Goal: Task Accomplishment & Management: Use online tool/utility

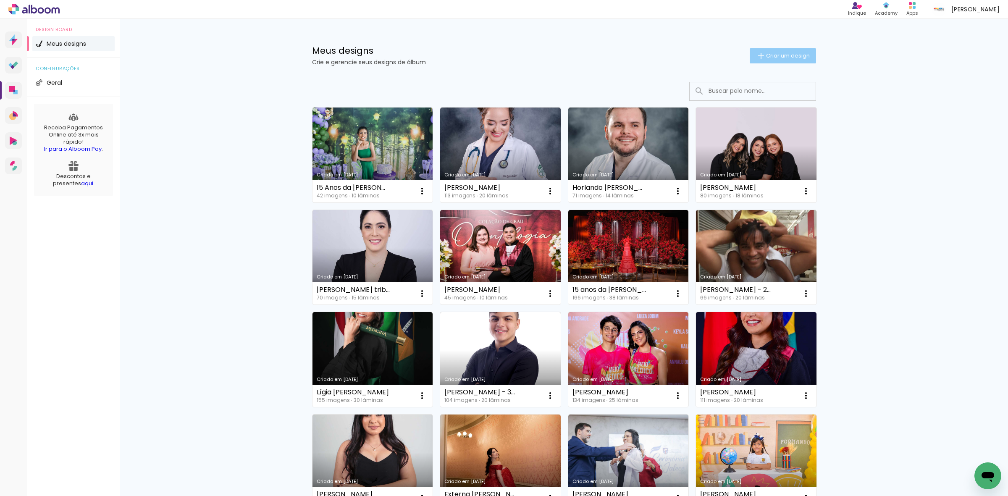
click at [759, 58] on iron-icon at bounding box center [761, 56] width 10 height 10
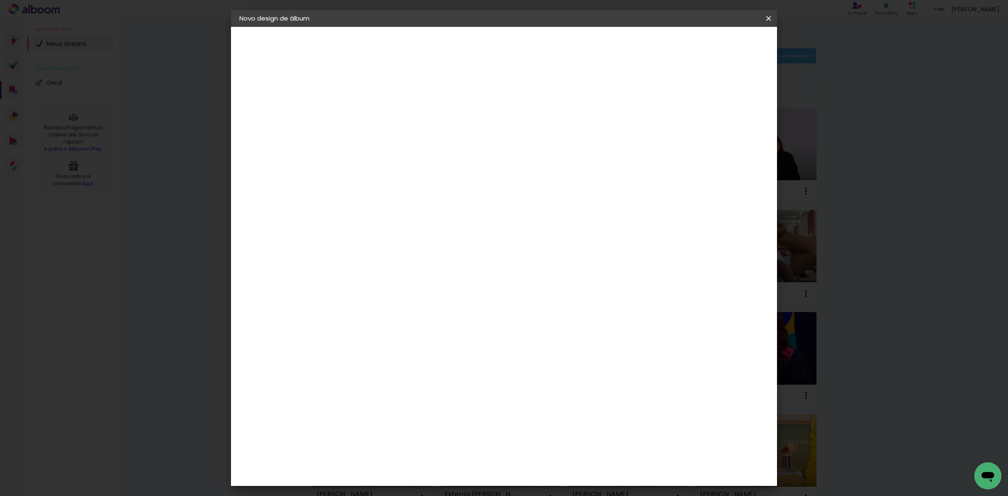
click at [377, 113] on input at bounding box center [377, 112] width 0 height 13
type input "[PERSON_NAME]"
type paper-input "[PERSON_NAME]"
click at [0, 0] on slot "Avançar" at bounding box center [0, 0] width 0 height 0
click at [534, 127] on paper-item "Tamanho Livre" at bounding box center [494, 127] width 81 height 18
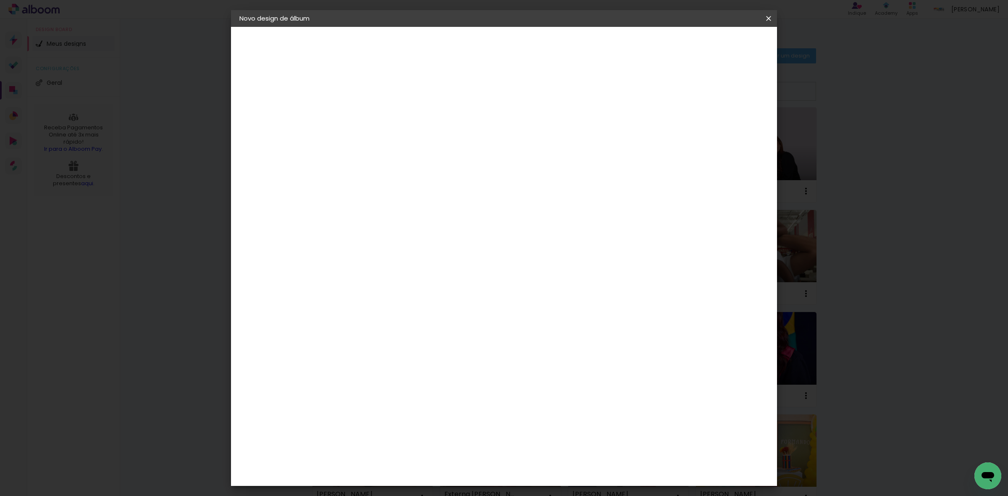
click at [0, 0] on slot "Avançar" at bounding box center [0, 0] width 0 height 0
drag, startPoint x: 357, startPoint y: 237, endPoint x: 328, endPoint y: 230, distance: 30.7
click at [332, 27] on quentale-album-spec "Iniciar design Iniciar design" at bounding box center [504, 27] width 546 height 0
type input "3"
type input "25"
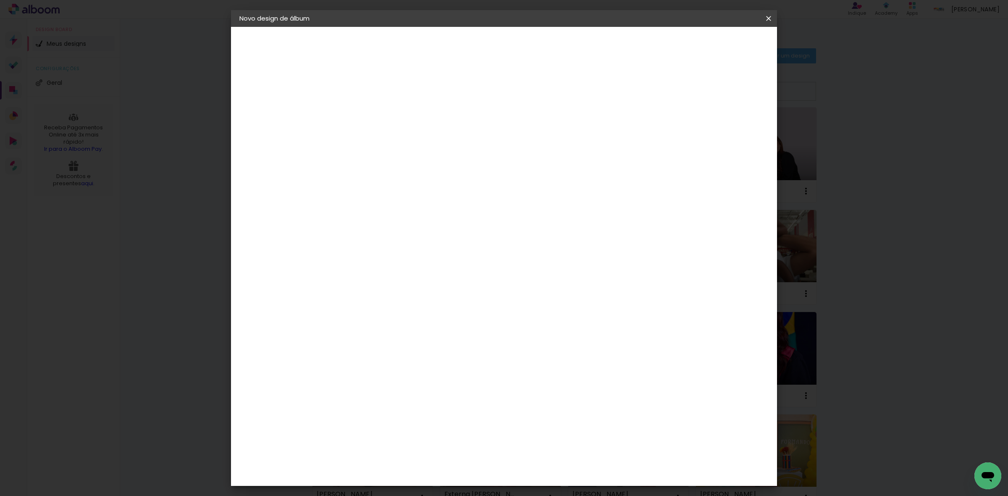
type paper-input "25"
click at [554, 316] on input "60" at bounding box center [550, 322] width 22 height 13
type input "40"
type paper-input "40"
click at [723, 50] on paper-button "Iniciar design" at bounding box center [695, 44] width 55 height 14
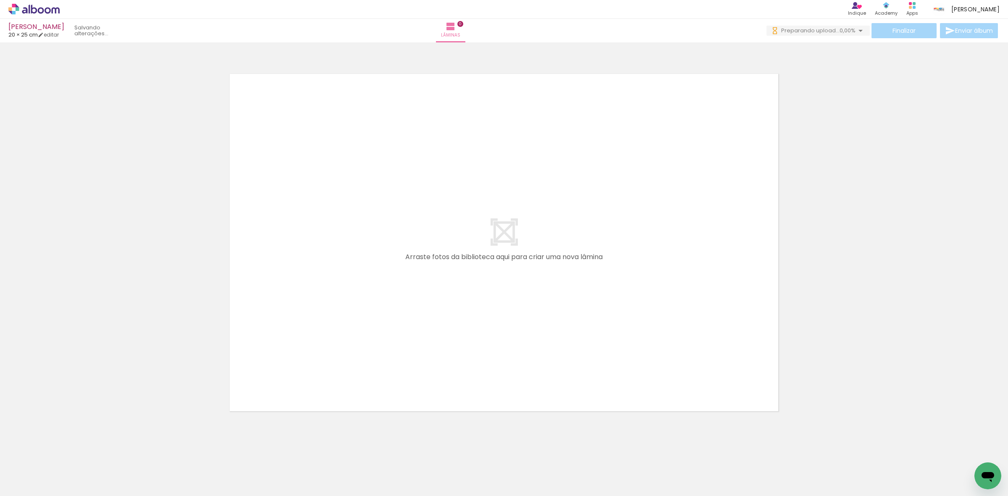
click at [25, 472] on input "Todas as fotos" at bounding box center [24, 470] width 32 height 7
click at [0, 0] on slot "Não utilizadas" at bounding box center [0, 0] width 0 height 0
type input "Não utilizadas"
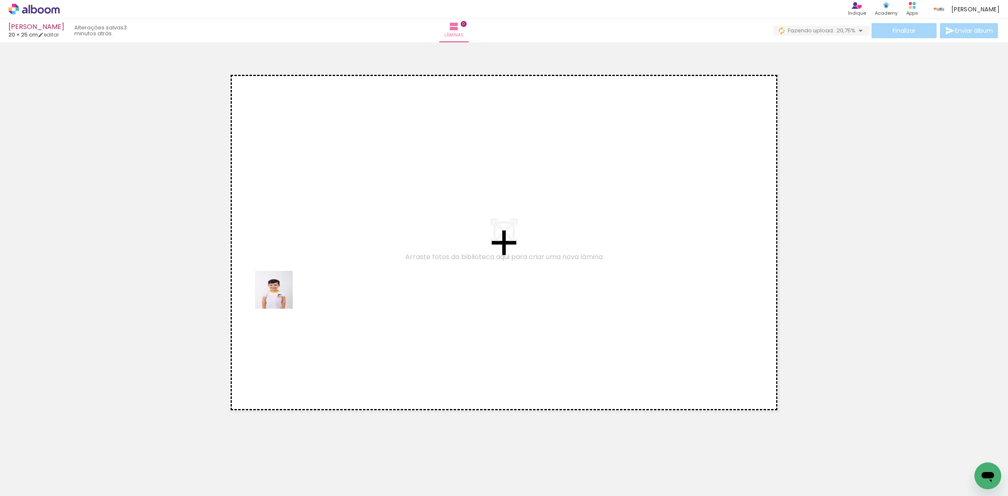
drag, startPoint x: 89, startPoint y: 469, endPoint x: 291, endPoint y: 293, distance: 267.7
click at [299, 280] on quentale-workspace at bounding box center [504, 248] width 1008 height 496
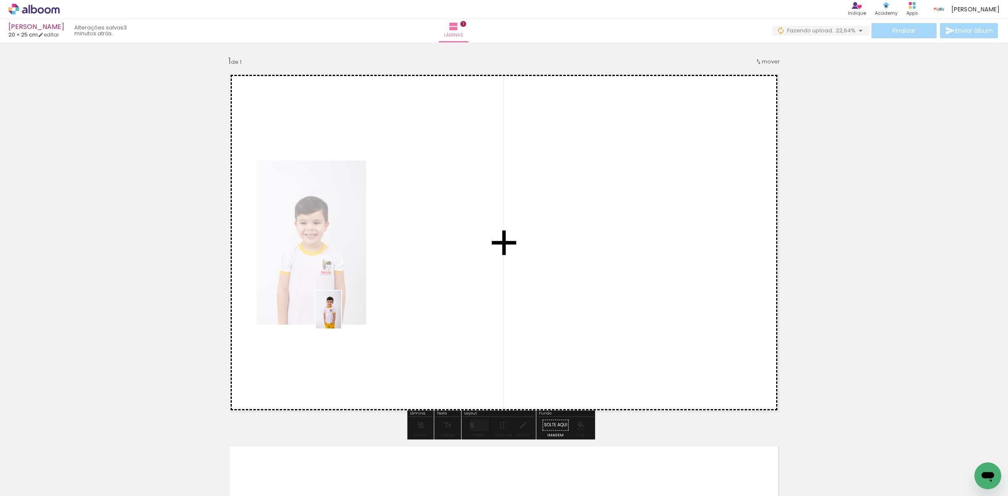
drag, startPoint x: 92, startPoint y: 475, endPoint x: 344, endPoint y: 309, distance: 301.9
click at [396, 283] on quentale-workspace at bounding box center [504, 248] width 1008 height 496
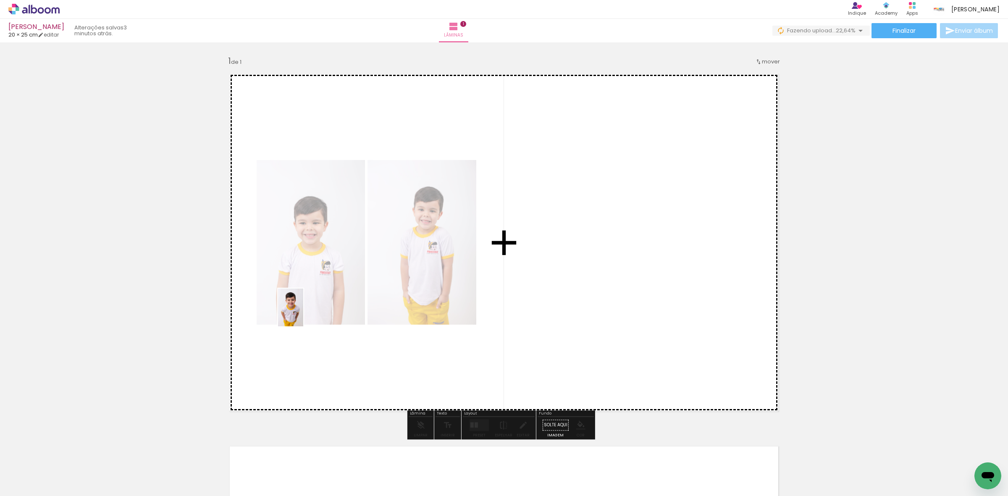
drag, startPoint x: 79, startPoint y: 471, endPoint x: 308, endPoint y: 311, distance: 279.3
click at [308, 311] on quentale-workspace at bounding box center [504, 248] width 1008 height 496
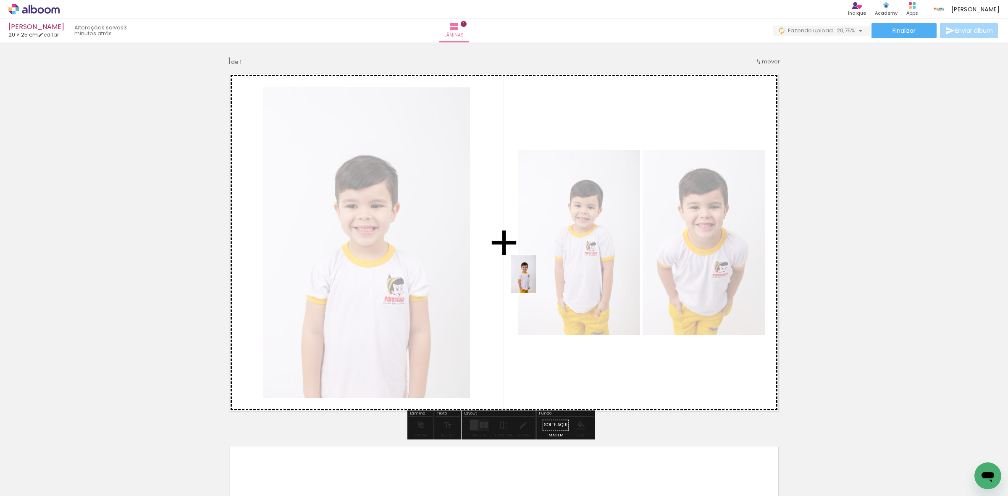
drag, startPoint x: 86, startPoint y: 474, endPoint x: 536, endPoint y: 281, distance: 490.0
click at [536, 281] on quentale-workspace at bounding box center [504, 248] width 1008 height 496
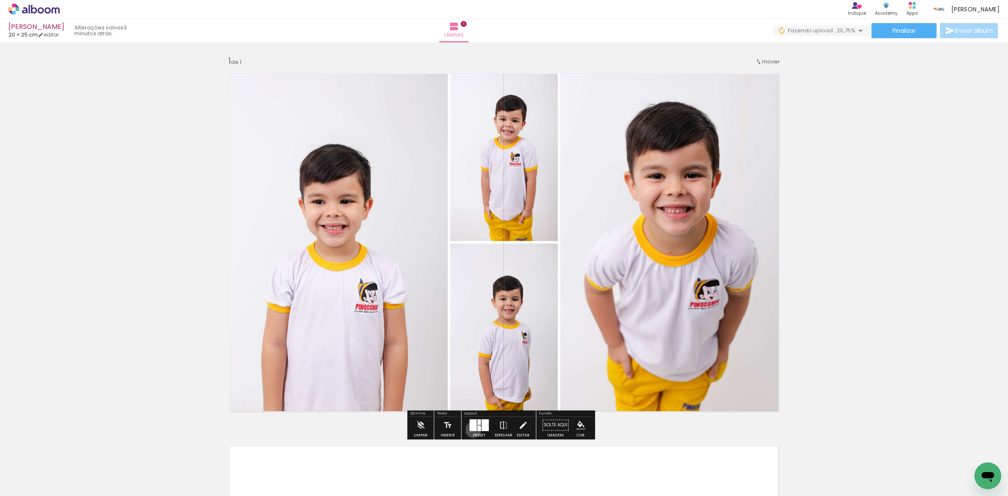
click at [471, 429] on div at bounding box center [473, 425] width 7 height 12
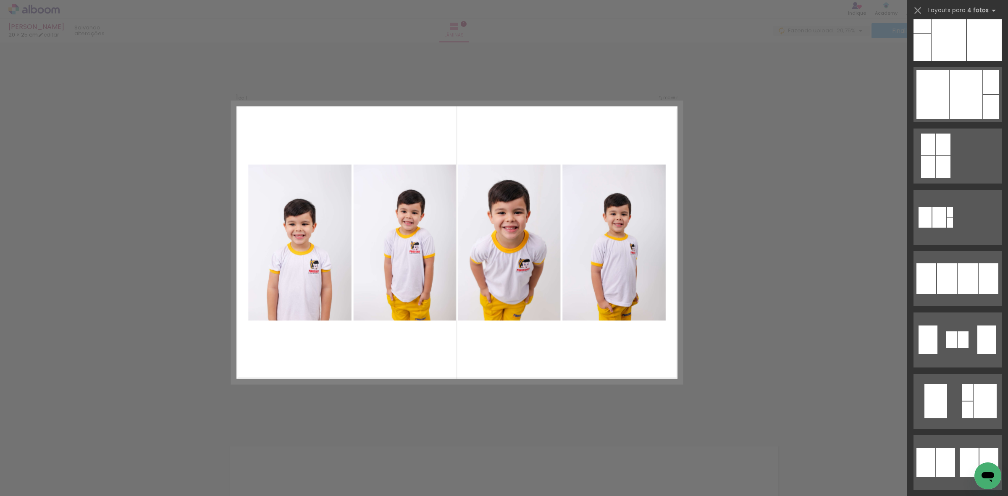
scroll to position [525, 0]
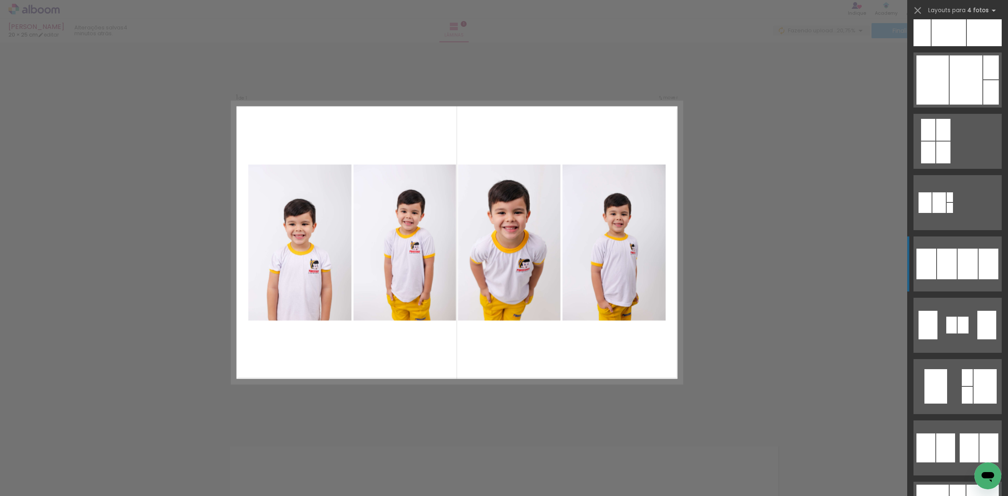
click at [950, 259] on div at bounding box center [947, 264] width 20 height 31
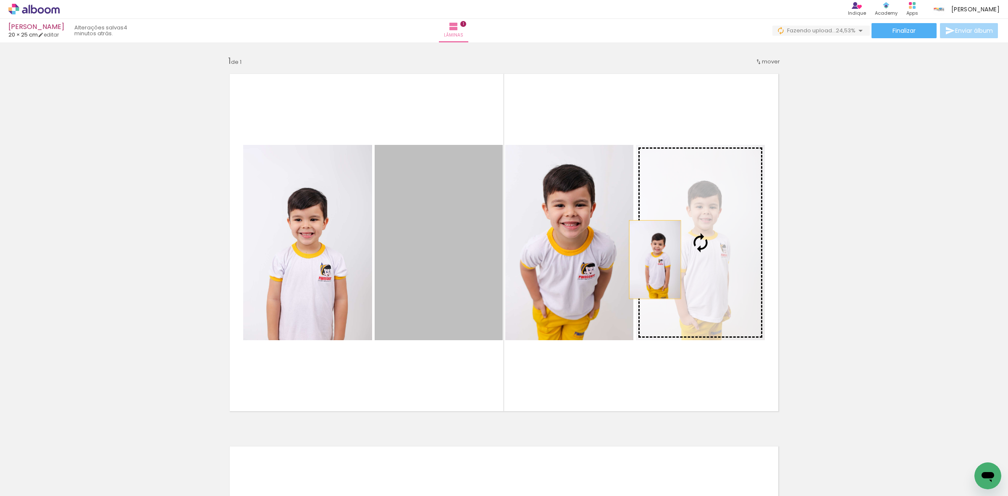
drag, startPoint x: 429, startPoint y: 249, endPoint x: 677, endPoint y: 257, distance: 248.3
click at [0, 0] on slot at bounding box center [0, 0] width 0 height 0
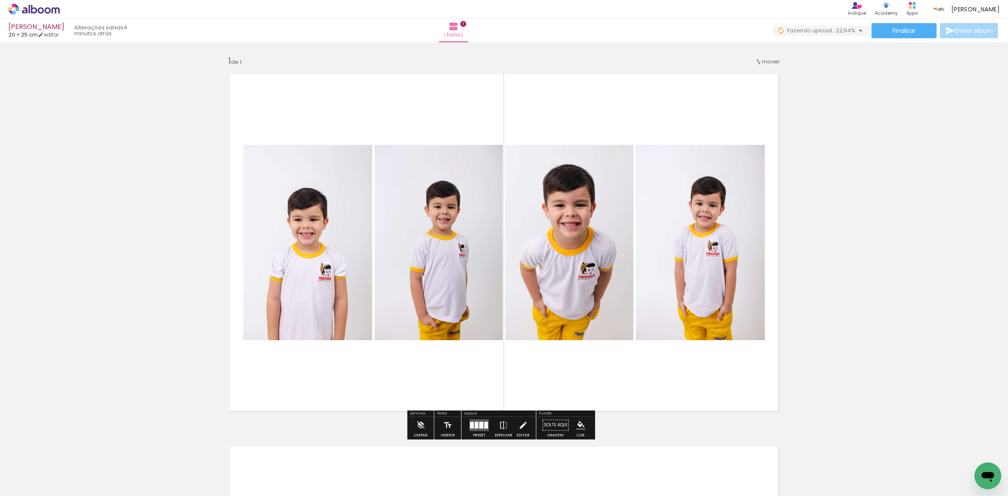
click at [339, 265] on quentale-photo at bounding box center [307, 242] width 129 height 195
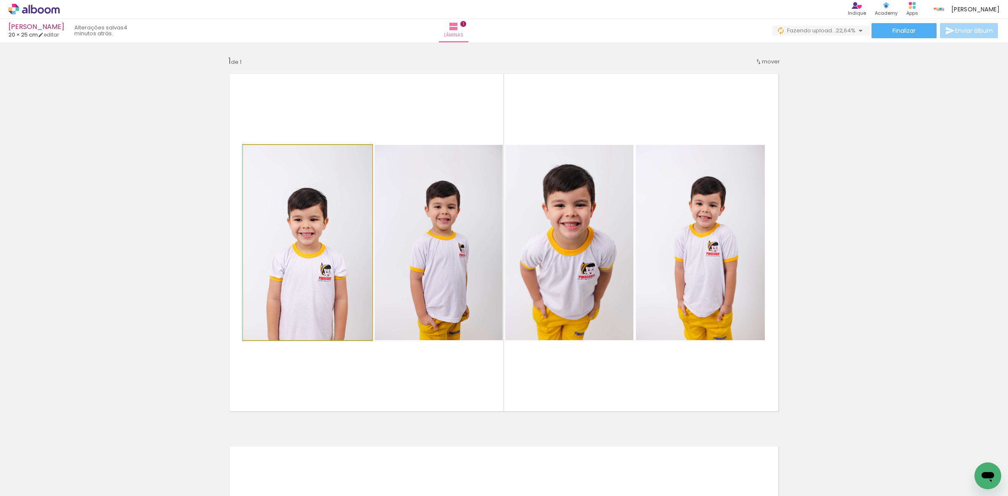
click at [339, 265] on quentale-photo at bounding box center [307, 242] width 129 height 195
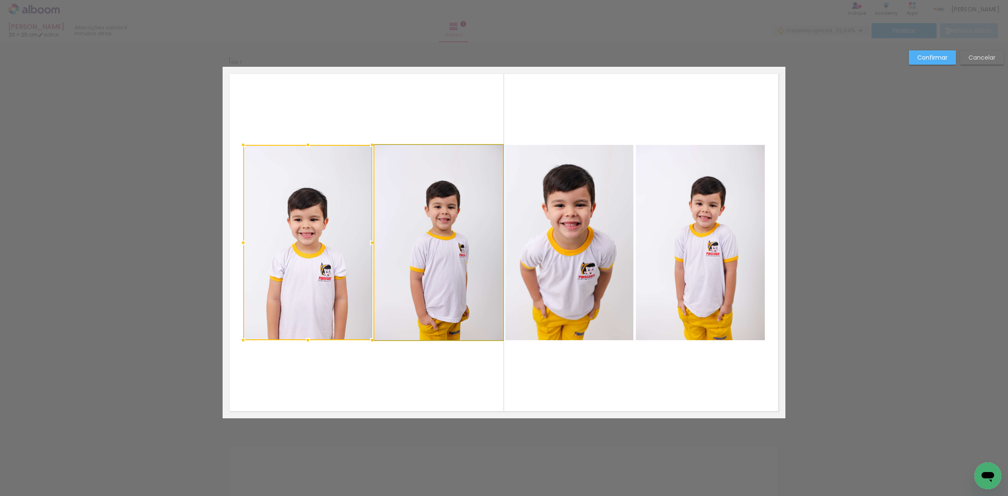
click at [412, 263] on quentale-photo at bounding box center [439, 242] width 128 height 195
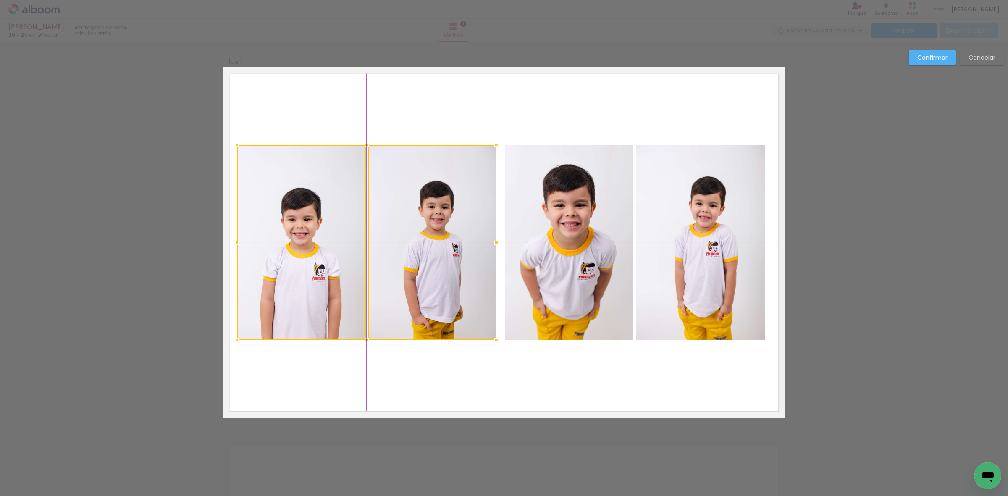
drag, startPoint x: 457, startPoint y: 265, endPoint x: 448, endPoint y: 263, distance: 9.2
click at [448, 263] on div at bounding box center [367, 242] width 260 height 195
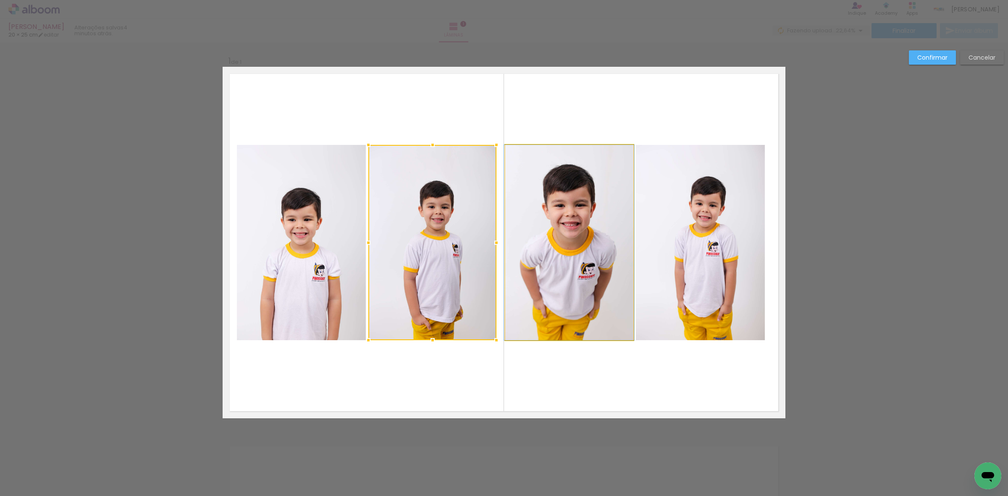
click at [563, 244] on quentale-photo at bounding box center [569, 242] width 128 height 195
click at [693, 240] on quentale-photo at bounding box center [700, 242] width 129 height 195
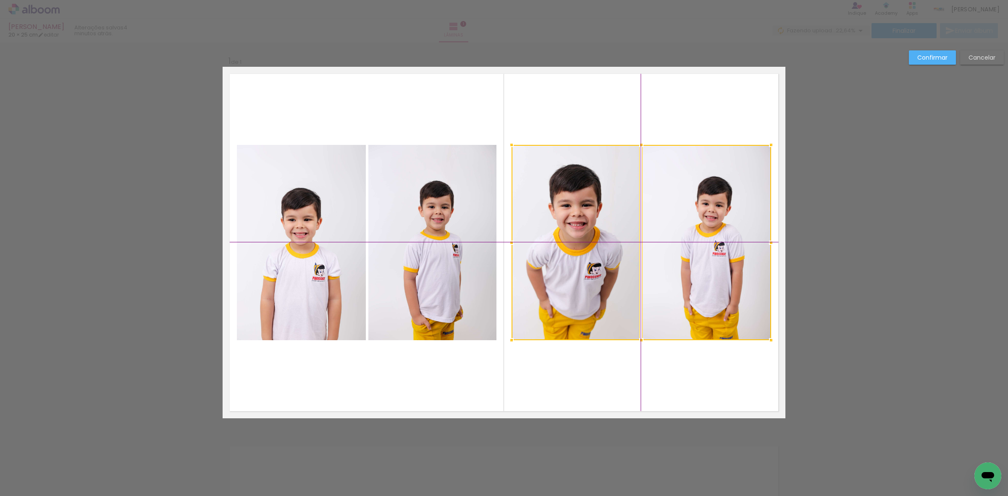
drag, startPoint x: 557, startPoint y: 263, endPoint x: 570, endPoint y: 256, distance: 14.8
click at [570, 256] on div at bounding box center [642, 242] width 260 height 195
click at [0, 0] on slot "Confirmar" at bounding box center [0, 0] width 0 height 0
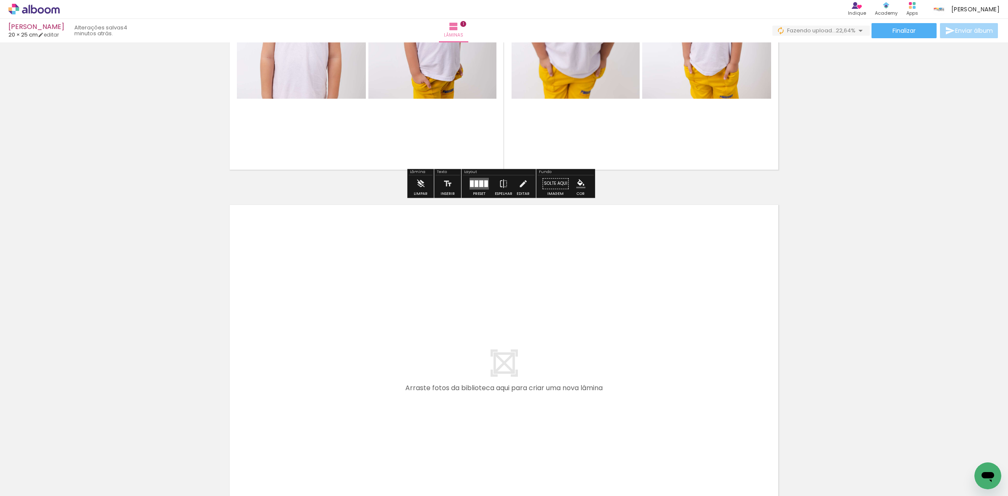
scroll to position [263, 0]
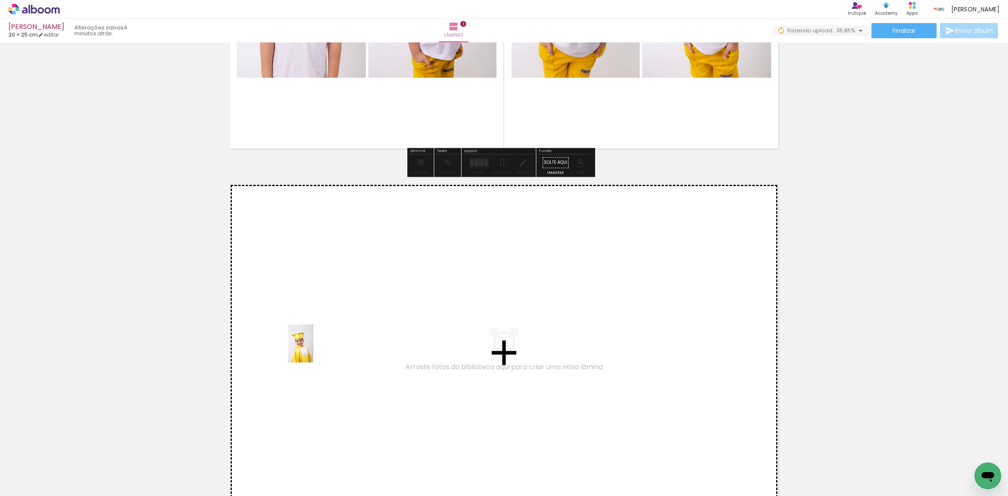
drag, startPoint x: 91, startPoint y: 466, endPoint x: 314, endPoint y: 350, distance: 251.2
click at [314, 350] on quentale-workspace at bounding box center [504, 248] width 1008 height 496
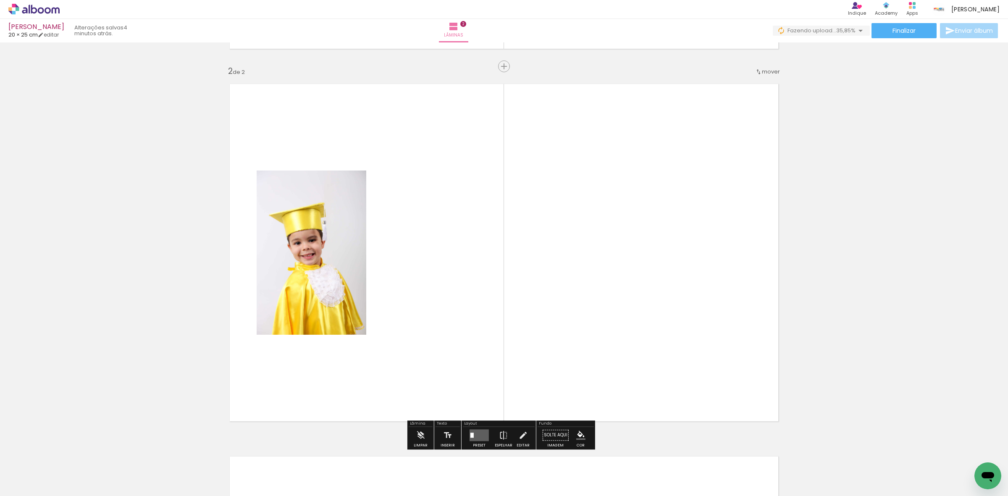
scroll to position [372, 0]
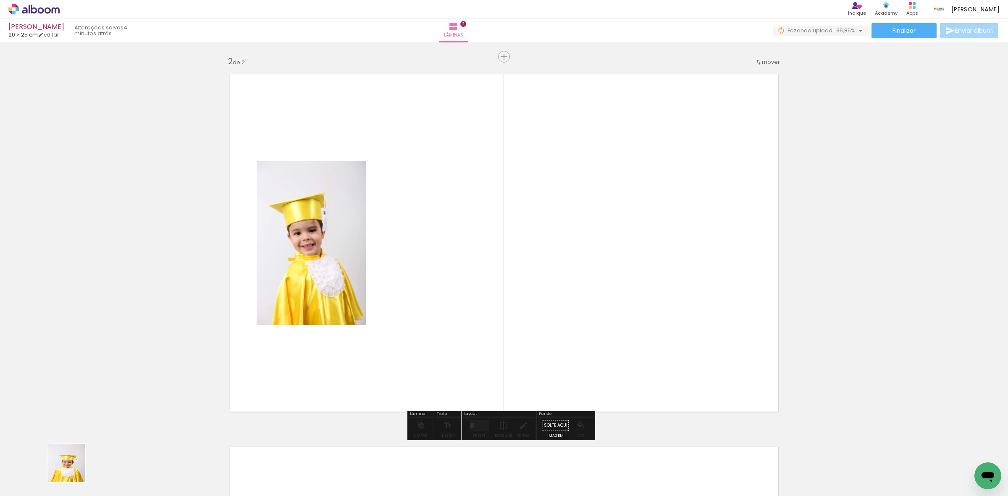
drag, startPoint x: 69, startPoint y: 475, endPoint x: 456, endPoint y: 236, distance: 454.6
click at [456, 236] on quentale-workspace at bounding box center [504, 248] width 1008 height 496
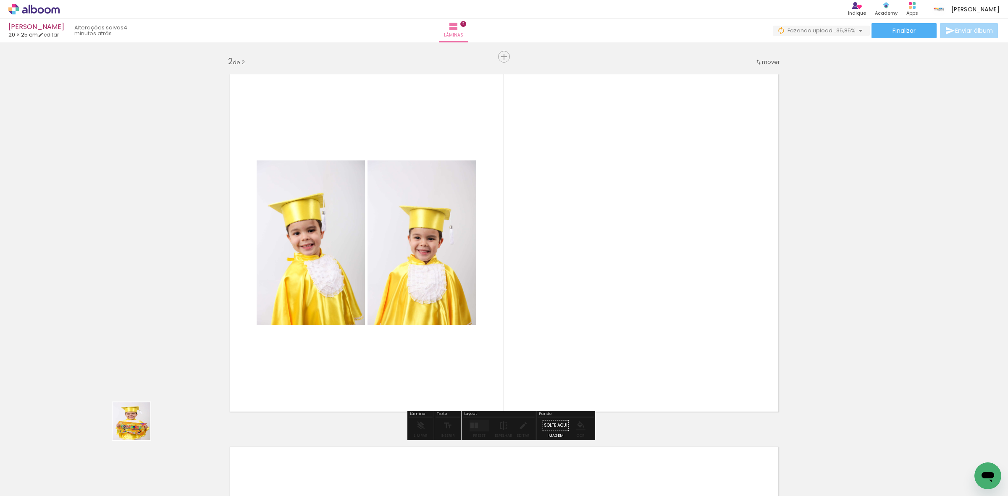
drag, startPoint x: 94, startPoint y: 463, endPoint x: 245, endPoint y: 326, distance: 204.6
click at [358, 264] on quentale-workspace at bounding box center [504, 248] width 1008 height 496
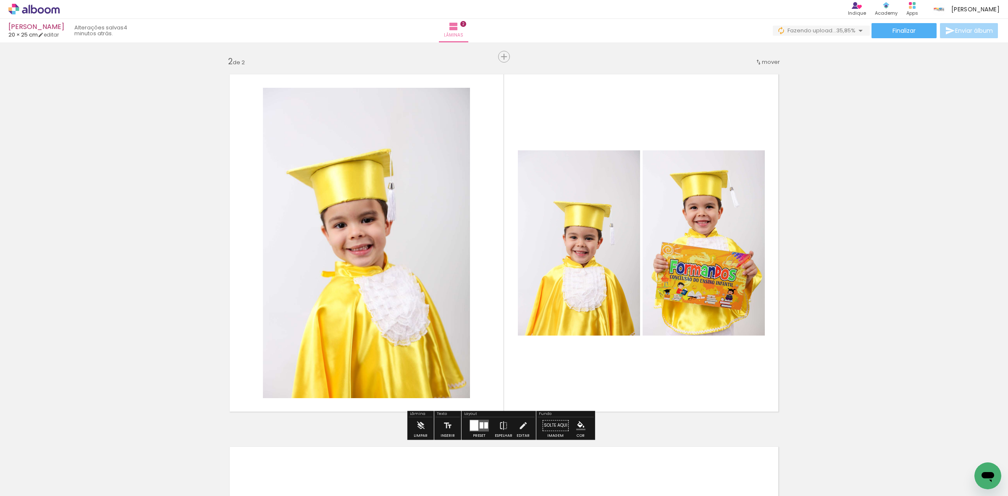
drag, startPoint x: 89, startPoint y: 452, endPoint x: 452, endPoint y: 247, distance: 416.8
click at [415, 261] on quentale-workspace at bounding box center [504, 248] width 1008 height 496
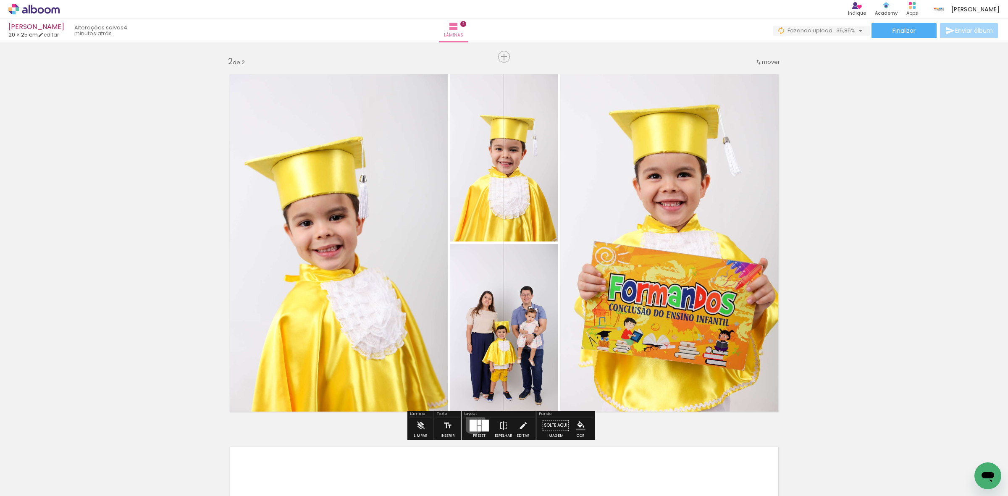
click at [472, 422] on div at bounding box center [473, 426] width 7 height 12
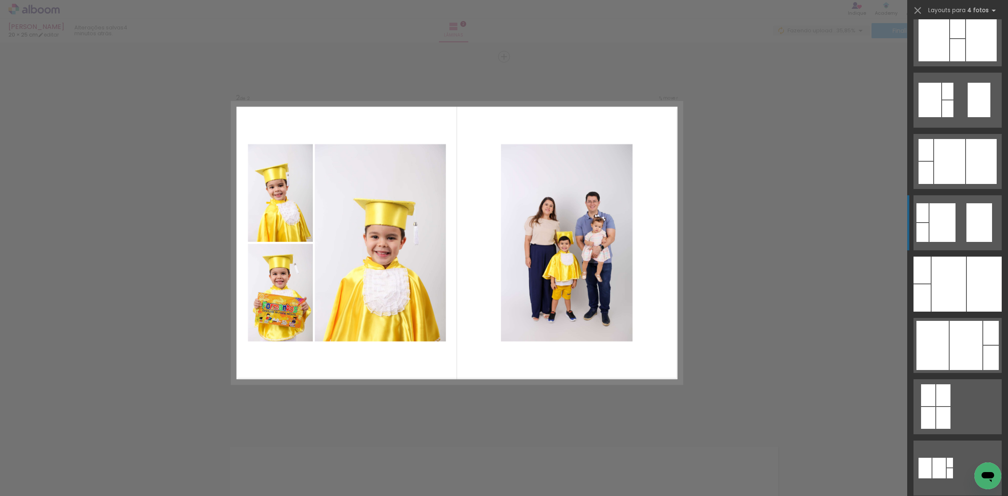
scroll to position [263, 0]
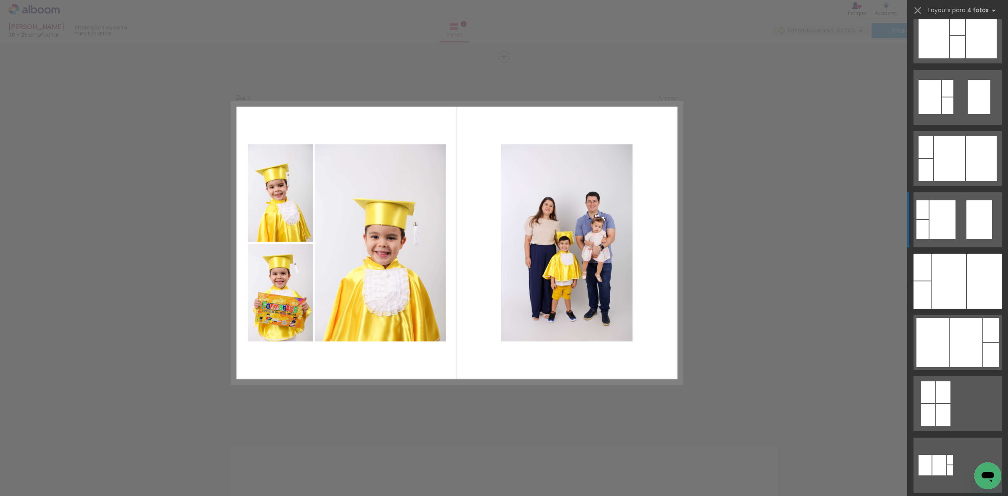
click at [959, 208] on quentale-layouter at bounding box center [958, 219] width 88 height 55
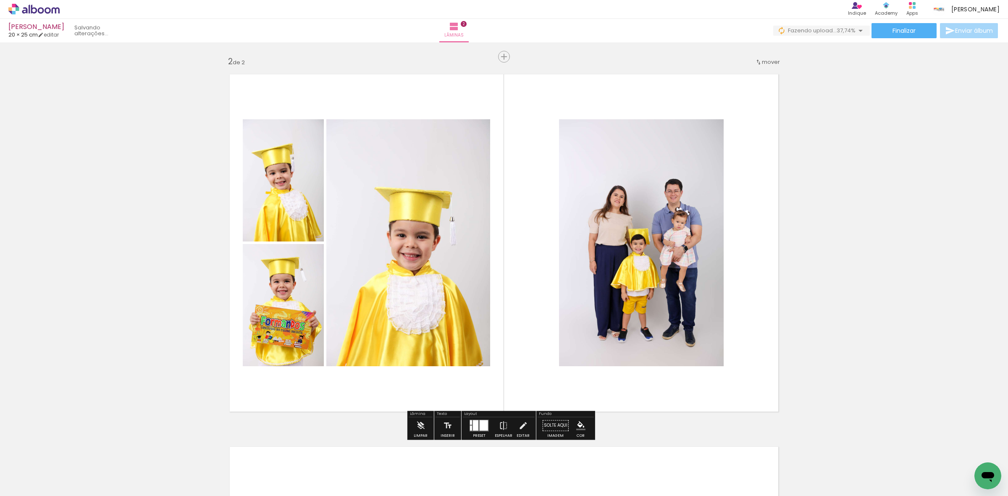
click at [638, 232] on quentale-photo at bounding box center [641, 242] width 165 height 247
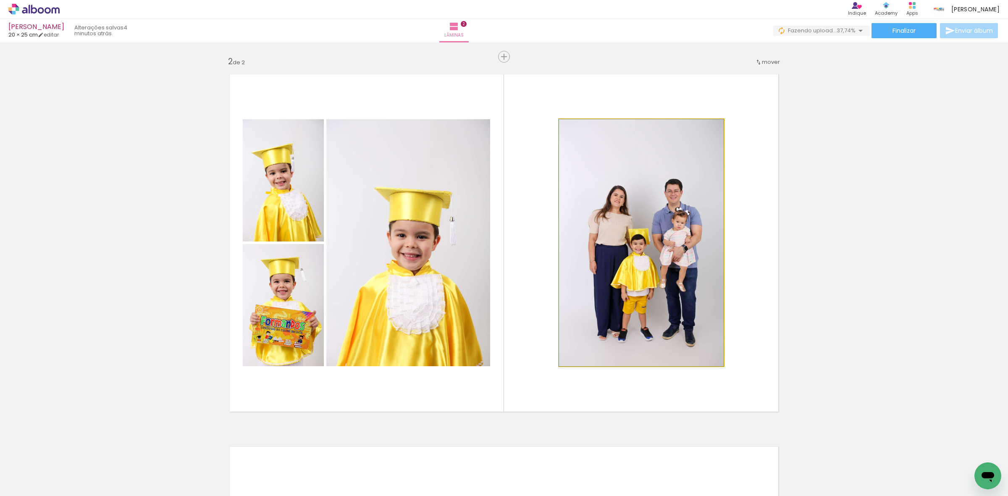
click at [638, 232] on quentale-photo at bounding box center [641, 242] width 165 height 247
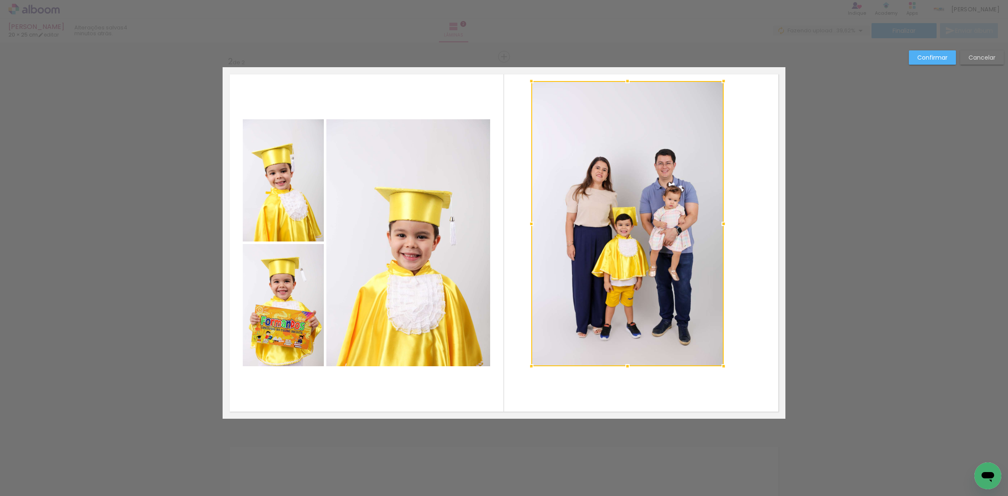
drag, startPoint x: 555, startPoint y: 116, endPoint x: 515, endPoint y: 84, distance: 50.8
click at [523, 84] on div at bounding box center [531, 81] width 17 height 17
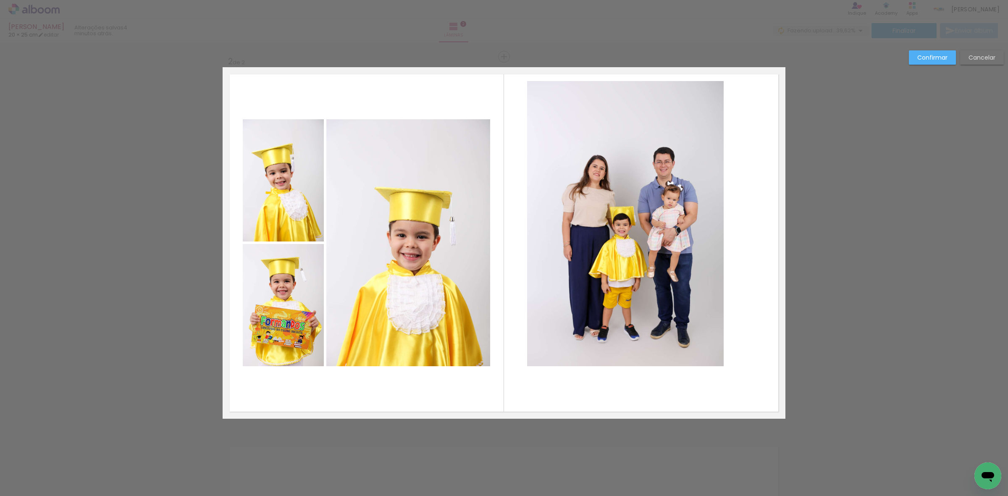
click at [607, 144] on quentale-photo at bounding box center [625, 223] width 197 height 285
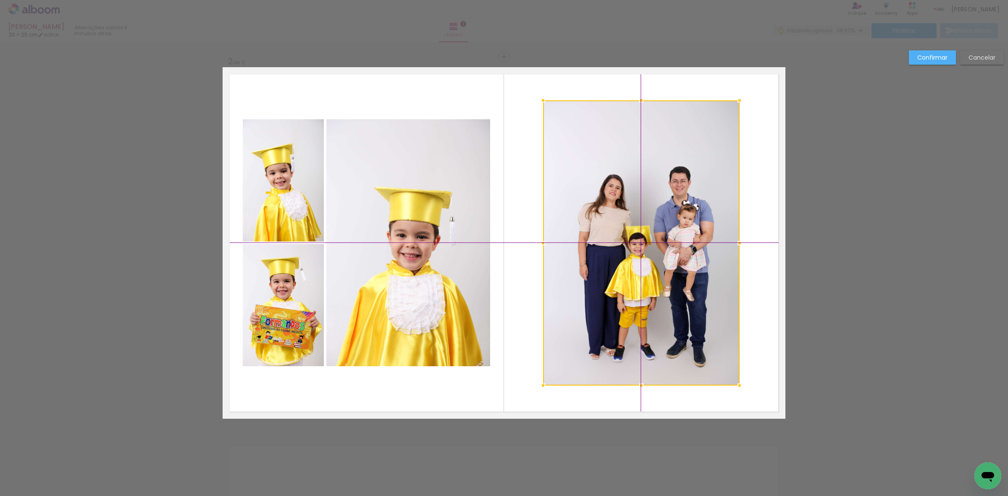
drag, startPoint x: 656, startPoint y: 210, endPoint x: 664, endPoint y: 234, distance: 25.4
click at [664, 234] on div at bounding box center [641, 242] width 197 height 285
click at [0, 0] on slot "Confirmar" at bounding box center [0, 0] width 0 height 0
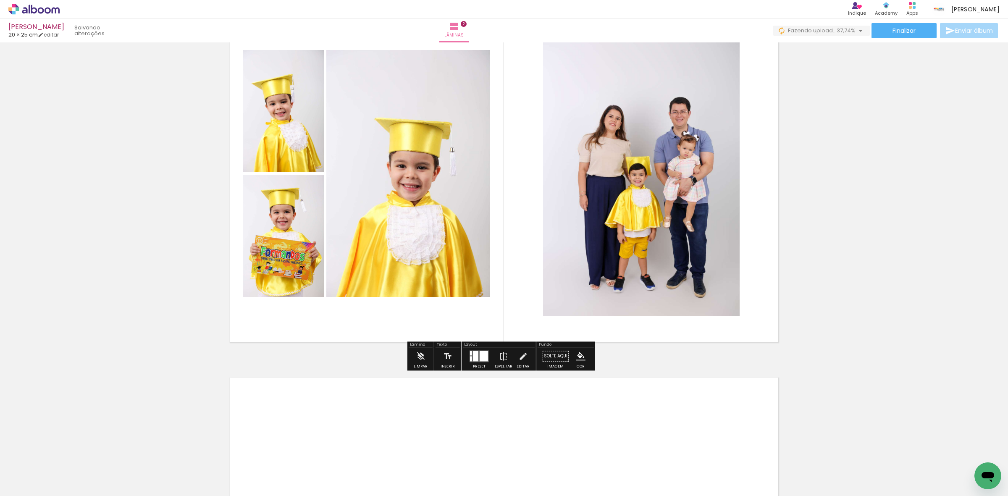
scroll to position [635, 0]
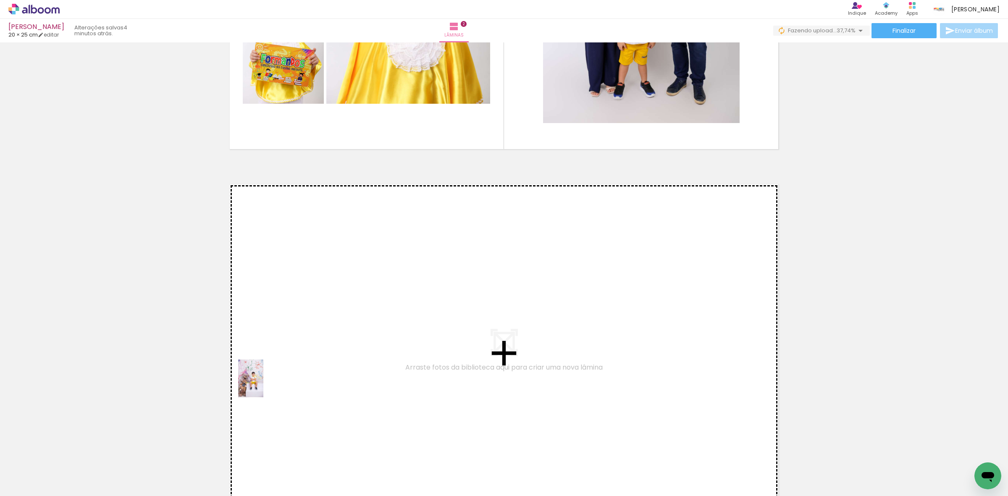
drag, startPoint x: 81, startPoint y: 467, endPoint x: 179, endPoint y: 461, distance: 97.6
click at [358, 342] on quentale-workspace at bounding box center [504, 248] width 1008 height 496
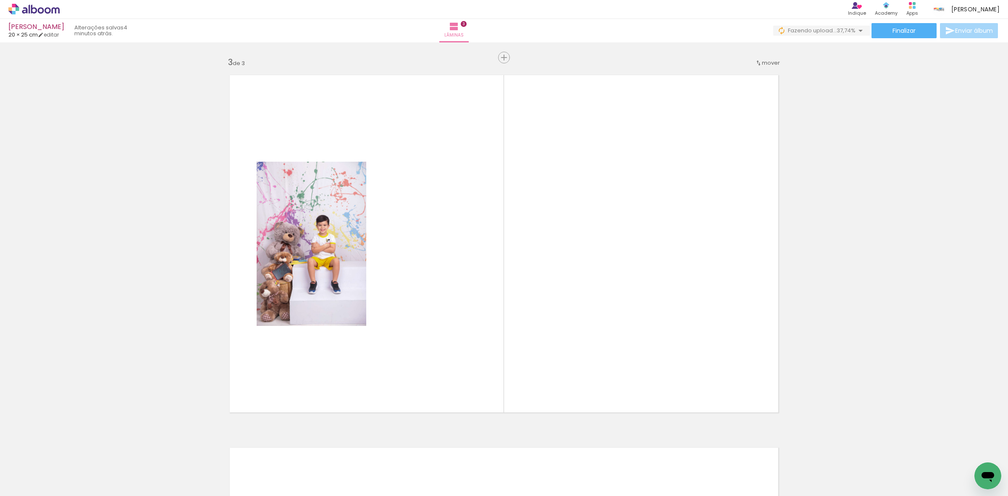
scroll to position [744, 0]
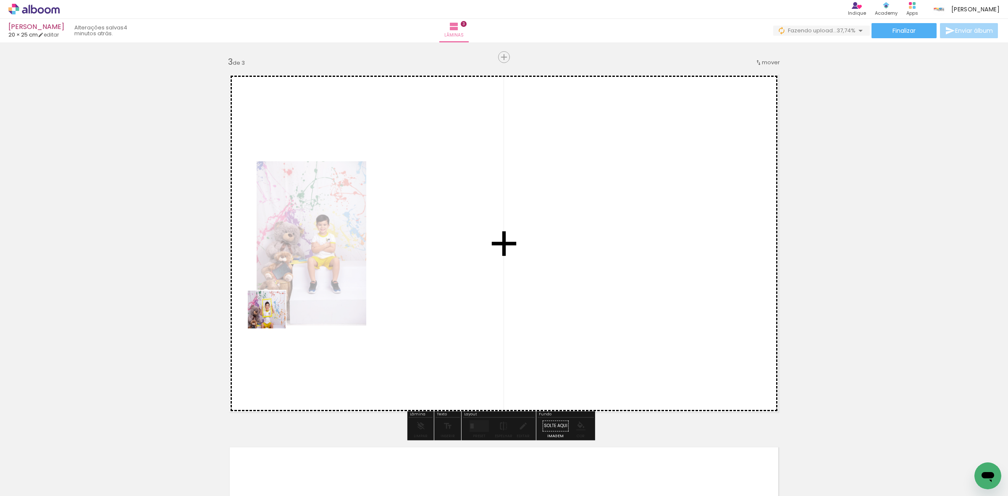
drag, startPoint x: 103, startPoint y: 465, endPoint x: 179, endPoint y: 391, distance: 106.0
click at [276, 313] on quentale-workspace at bounding box center [504, 248] width 1008 height 496
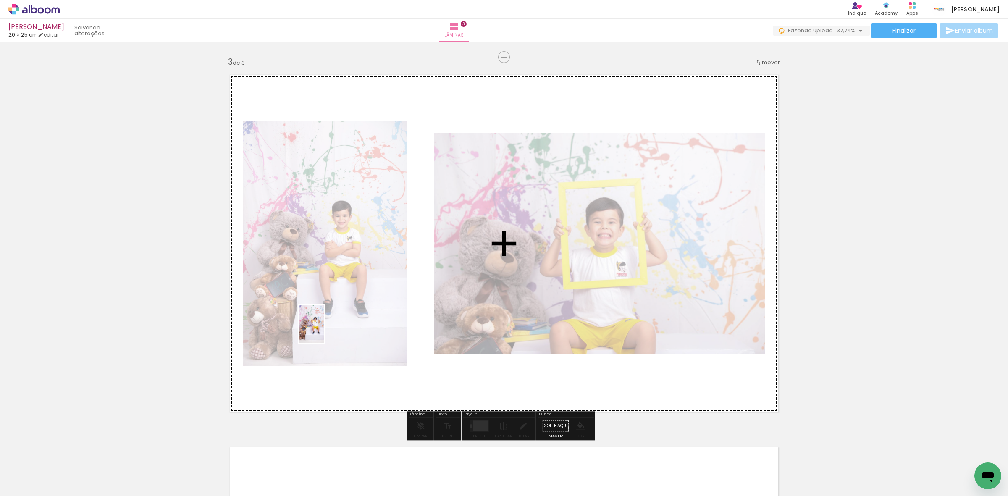
drag, startPoint x: 88, startPoint y: 471, endPoint x: 334, endPoint y: 325, distance: 286.1
click at [326, 330] on quentale-workspace at bounding box center [504, 248] width 1008 height 496
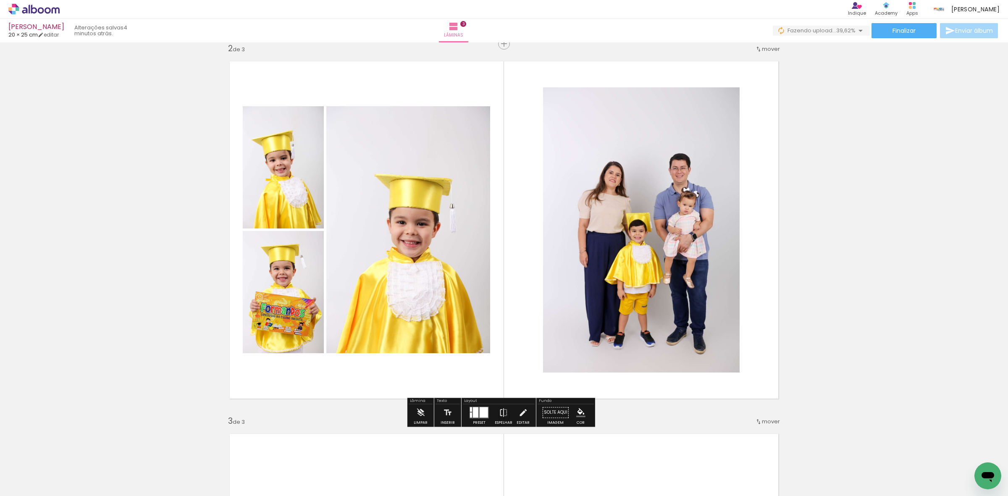
scroll to position [377, 0]
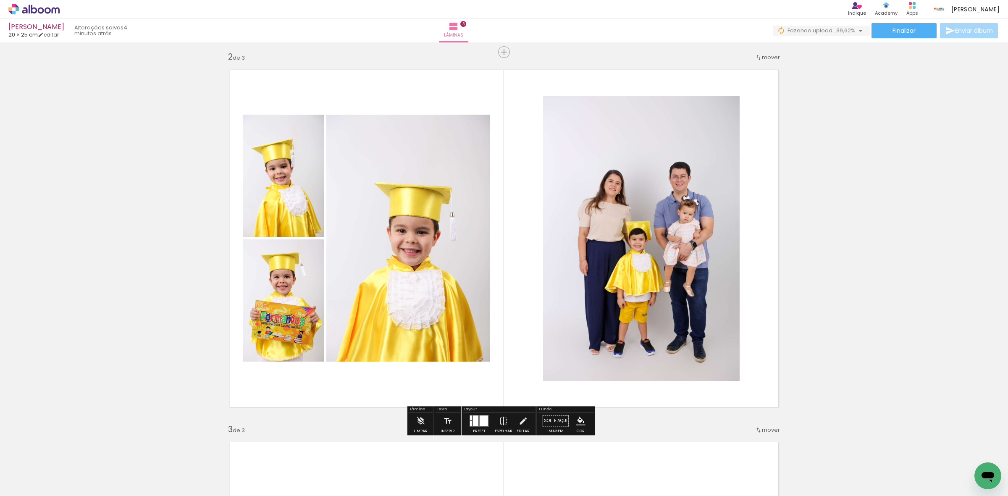
click at [636, 263] on quentale-photo at bounding box center [641, 238] width 197 height 285
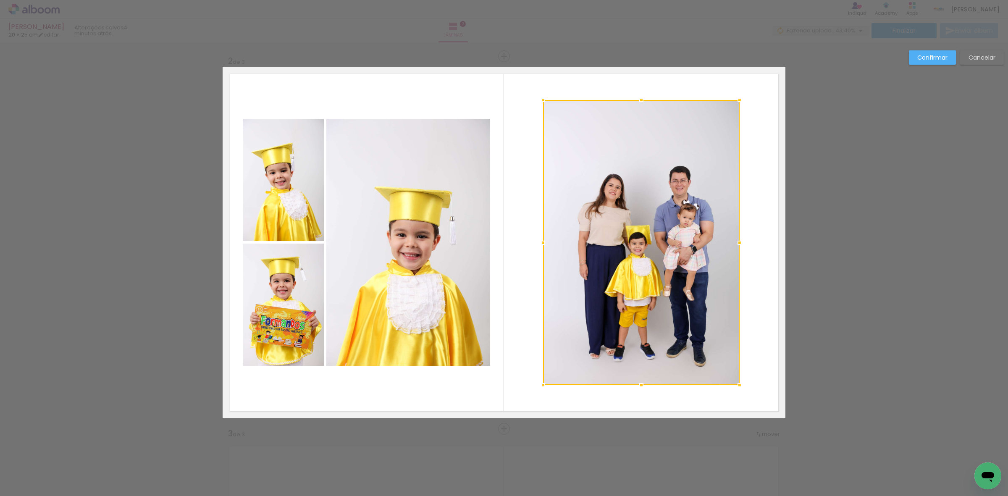
scroll to position [372, 0]
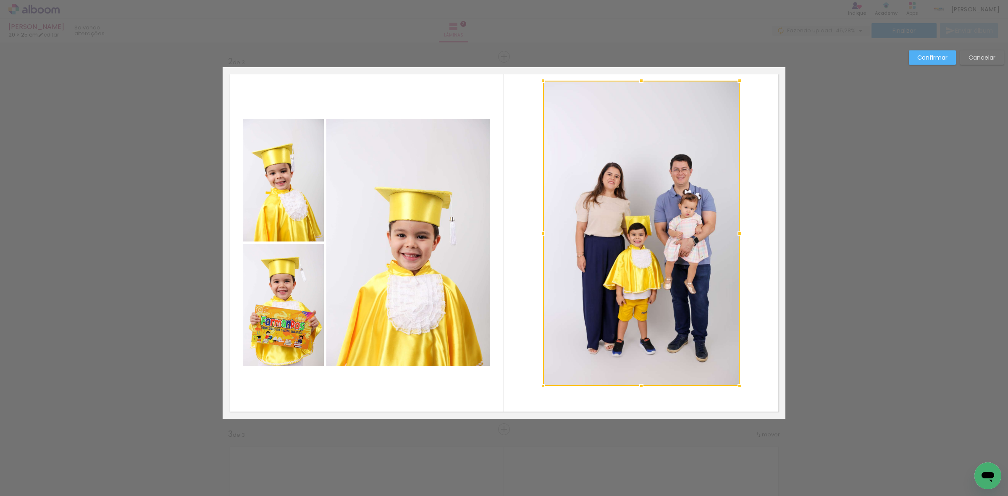
drag, startPoint x: 639, startPoint y: 100, endPoint x: 640, endPoint y: 70, distance: 30.2
click at [640, 72] on div at bounding box center [641, 80] width 17 height 17
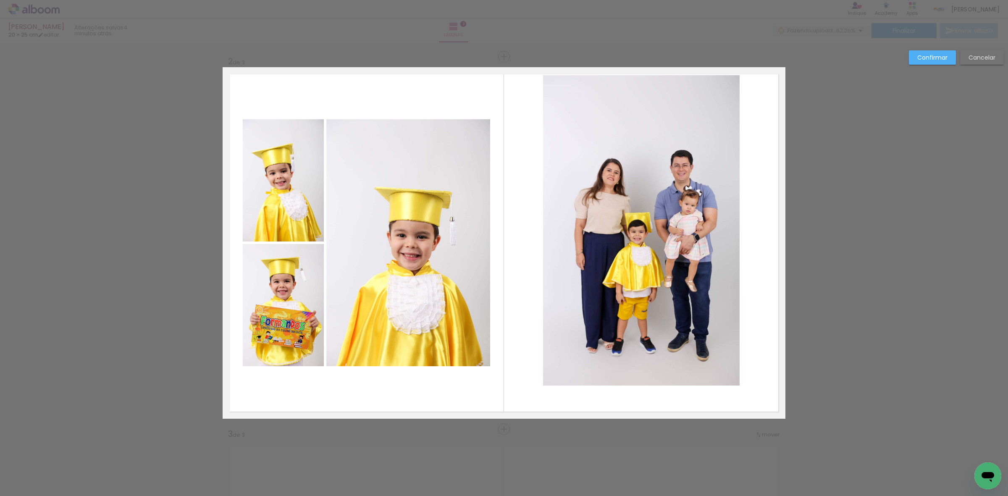
click at [627, 185] on quentale-photo at bounding box center [641, 230] width 197 height 310
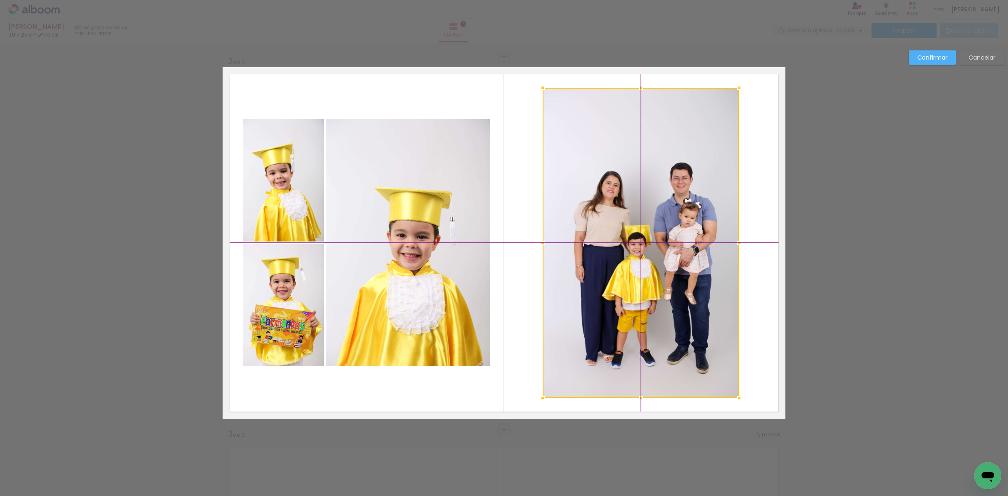
drag, startPoint x: 629, startPoint y: 234, endPoint x: 636, endPoint y: 244, distance: 12.7
click at [636, 244] on div at bounding box center [641, 243] width 197 height 310
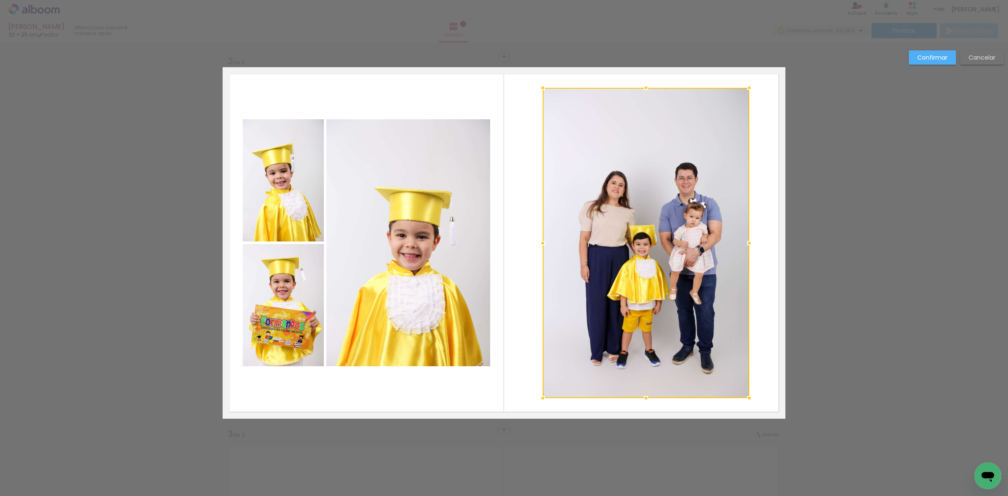
click at [741, 242] on div at bounding box center [749, 243] width 17 height 17
click at [629, 208] on div at bounding box center [646, 243] width 206 height 310
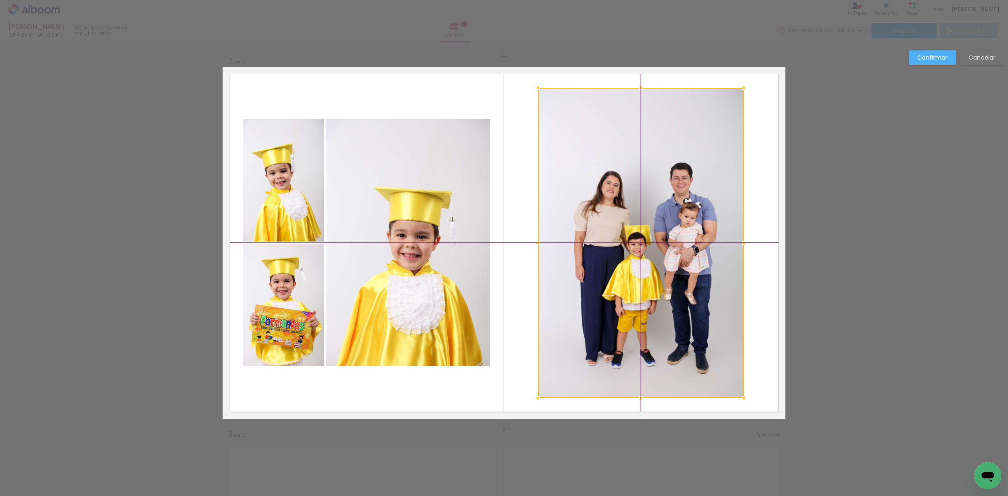
drag, startPoint x: 649, startPoint y: 249, endPoint x: 642, endPoint y: 248, distance: 7.2
click at [642, 248] on div at bounding box center [641, 243] width 206 height 310
click at [0, 0] on slot "Confirmar" at bounding box center [0, 0] width 0 height 0
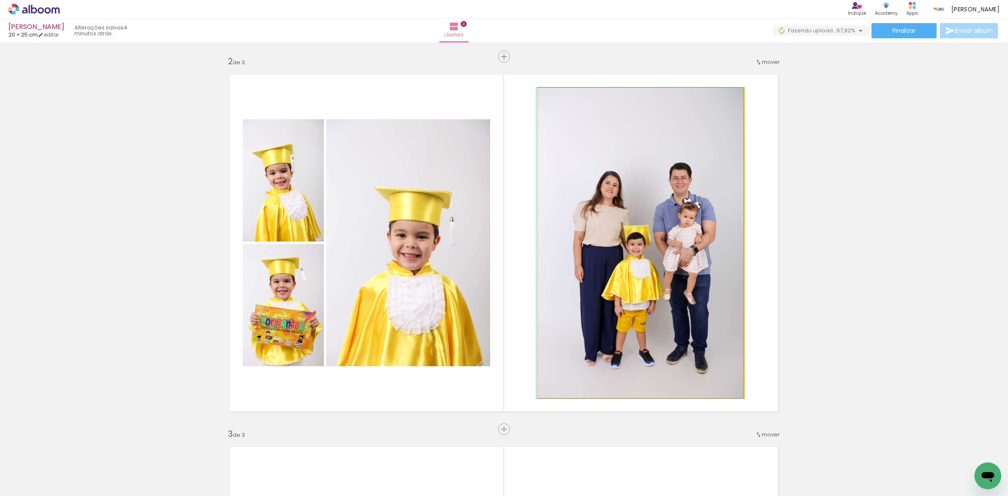
drag, startPoint x: 616, startPoint y: 293, endPoint x: 599, endPoint y: 260, distance: 36.8
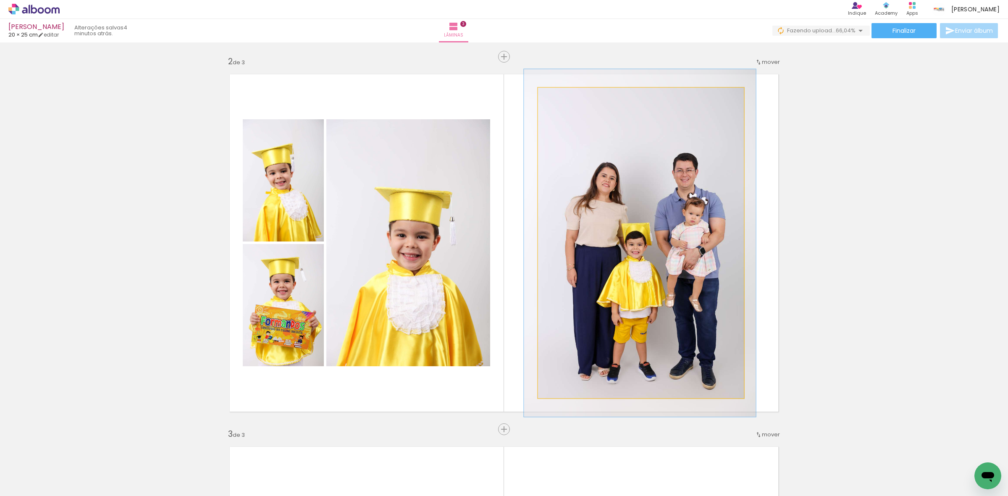
click at [558, 97] on div at bounding box center [562, 97] width 8 height 8
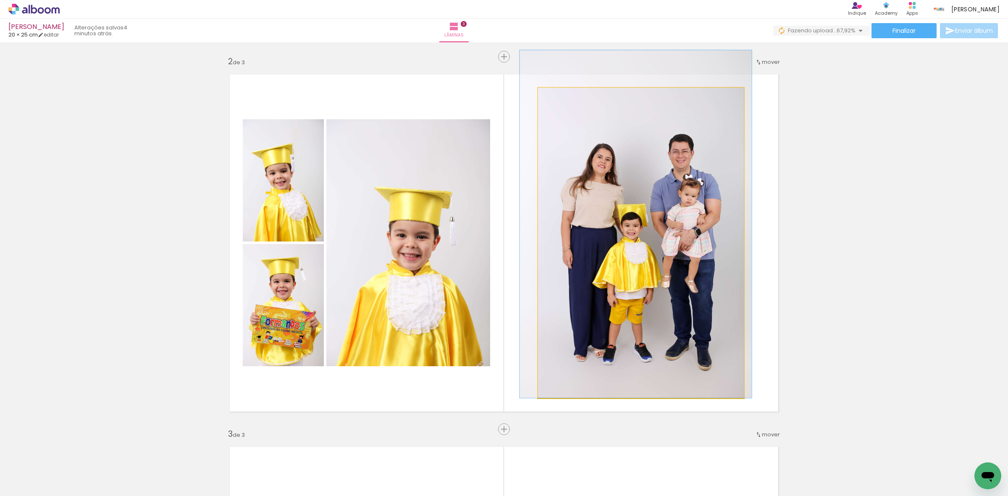
drag, startPoint x: 645, startPoint y: 265, endPoint x: 641, endPoint y: 223, distance: 42.2
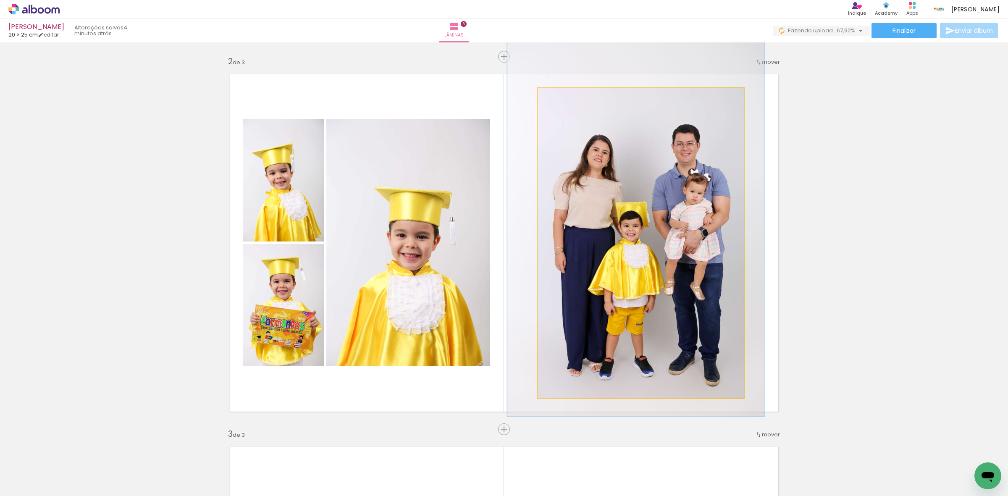
type paper-slider "124"
click at [564, 99] on div at bounding box center [565, 96] width 13 height 13
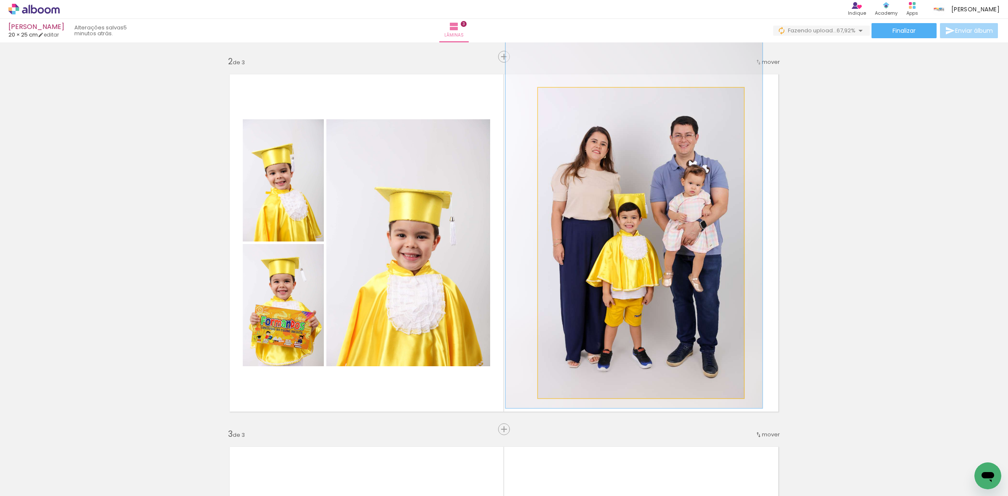
drag, startPoint x: 638, startPoint y: 228, endPoint x: 637, endPoint y: 221, distance: 6.9
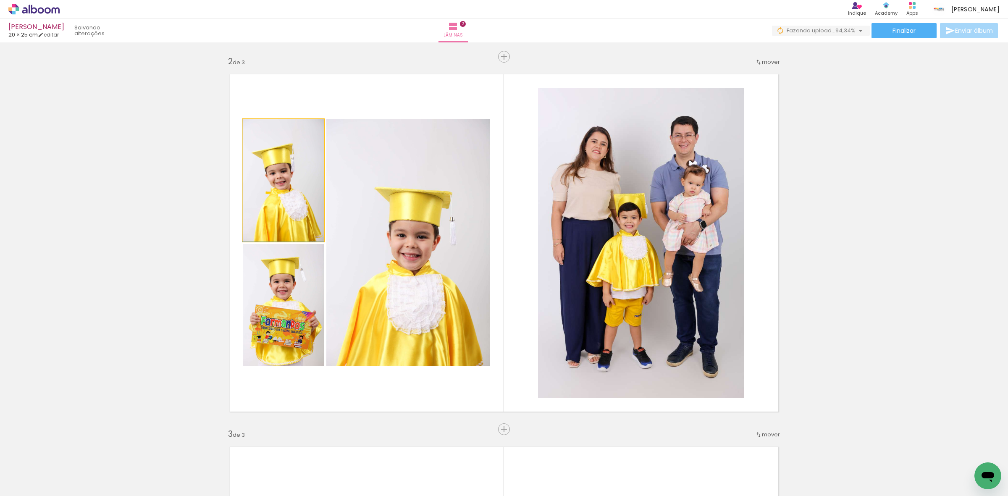
click at [296, 202] on quentale-photo at bounding box center [283, 180] width 81 height 122
click at [295, 202] on quentale-photo at bounding box center [283, 180] width 81 height 122
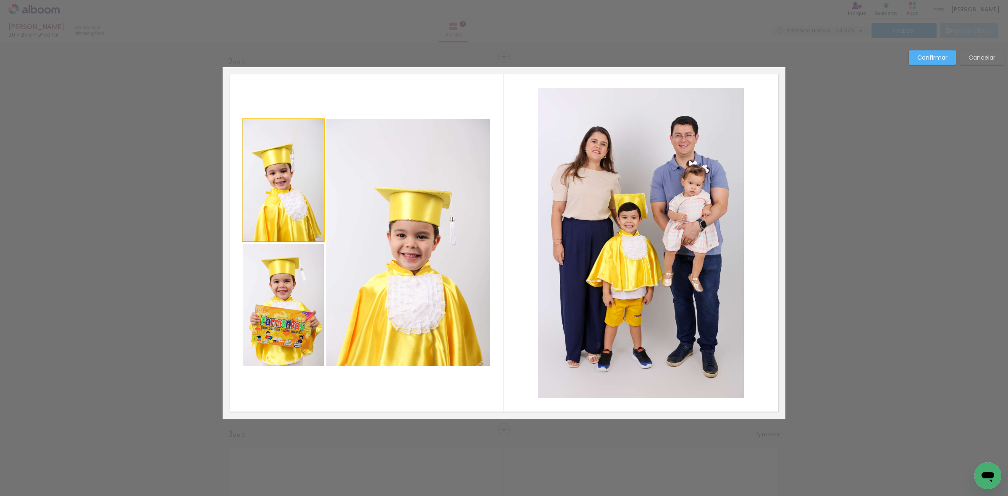
click at [295, 202] on quentale-photo at bounding box center [283, 180] width 81 height 122
click at [280, 304] on quentale-photo at bounding box center [283, 305] width 81 height 122
click at [416, 260] on quentale-photo at bounding box center [408, 242] width 164 height 247
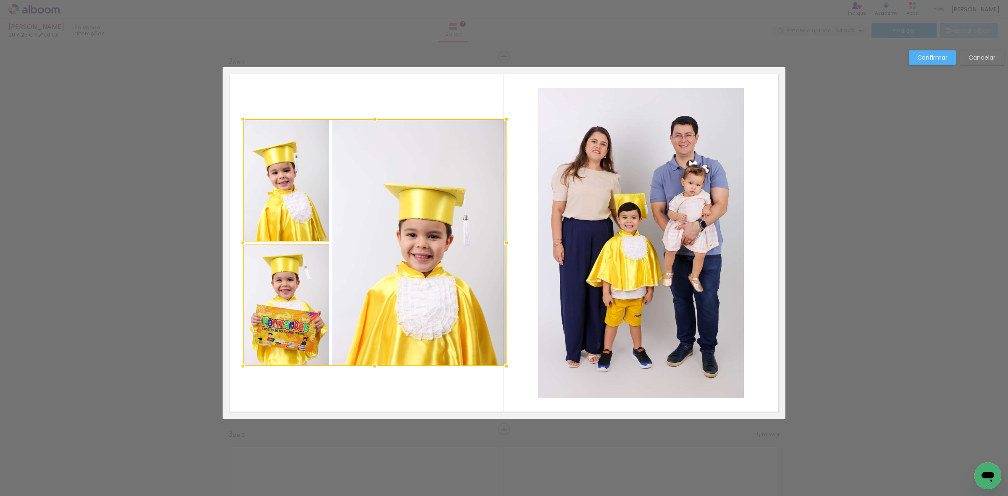
drag, startPoint x: 491, startPoint y: 242, endPoint x: 514, endPoint y: 242, distance: 22.3
click at [513, 242] on album-spread "2 de 3" at bounding box center [504, 243] width 563 height 352
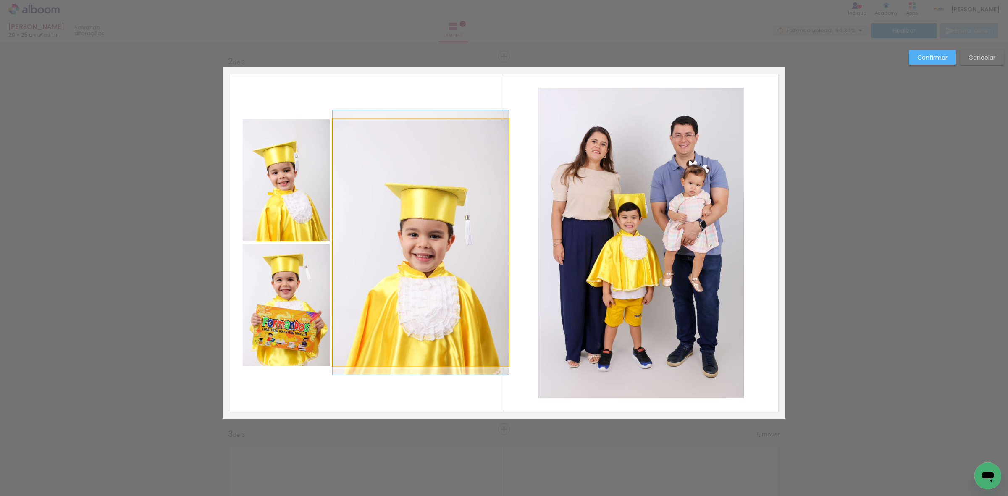
click at [442, 240] on quentale-photo at bounding box center [421, 242] width 176 height 247
click at [304, 210] on quentale-photo at bounding box center [286, 180] width 87 height 122
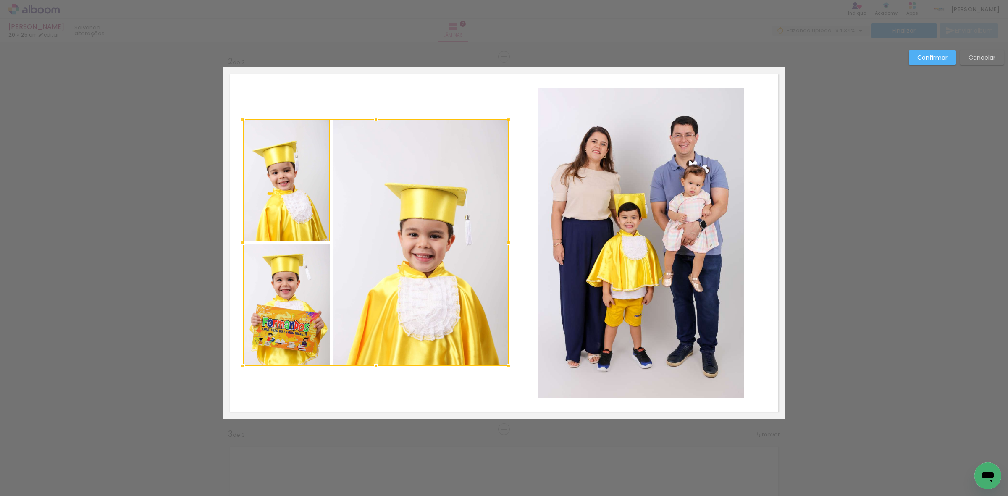
click at [294, 272] on div at bounding box center [376, 242] width 266 height 247
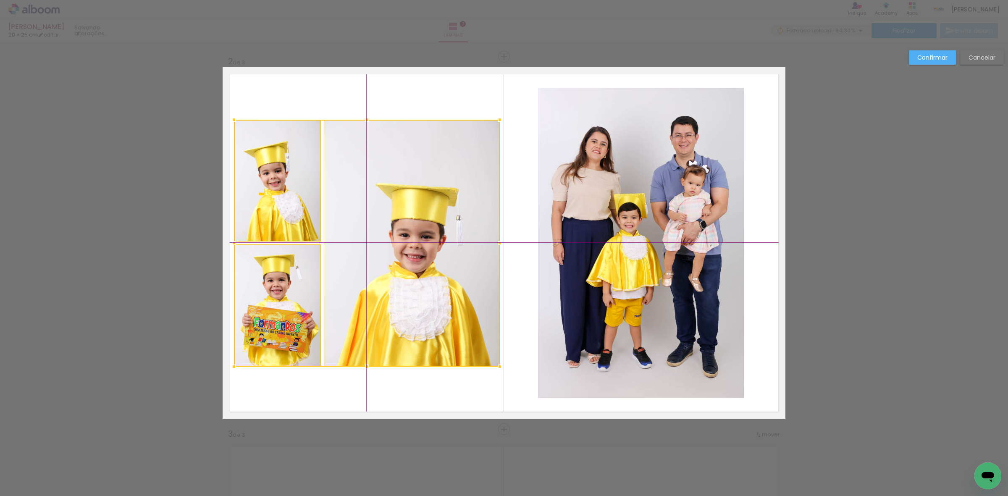
drag, startPoint x: 462, startPoint y: 270, endPoint x: 461, endPoint y: 261, distance: 8.5
click at [461, 261] on div at bounding box center [367, 243] width 266 height 247
drag, startPoint x: 301, startPoint y: 204, endPoint x: 296, endPoint y: 228, distance: 24.1
click at [301, 204] on quentale-photo at bounding box center [277, 181] width 87 height 122
click at [276, 310] on div at bounding box center [367, 243] width 266 height 247
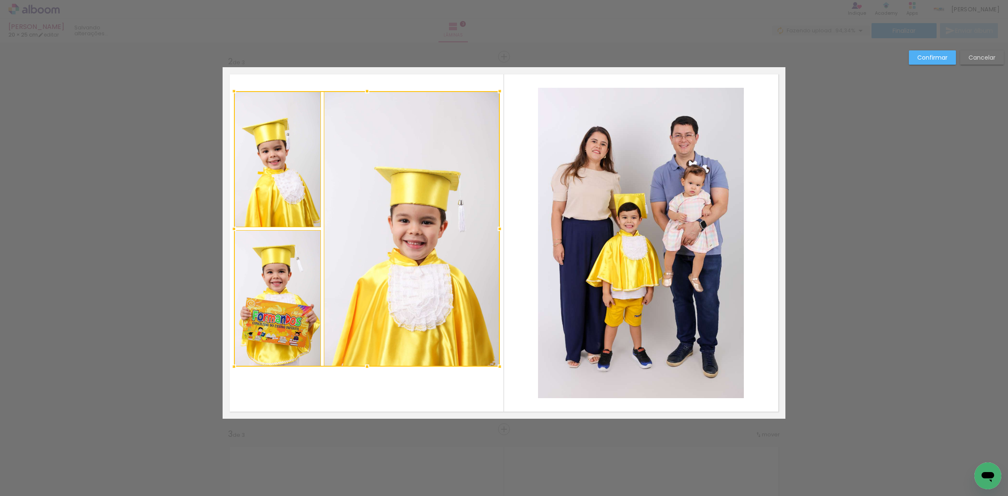
drag, startPoint x: 362, startPoint y: 121, endPoint x: 368, endPoint y: 101, distance: 20.5
click at [368, 101] on div at bounding box center [367, 229] width 266 height 276
click at [290, 179] on quentale-photo at bounding box center [277, 159] width 87 height 137
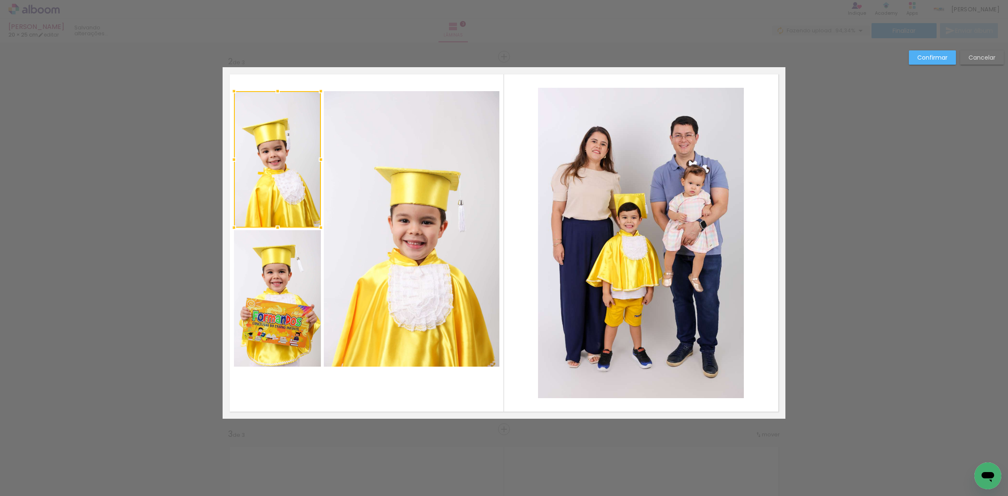
click at [276, 278] on quentale-photo at bounding box center [277, 298] width 87 height 137
click at [415, 245] on quentale-photo at bounding box center [412, 229] width 176 height 276
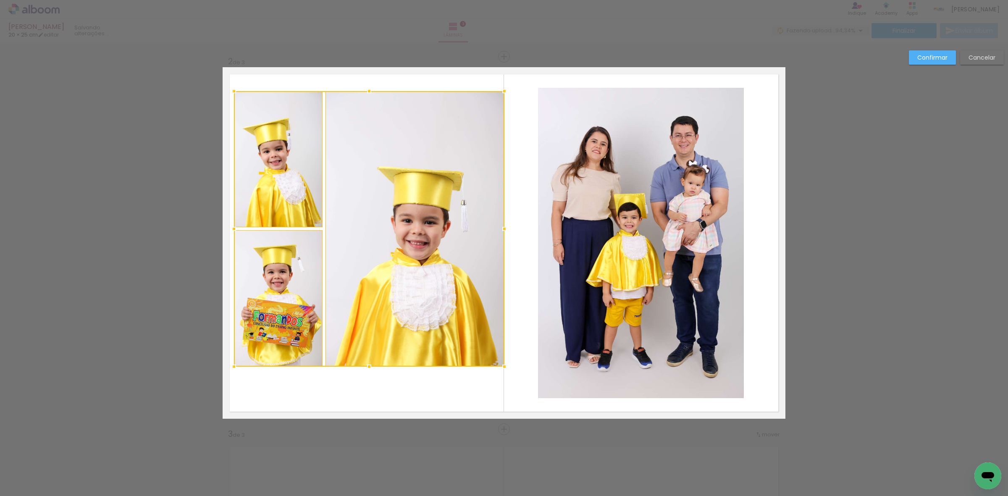
drag, startPoint x: 496, startPoint y: 231, endPoint x: 500, endPoint y: 231, distance: 4.6
click at [500, 231] on div at bounding box center [504, 229] width 17 height 17
click at [457, 236] on div at bounding box center [415, 229] width 179 height 276
click at [276, 206] on quentale-photo at bounding box center [278, 159] width 89 height 137
click at [260, 284] on div at bounding box center [369, 229] width 270 height 276
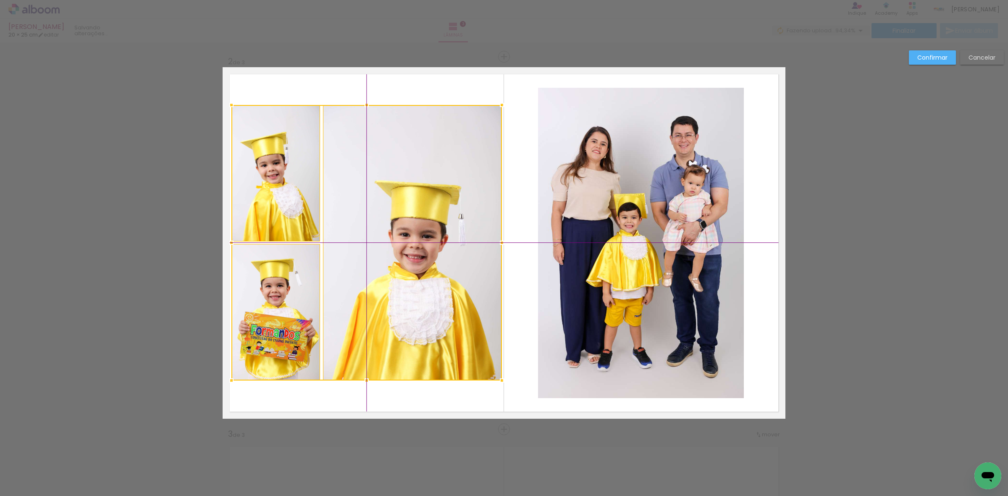
drag, startPoint x: 437, startPoint y: 282, endPoint x: 437, endPoint y: 292, distance: 10.1
click at [437, 292] on div at bounding box center [366, 243] width 270 height 276
click at [286, 204] on quentale-photo at bounding box center [275, 173] width 89 height 137
click at [272, 300] on quentale-photo at bounding box center [275, 312] width 89 height 137
click at [394, 274] on quentale-photo at bounding box center [412, 243] width 179 height 276
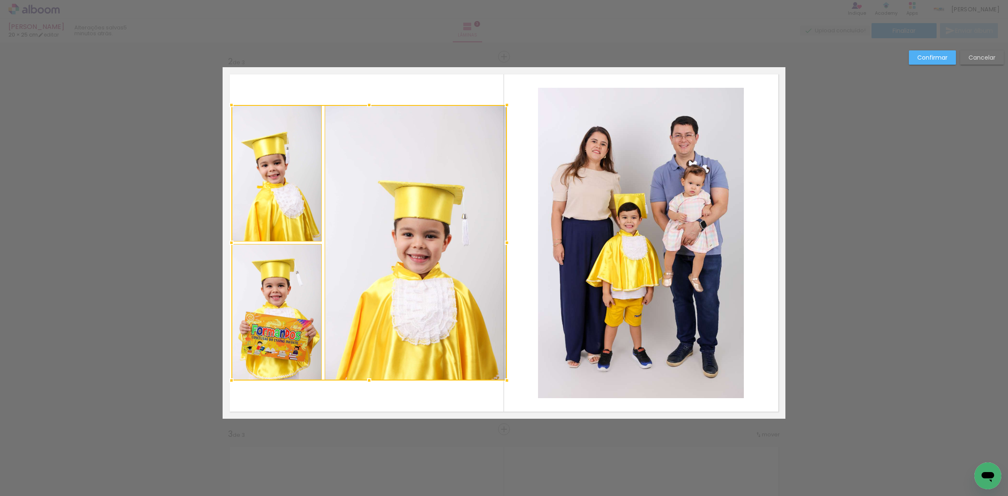
click at [502, 242] on div at bounding box center [507, 242] width 17 height 17
click at [472, 242] on div at bounding box center [416, 243] width 182 height 276
click at [305, 211] on quentale-photo at bounding box center [276, 173] width 90 height 137
click at [283, 280] on div at bounding box center [369, 243] width 276 height 276
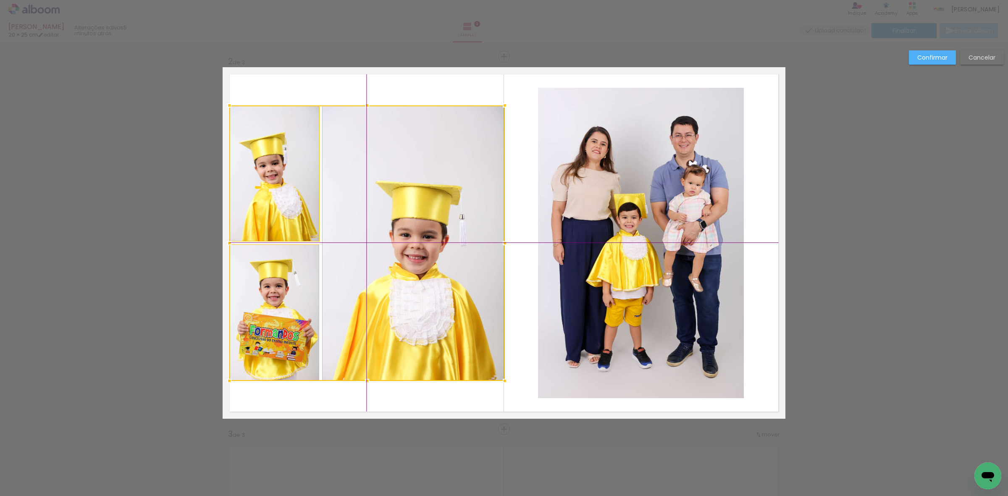
drag, startPoint x: 381, startPoint y: 282, endPoint x: 377, endPoint y: 282, distance: 4.2
click at [377, 282] on div at bounding box center [367, 243] width 276 height 276
click at [0, 0] on slot "Confirmar" at bounding box center [0, 0] width 0 height 0
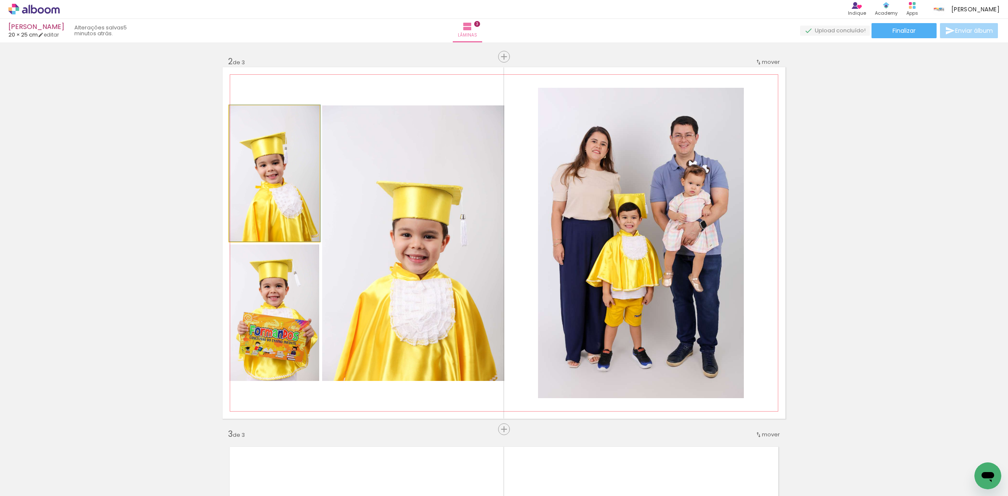
drag, startPoint x: 290, startPoint y: 219, endPoint x: 297, endPoint y: 211, distance: 10.1
drag, startPoint x: 280, startPoint y: 305, endPoint x: 373, endPoint y: 257, distance: 104.8
click at [0, 0] on slot at bounding box center [0, 0] width 0 height 0
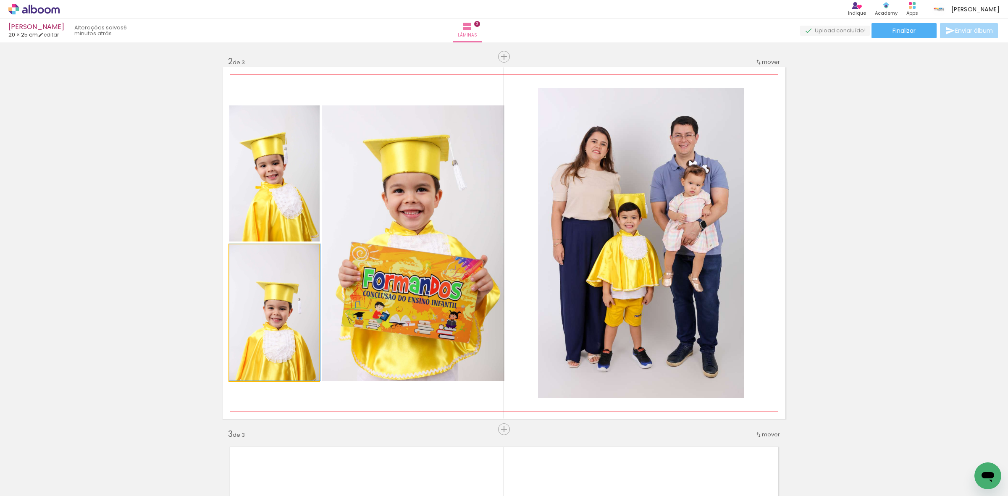
drag, startPoint x: 255, startPoint y: 310, endPoint x: 260, endPoint y: 271, distance: 38.9
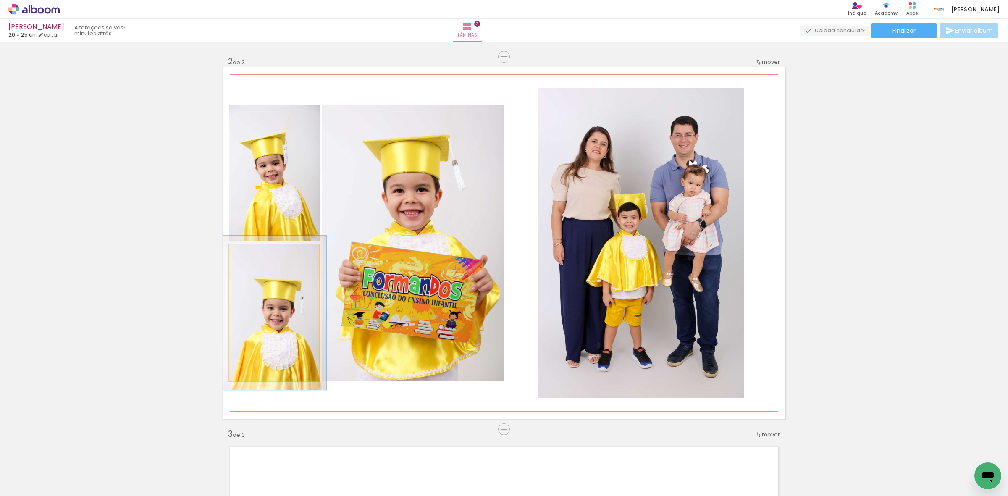
type paper-slider "113"
click at [249, 253] on div at bounding box center [253, 253] width 8 height 8
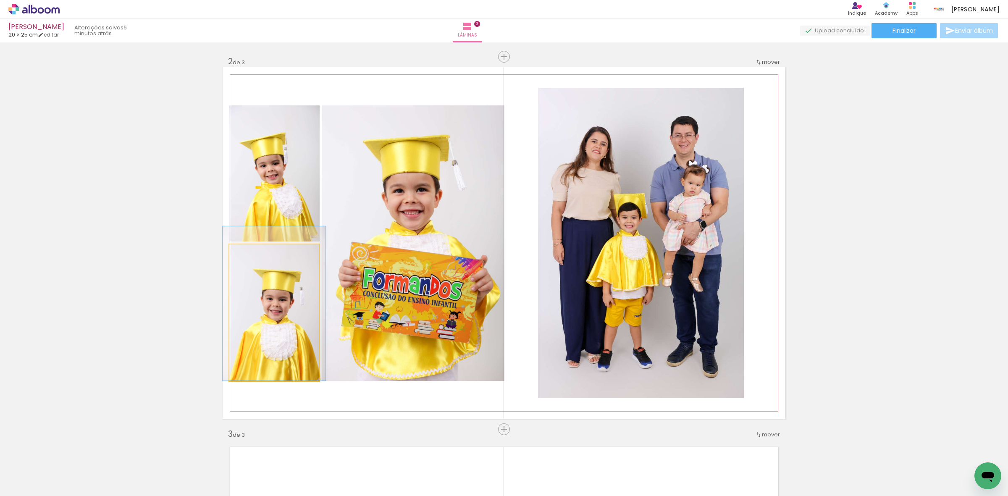
drag, startPoint x: 252, startPoint y: 320, endPoint x: 251, endPoint y: 286, distance: 34.0
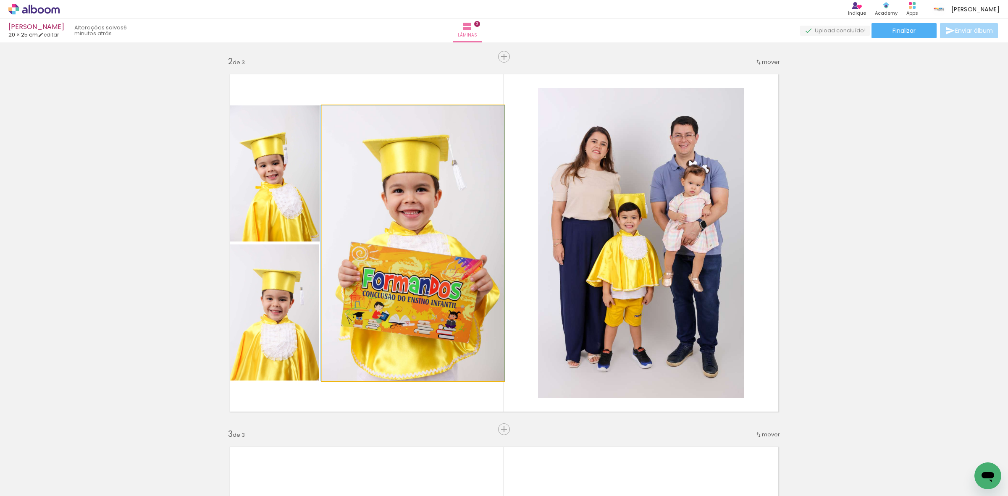
drag, startPoint x: 389, startPoint y: 207, endPoint x: 387, endPoint y: 190, distance: 16.9
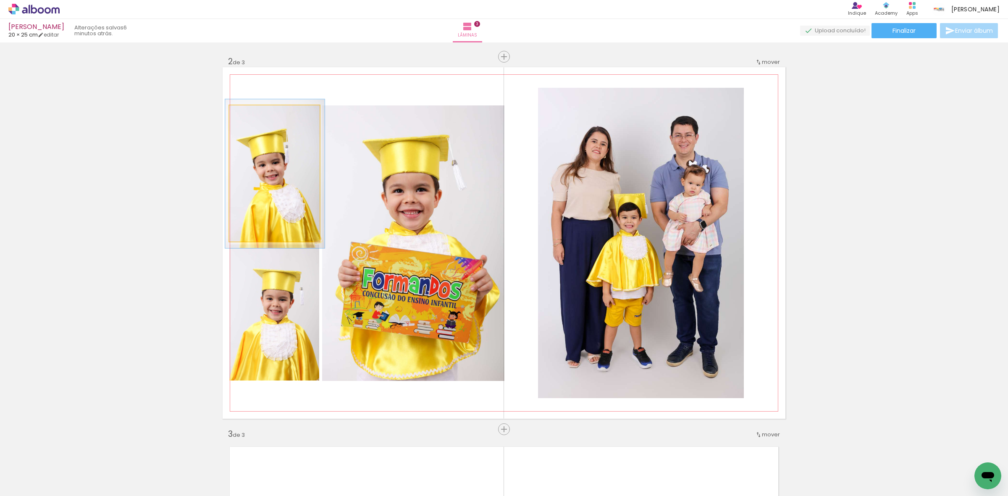
type paper-slider "109"
click at [251, 113] on div at bounding box center [251, 114] width 13 height 13
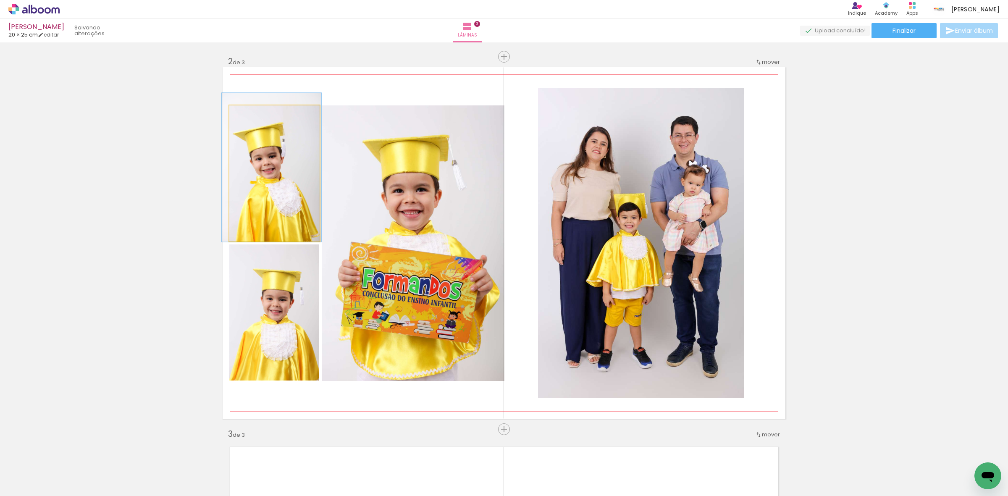
drag, startPoint x: 259, startPoint y: 174, endPoint x: 255, endPoint y: 150, distance: 24.2
click at [287, 181] on quentale-photo at bounding box center [274, 173] width 90 height 137
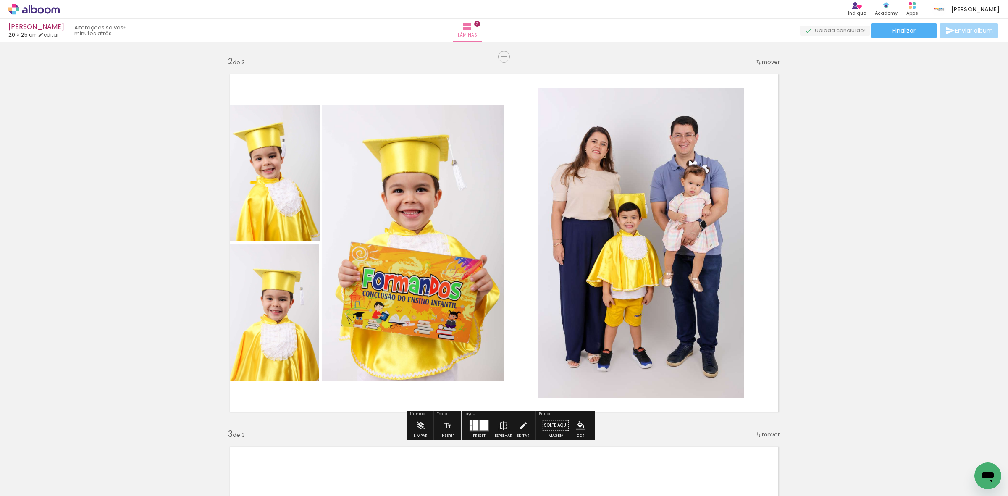
click at [287, 181] on quentale-photo at bounding box center [274, 173] width 90 height 137
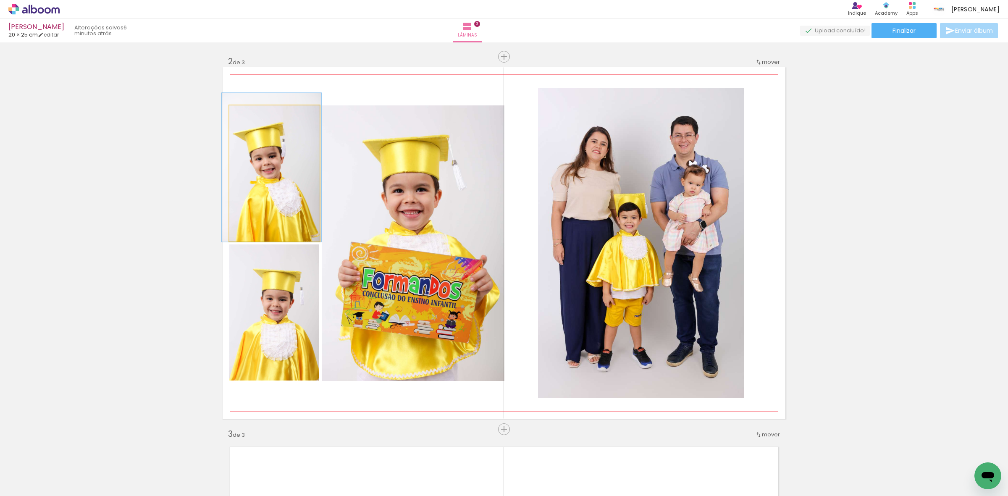
click at [287, 181] on quentale-photo at bounding box center [274, 173] width 90 height 137
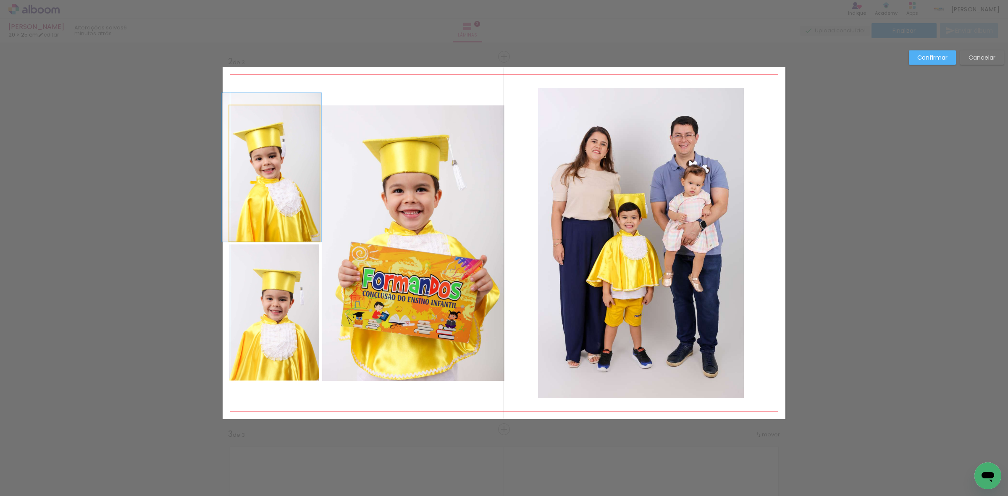
click at [287, 181] on quentale-photo at bounding box center [274, 173] width 90 height 137
click at [283, 284] on quentale-photo at bounding box center [274, 312] width 90 height 137
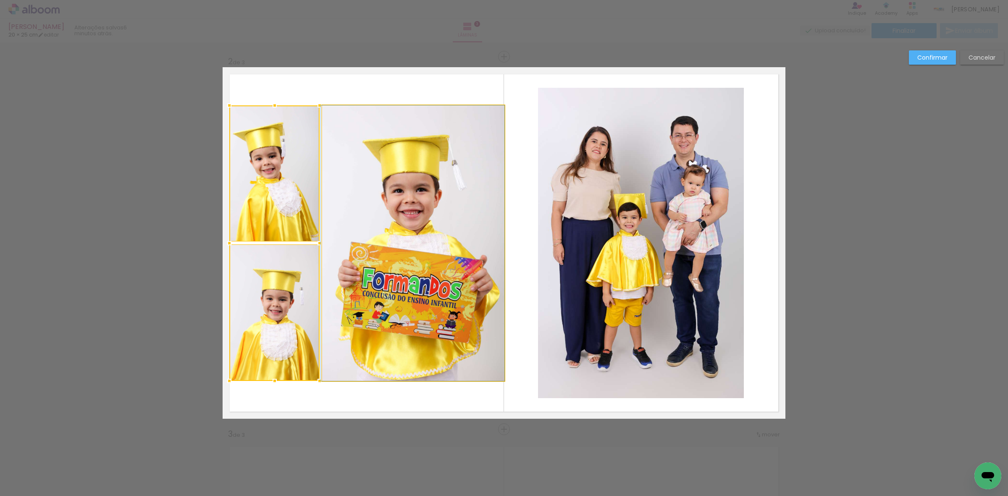
click at [358, 260] on quentale-photo at bounding box center [413, 243] width 182 height 276
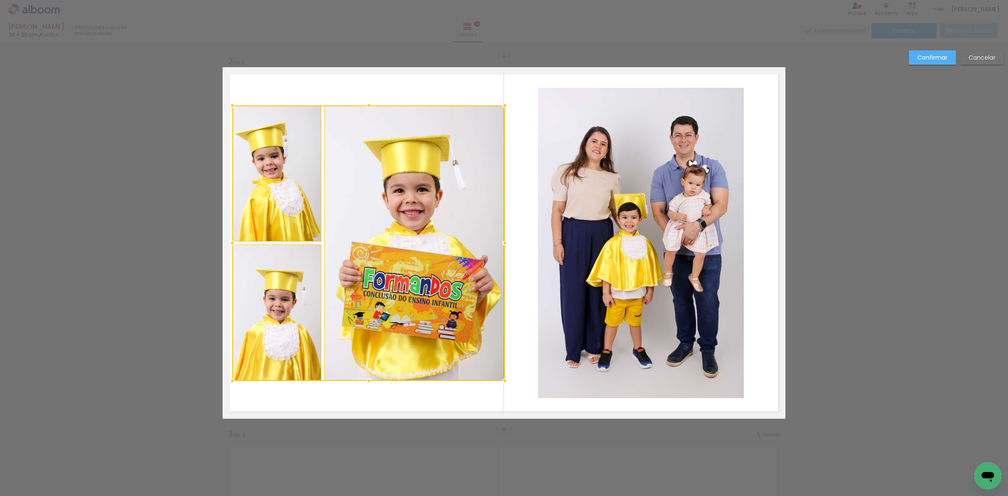
drag, startPoint x: 227, startPoint y: 242, endPoint x: 231, endPoint y: 243, distance: 4.7
click at [231, 243] on div at bounding box center [232, 243] width 17 height 17
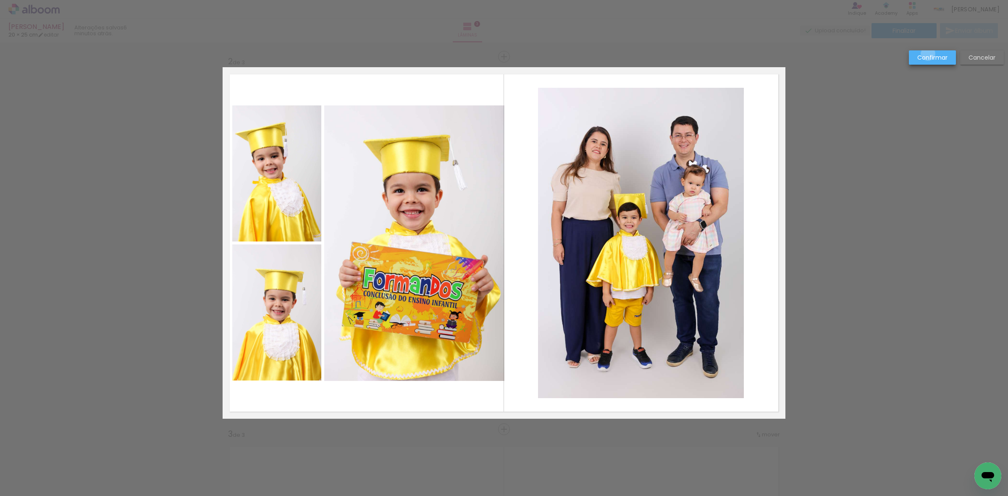
click at [0, 0] on slot "Confirmar" at bounding box center [0, 0] width 0 height 0
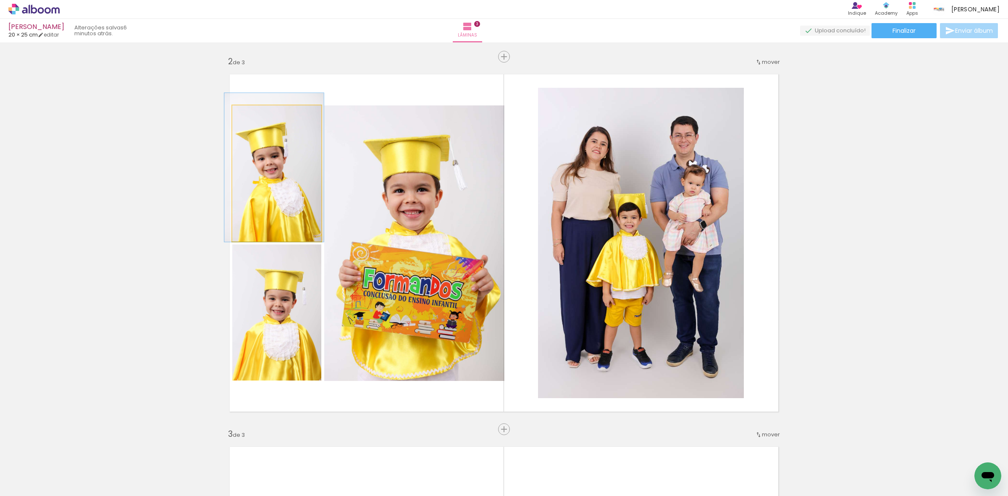
drag, startPoint x: 257, startPoint y: 202, endPoint x: 257, endPoint y: 196, distance: 6.7
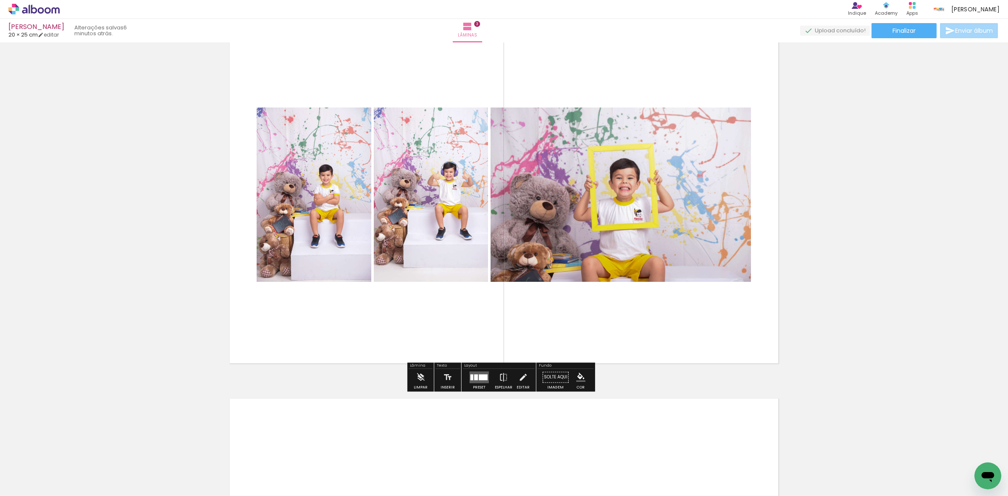
scroll to position [792, 0]
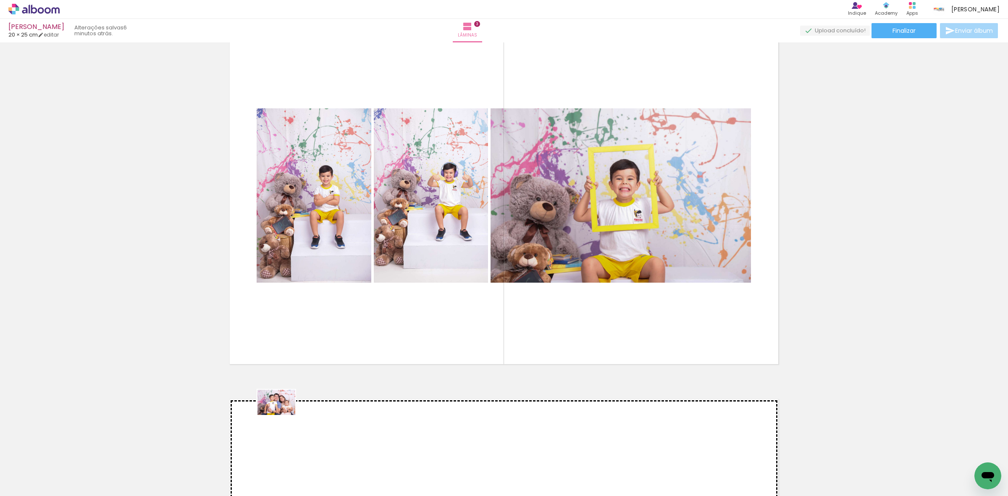
drag, startPoint x: 76, startPoint y: 478, endPoint x: 296, endPoint y: 415, distance: 228.5
click at [296, 415] on quentale-workspace at bounding box center [504, 248] width 1008 height 496
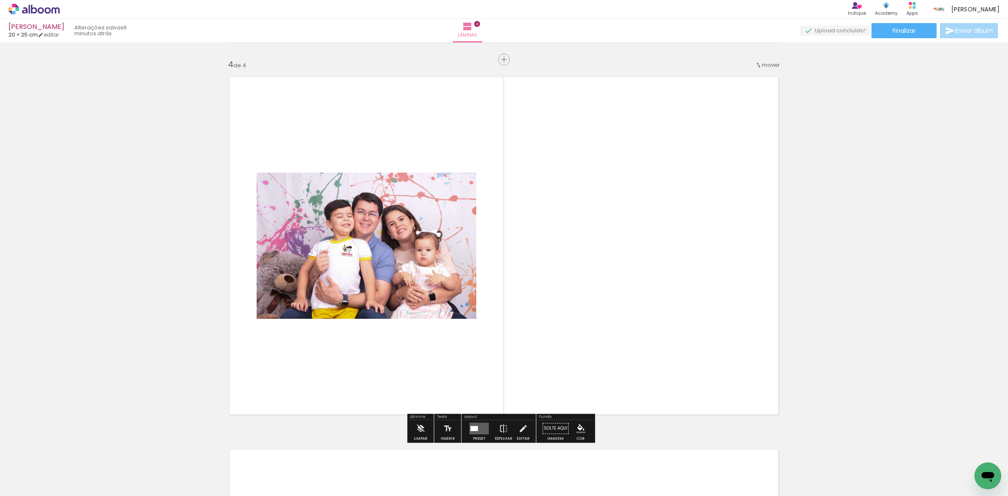
scroll to position [1117, 0]
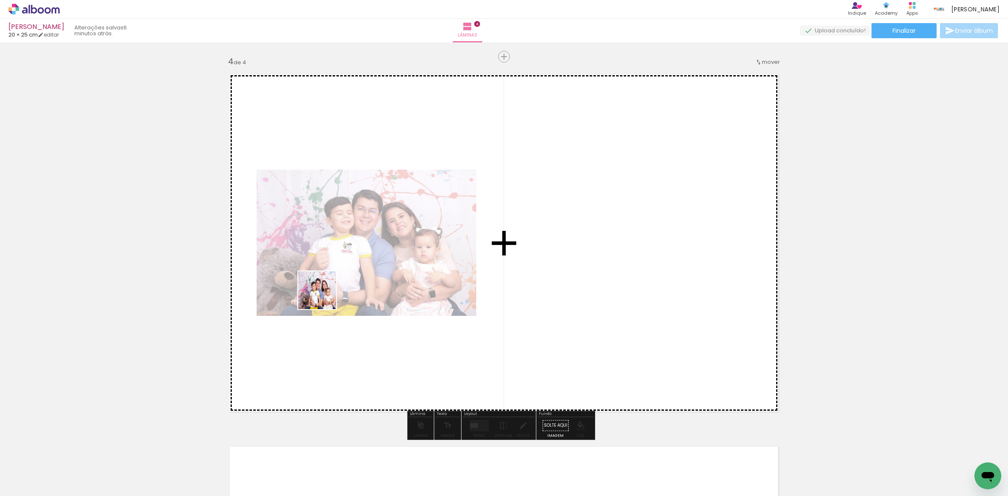
drag, startPoint x: 181, startPoint y: 387, endPoint x: 374, endPoint y: 273, distance: 224.2
click at [374, 273] on quentale-workspace at bounding box center [504, 248] width 1008 height 496
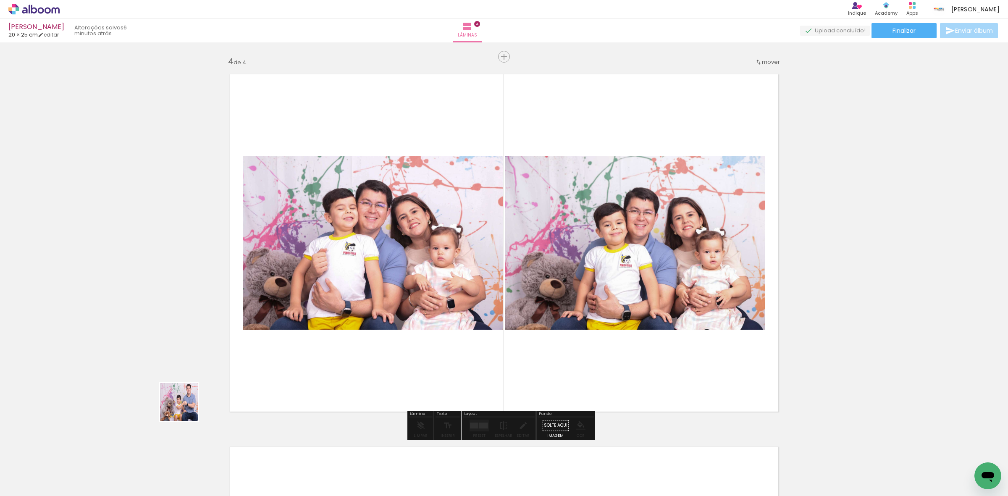
drag, startPoint x: 134, startPoint y: 469, endPoint x: 347, endPoint y: 313, distance: 264.1
click at [365, 269] on quentale-workspace at bounding box center [504, 248] width 1008 height 496
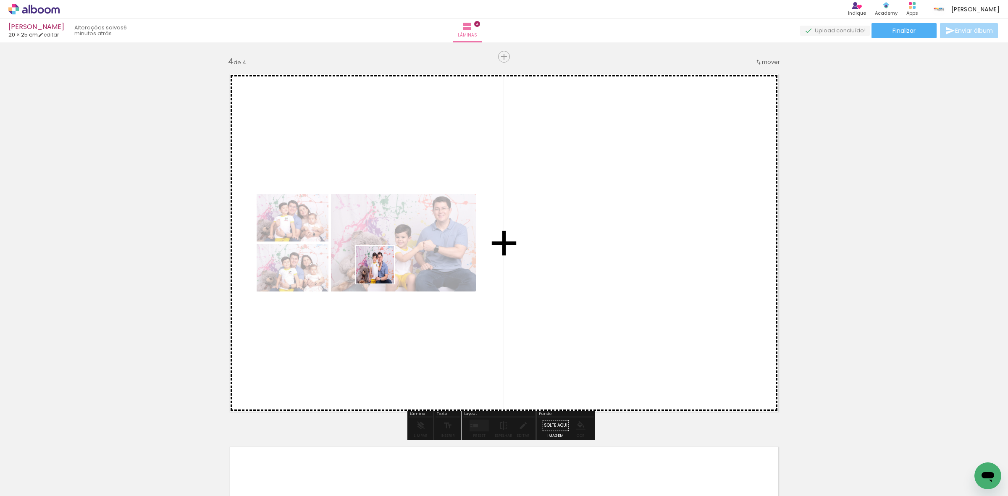
drag, startPoint x: 181, startPoint y: 478, endPoint x: 386, endPoint y: 268, distance: 294.3
click at [386, 268] on quentale-workspace at bounding box center [504, 248] width 1008 height 496
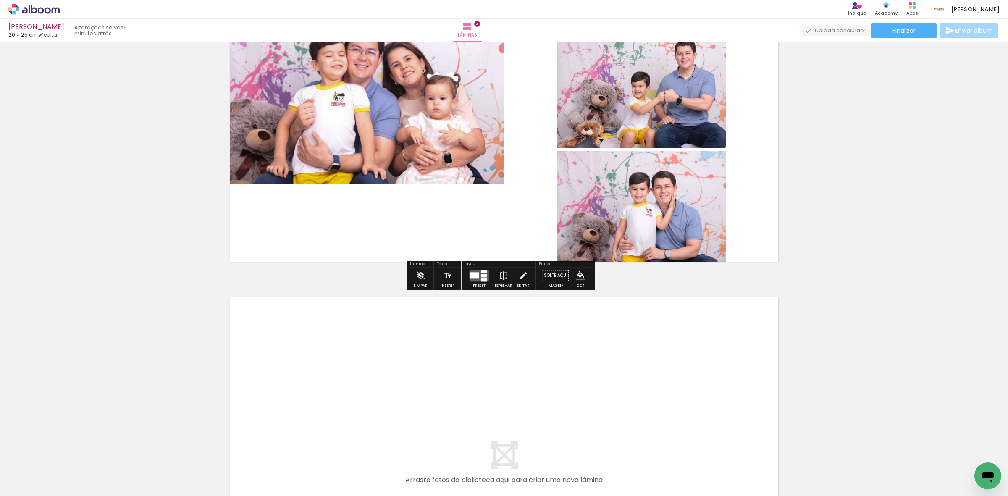
scroll to position [1327, 0]
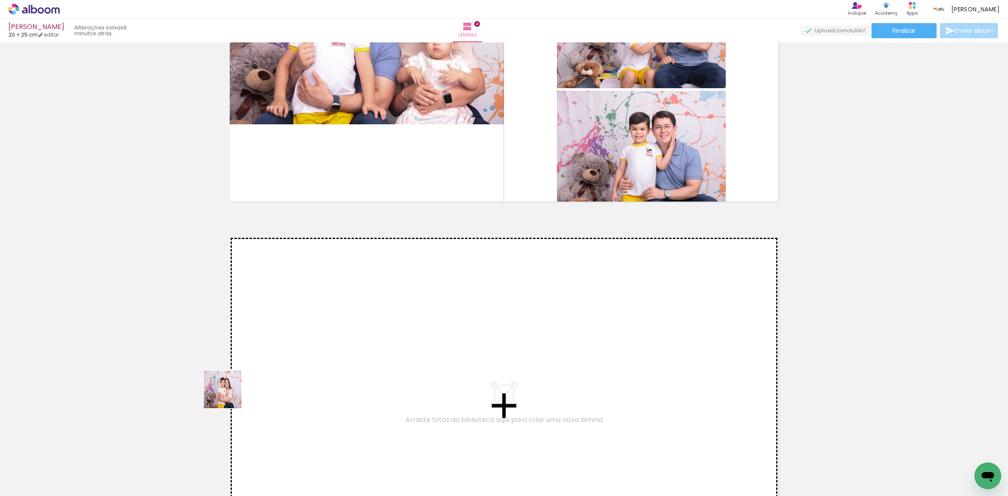
drag, startPoint x: 178, startPoint y: 473, endPoint x: 281, endPoint y: 339, distance: 168.3
click at [281, 339] on quentale-workspace at bounding box center [504, 248] width 1008 height 496
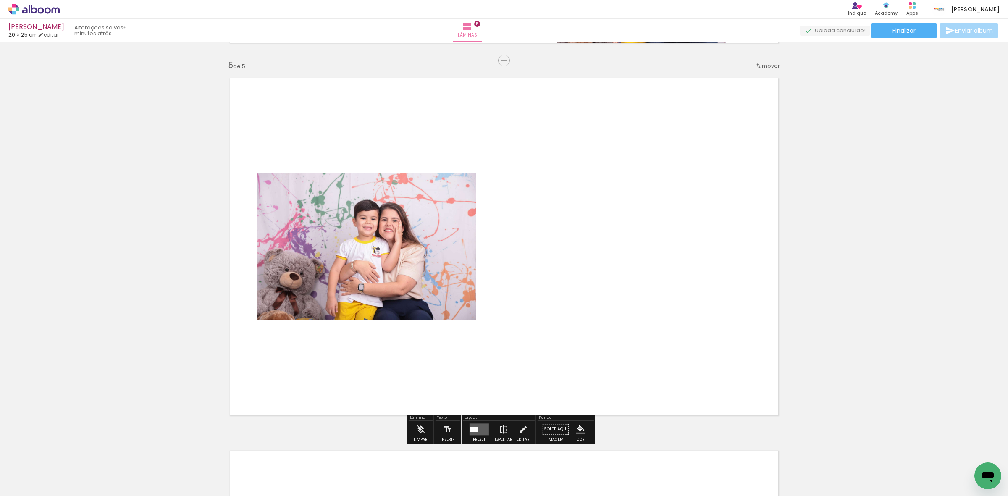
scroll to position [1489, 0]
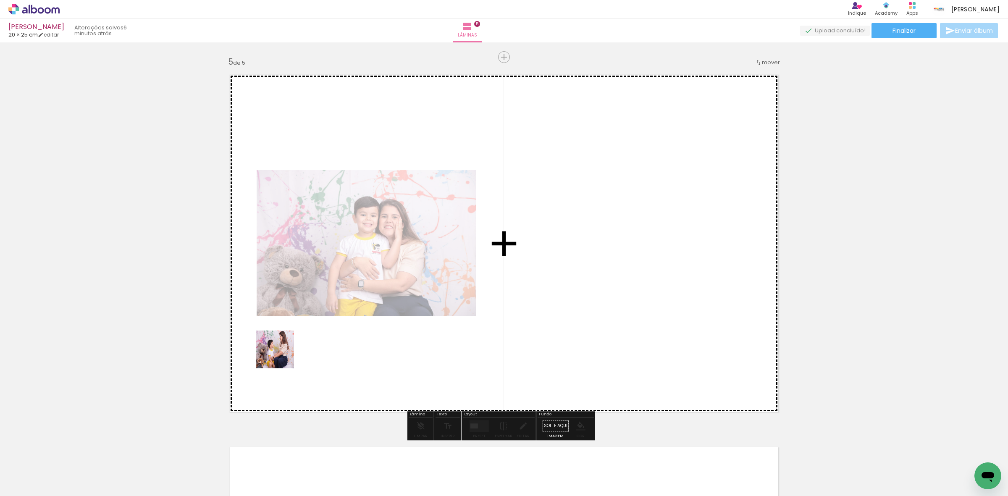
drag, startPoint x: 192, startPoint y: 475, endPoint x: 319, endPoint y: 363, distance: 169.9
click at [376, 275] on quentale-workspace at bounding box center [504, 248] width 1008 height 496
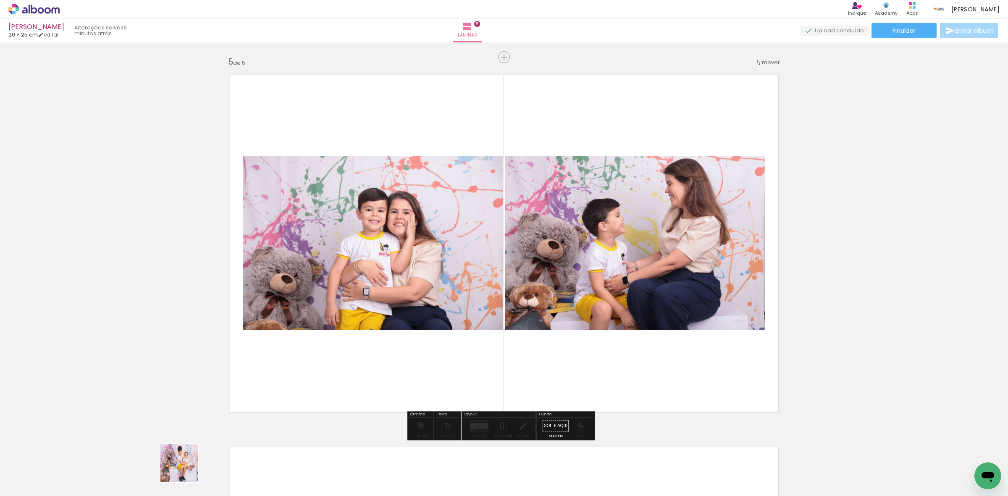
drag, startPoint x: 185, startPoint y: 473, endPoint x: 218, endPoint y: 431, distance: 53.9
click at [303, 299] on quentale-workspace at bounding box center [504, 248] width 1008 height 496
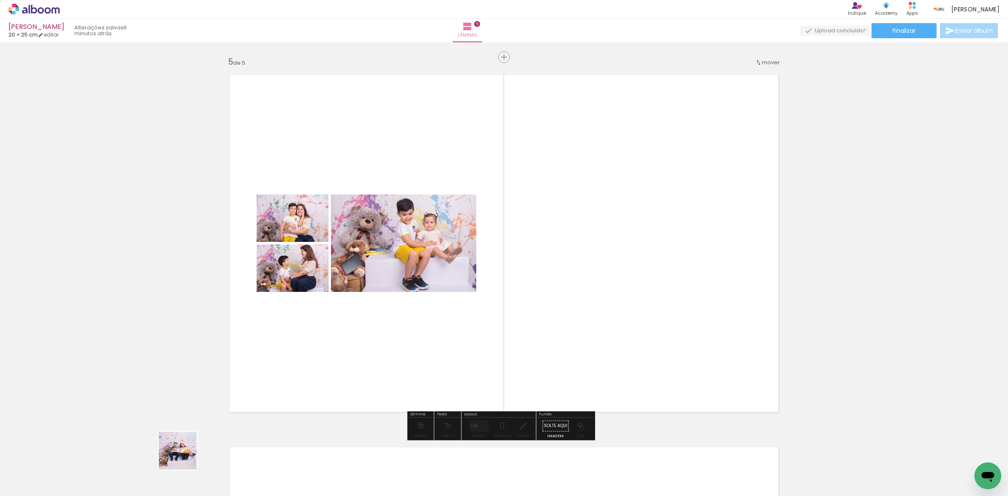
drag, startPoint x: 184, startPoint y: 457, endPoint x: 255, endPoint y: 373, distance: 109.7
click at [341, 293] on quentale-workspace at bounding box center [504, 248] width 1008 height 496
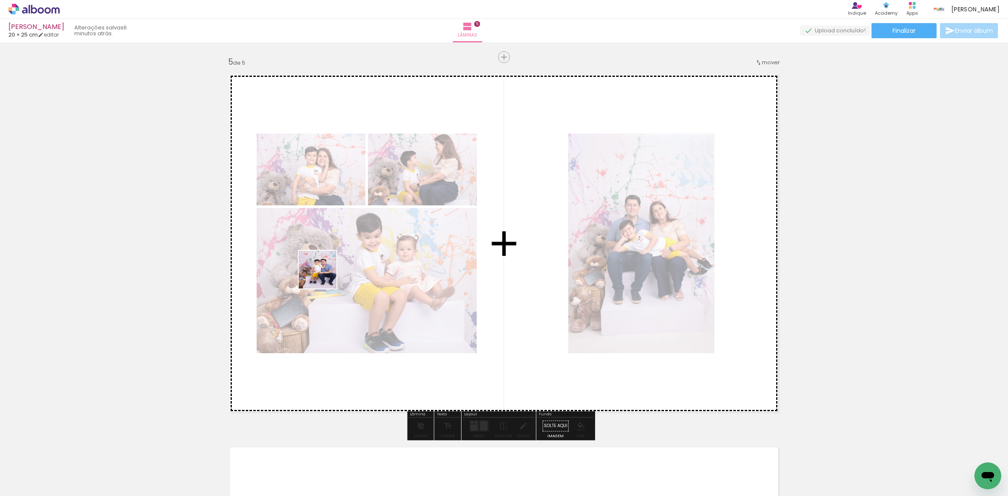
drag, startPoint x: 140, startPoint y: 463, endPoint x: 88, endPoint y: 465, distance: 51.7
click at [330, 271] on quentale-workspace at bounding box center [504, 248] width 1008 height 496
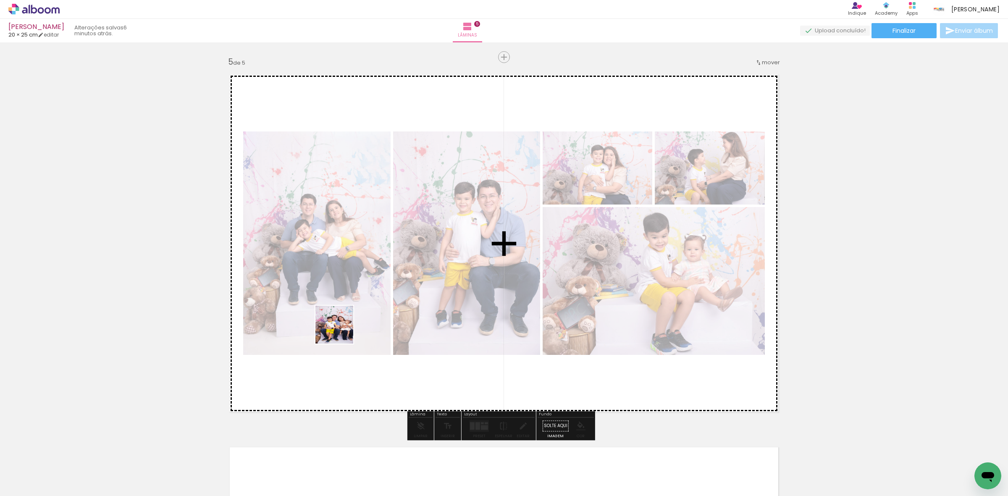
drag, startPoint x: 95, startPoint y: 461, endPoint x: 467, endPoint y: 299, distance: 405.4
click at [431, 293] on quentale-workspace at bounding box center [504, 248] width 1008 height 496
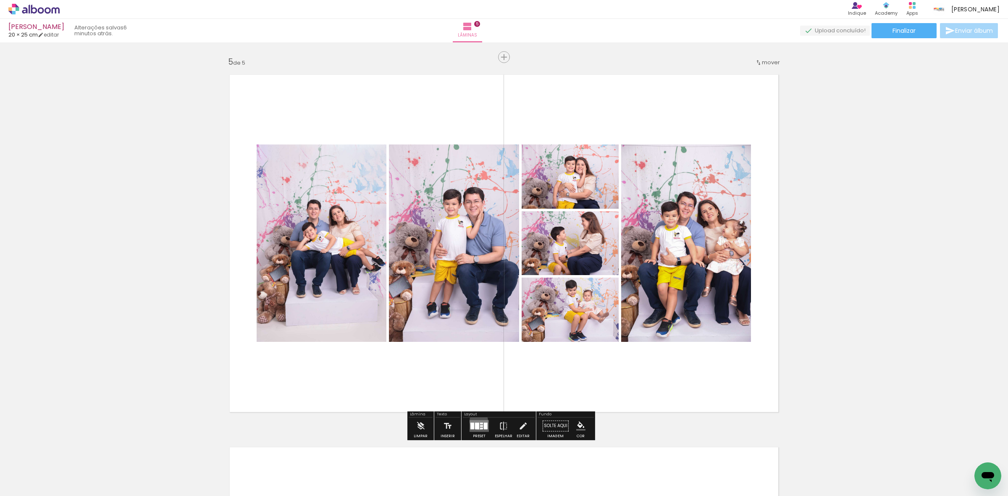
click at [477, 421] on quentale-layouter at bounding box center [479, 426] width 19 height 12
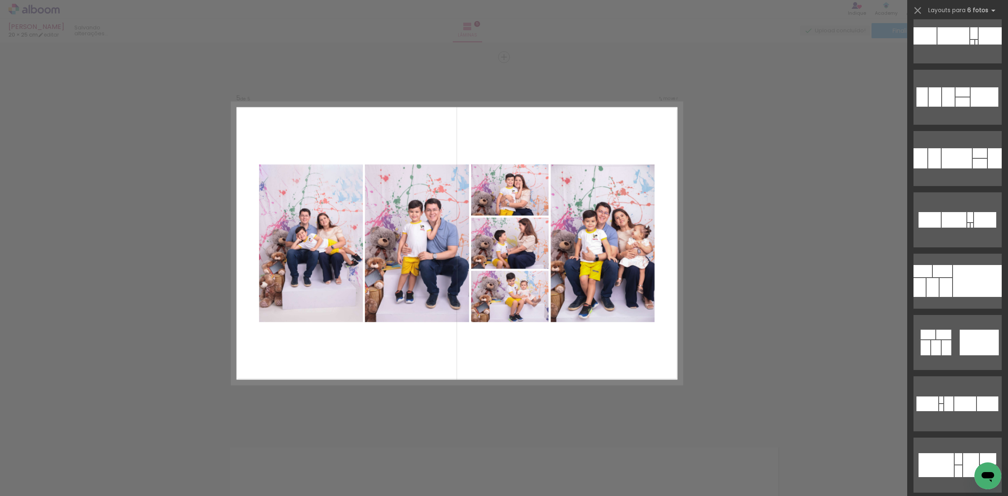
scroll to position [0, 0]
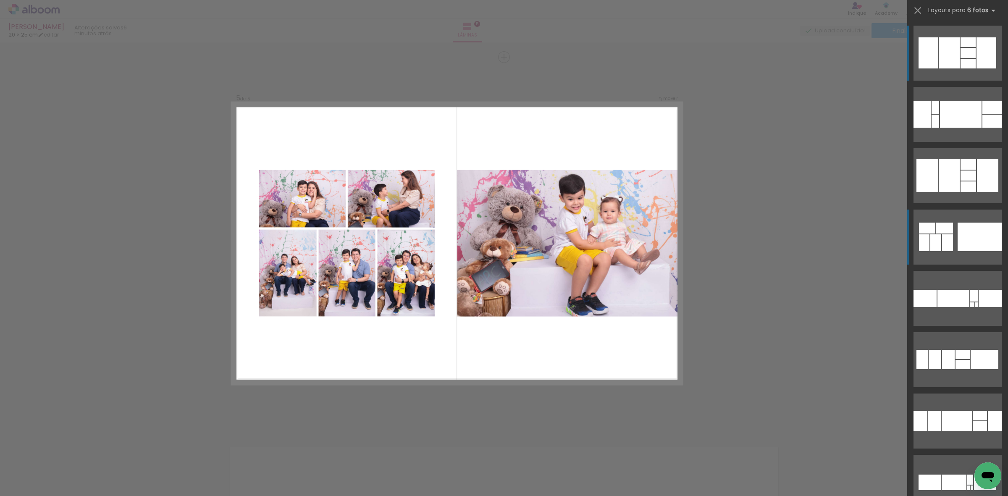
click at [978, 248] on div at bounding box center [980, 237] width 44 height 29
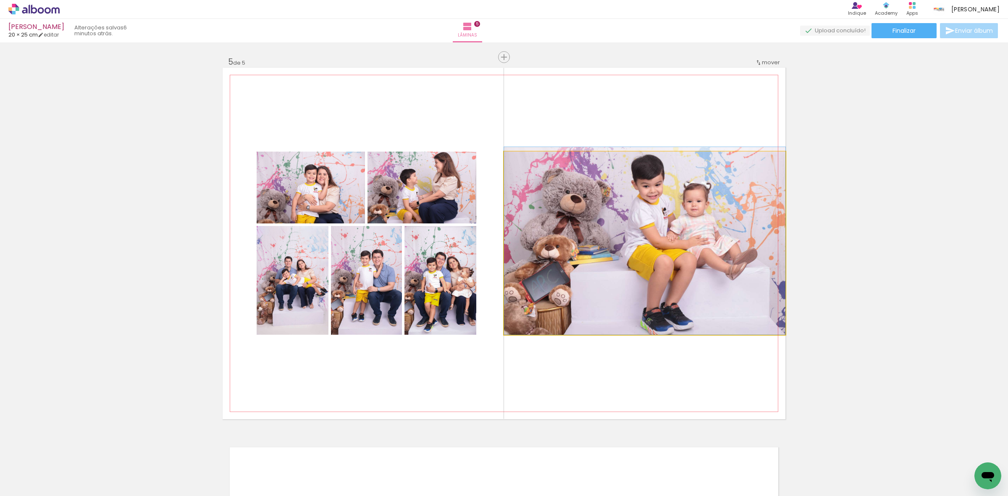
drag, startPoint x: 611, startPoint y: 255, endPoint x: 614, endPoint y: 239, distance: 16.6
drag, startPoint x: 606, startPoint y: 248, endPoint x: 590, endPoint y: 239, distance: 18.2
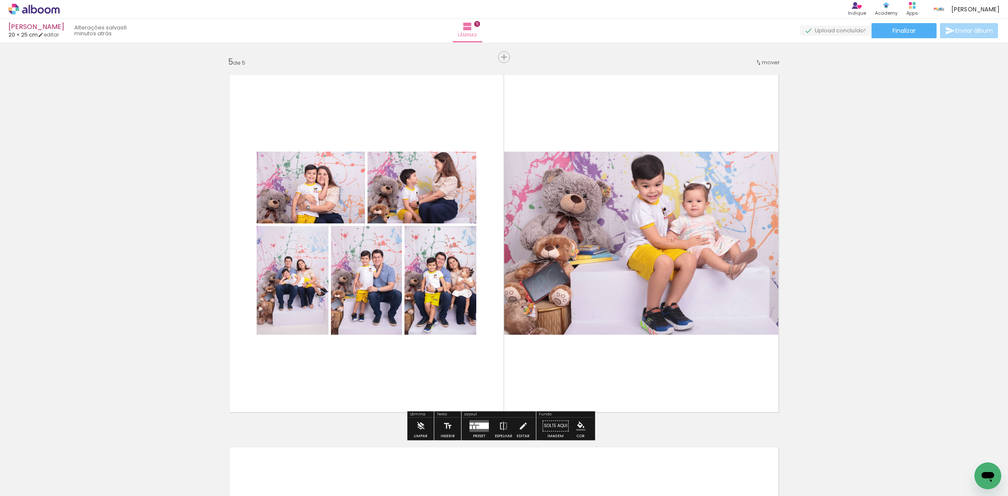
click at [589, 236] on quentale-photo at bounding box center [644, 243] width 281 height 183
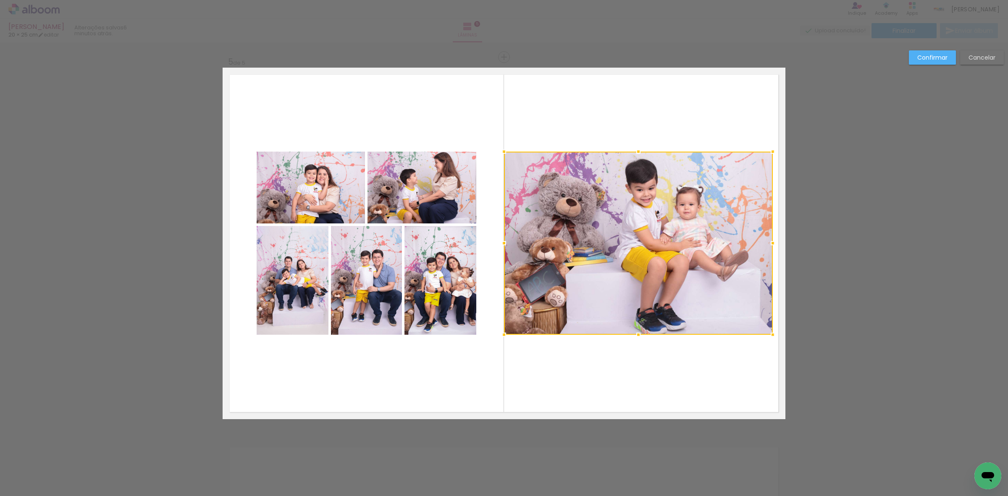
drag, startPoint x: 780, startPoint y: 242, endPoint x: 767, endPoint y: 242, distance: 12.6
click at [767, 242] on div at bounding box center [772, 243] width 17 height 17
click at [716, 263] on div at bounding box center [638, 243] width 269 height 183
click at [773, 246] on div at bounding box center [774, 243] width 17 height 17
click at [746, 220] on quentale-photo at bounding box center [638, 243] width 269 height 183
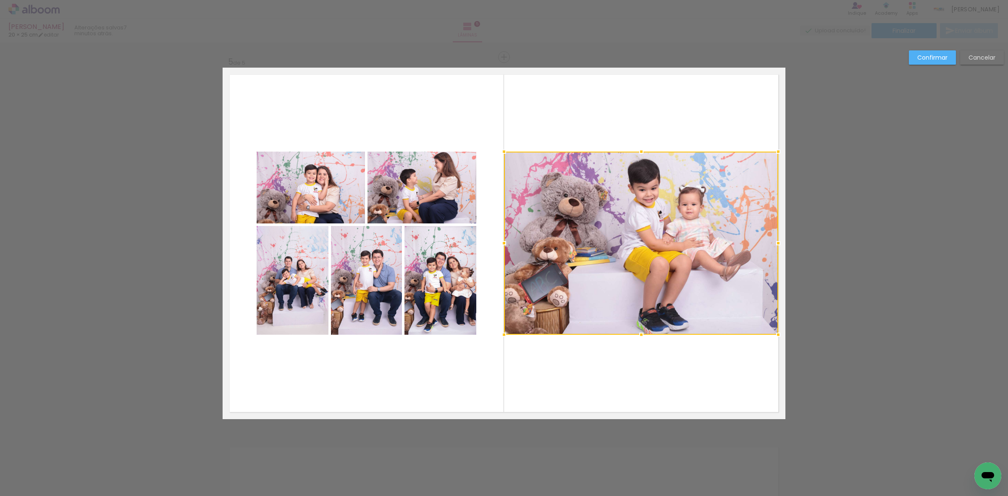
drag, startPoint x: 768, startPoint y: 241, endPoint x: 773, endPoint y: 242, distance: 5.1
click at [773, 242] on div at bounding box center [778, 243] width 17 height 17
click at [0, 0] on slot "Confirmar" at bounding box center [0, 0] width 0 height 0
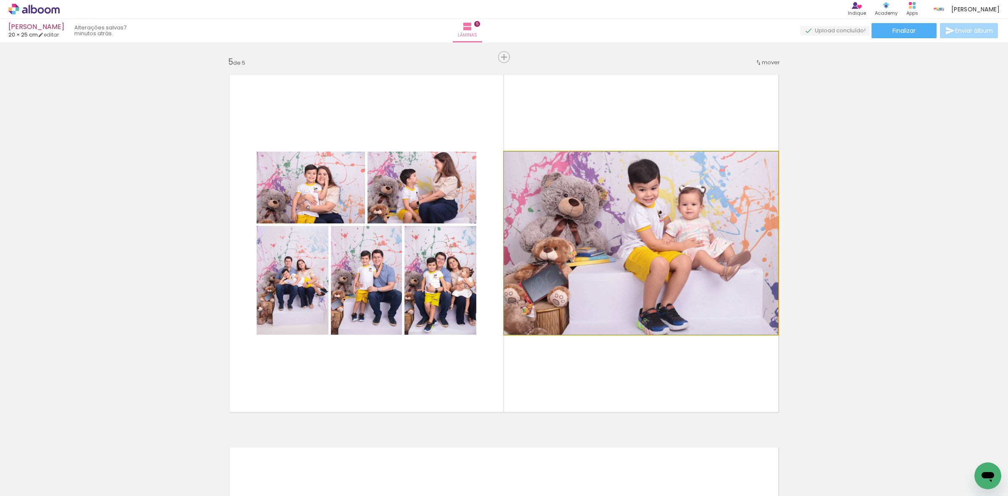
click at [588, 229] on quentale-photo at bounding box center [641, 243] width 274 height 183
click at [612, 197] on quentale-photo at bounding box center [641, 243] width 274 height 183
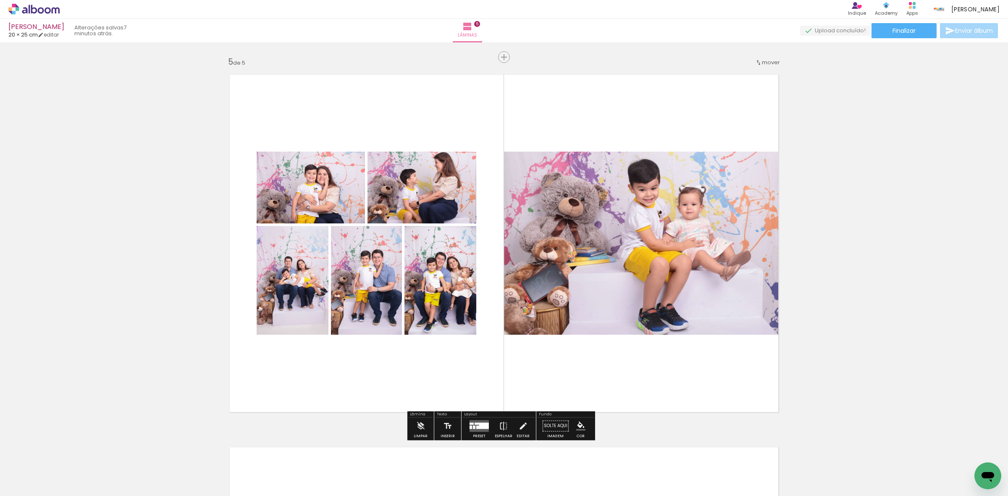
click at [438, 193] on quentale-photo at bounding box center [422, 188] width 109 height 72
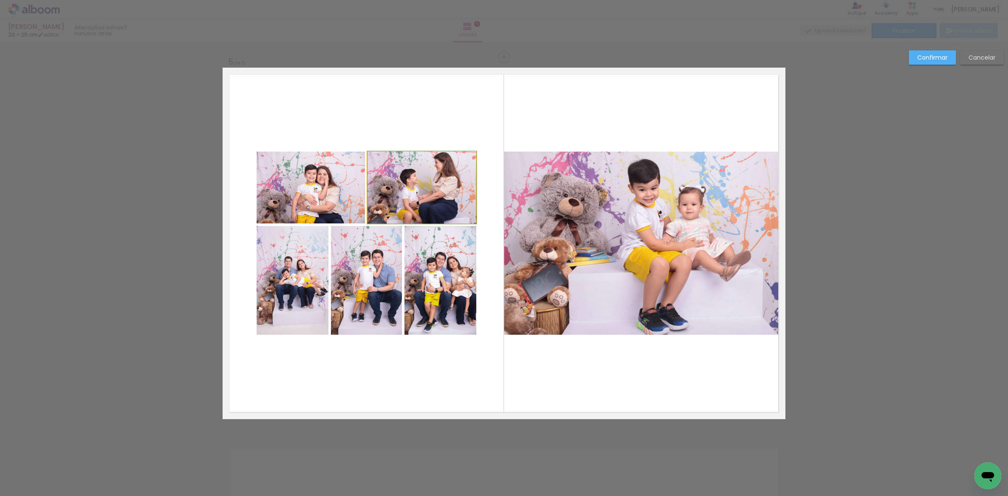
click at [437, 183] on quentale-photo at bounding box center [422, 188] width 109 height 72
click at [275, 186] on quentale-photo at bounding box center [311, 188] width 108 height 72
click at [288, 265] on quentale-photo at bounding box center [293, 280] width 72 height 109
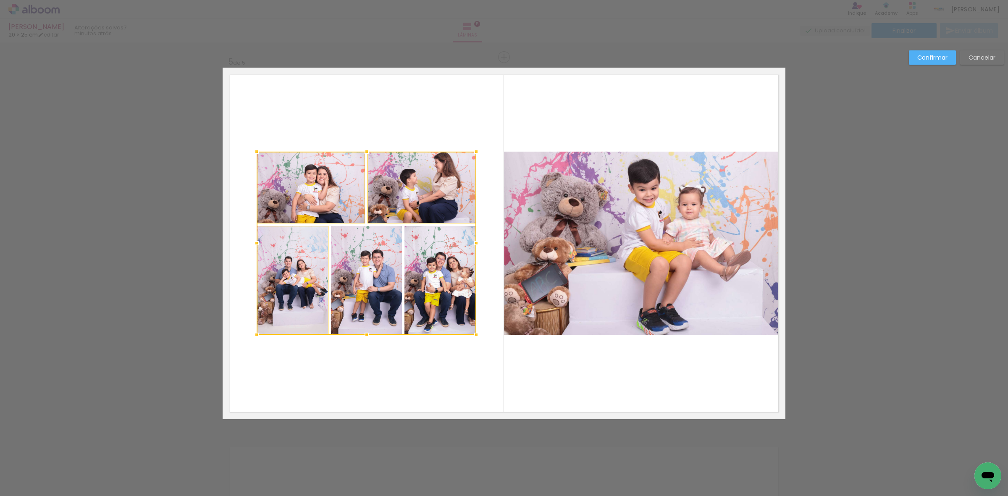
click at [384, 263] on div at bounding box center [367, 243] width 220 height 183
click at [429, 257] on div at bounding box center [367, 243] width 220 height 183
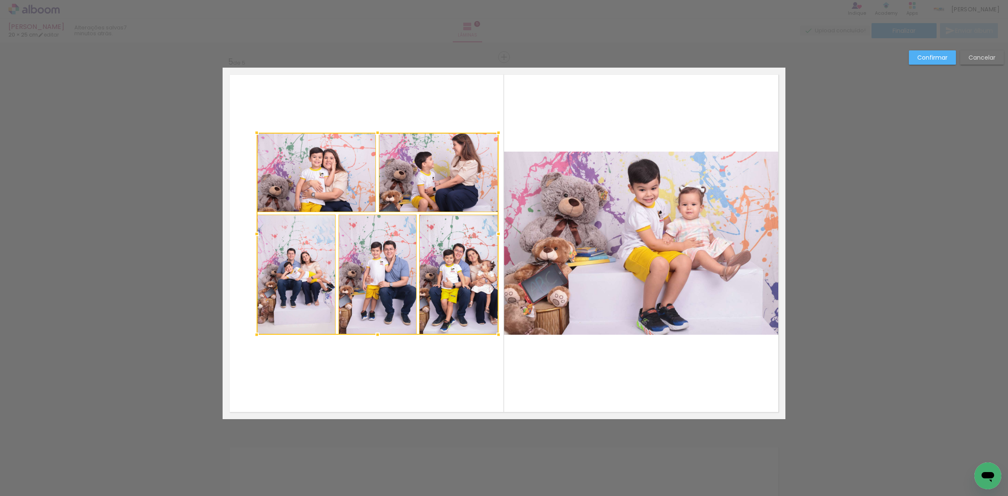
drag, startPoint x: 475, startPoint y: 150, endPoint x: 498, endPoint y: 131, distance: 29.2
click at [498, 131] on div at bounding box center [498, 132] width 17 height 17
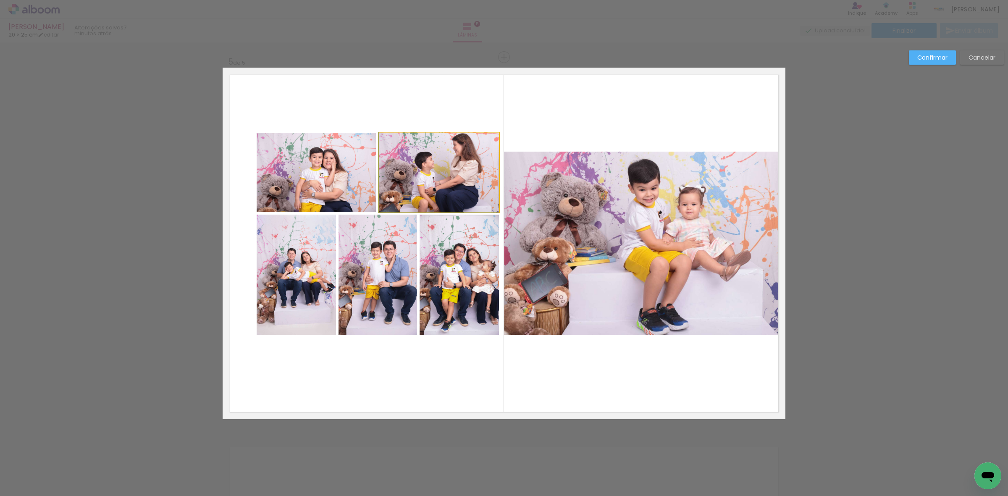
click at [434, 162] on quentale-photo at bounding box center [439, 172] width 120 height 79
click at [331, 172] on quentale-photo at bounding box center [316, 172] width 119 height 79
click at [299, 253] on quentale-photo at bounding box center [296, 275] width 79 height 120
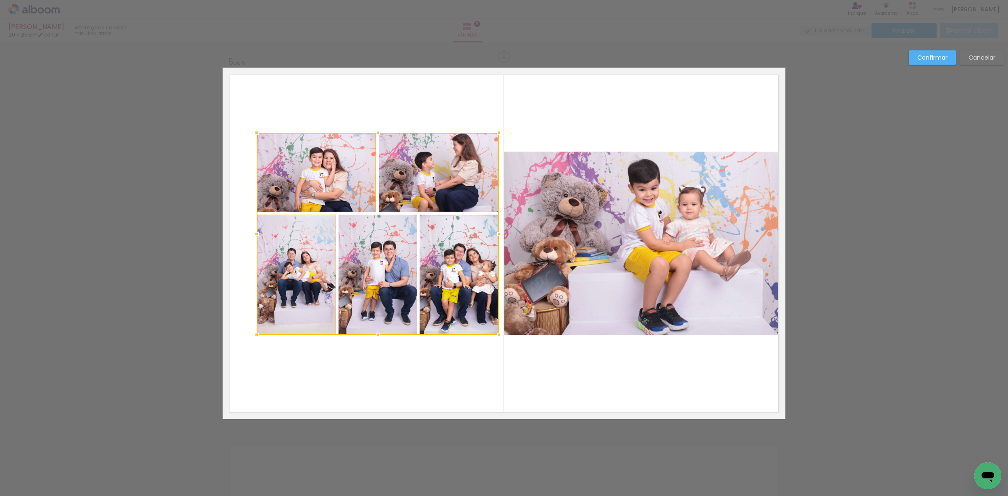
click at [389, 254] on div at bounding box center [378, 234] width 242 height 202
click at [431, 247] on div at bounding box center [378, 234] width 242 height 202
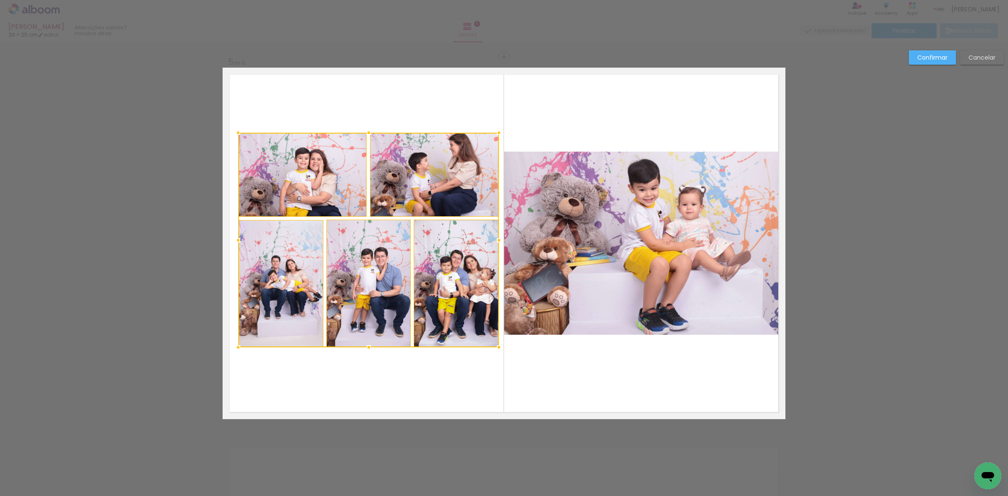
drag, startPoint x: 257, startPoint y: 336, endPoint x: 239, endPoint y: 349, distance: 22.0
click at [239, 349] on div at bounding box center [238, 347] width 17 height 17
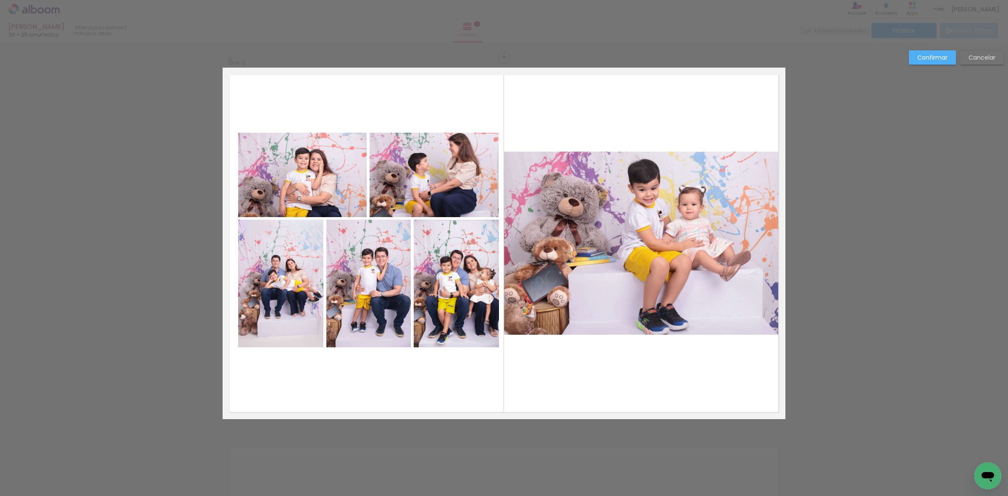
click at [437, 287] on quentale-photo at bounding box center [456, 284] width 85 height 128
click at [352, 286] on quentale-photo at bounding box center [368, 284] width 84 height 128
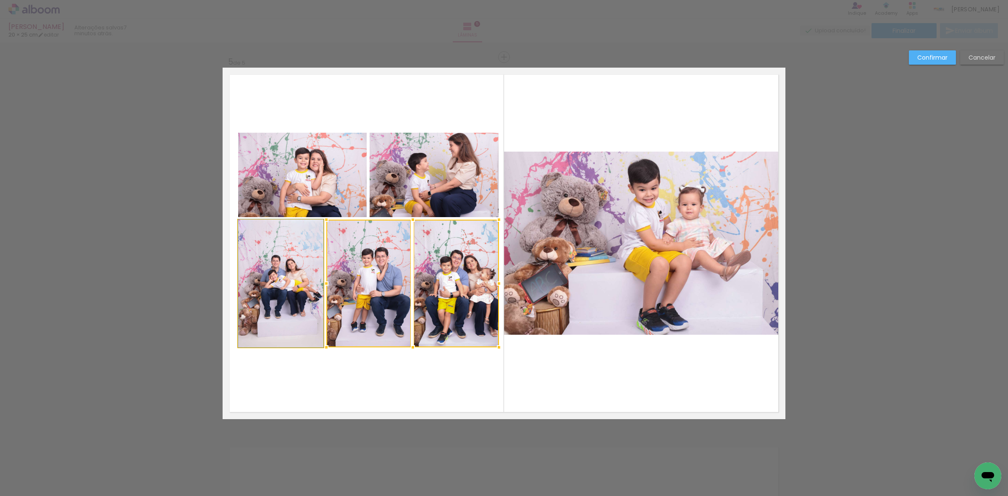
click at [303, 282] on quentale-photo at bounding box center [280, 284] width 85 height 128
click at [310, 187] on quentale-photo at bounding box center [302, 175] width 129 height 84
click at [440, 181] on div at bounding box center [368, 240] width 261 height 215
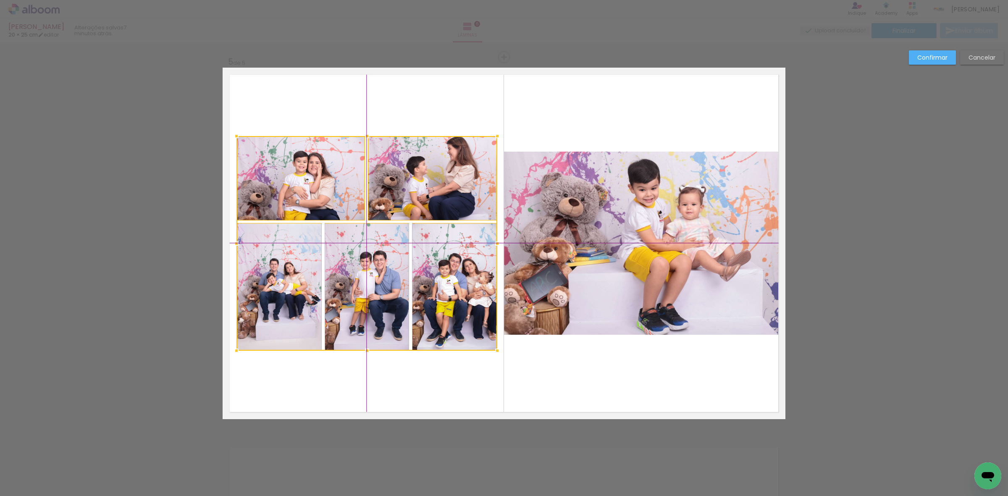
drag, startPoint x: 361, startPoint y: 286, endPoint x: 358, endPoint y: 290, distance: 5.1
click at [358, 290] on div at bounding box center [366, 243] width 261 height 215
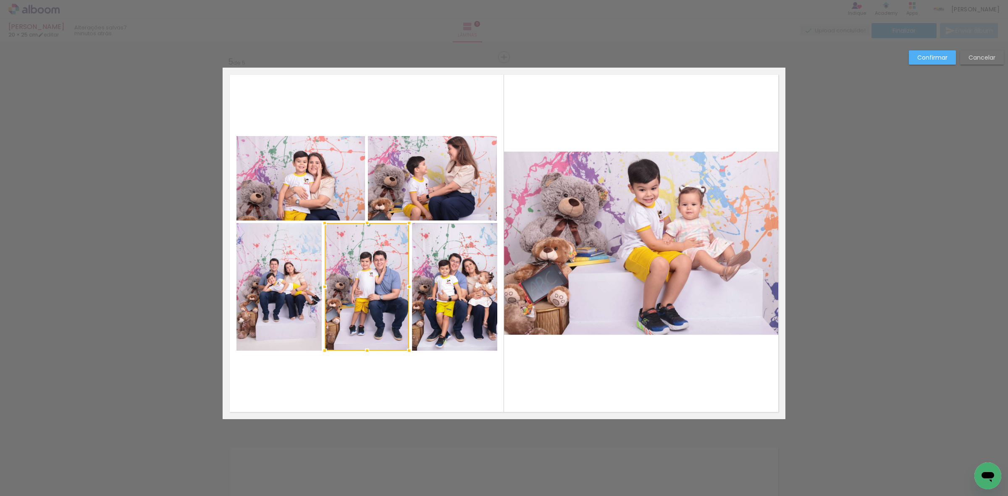
click at [0, 0] on slot "Confirmar" at bounding box center [0, 0] width 0 height 0
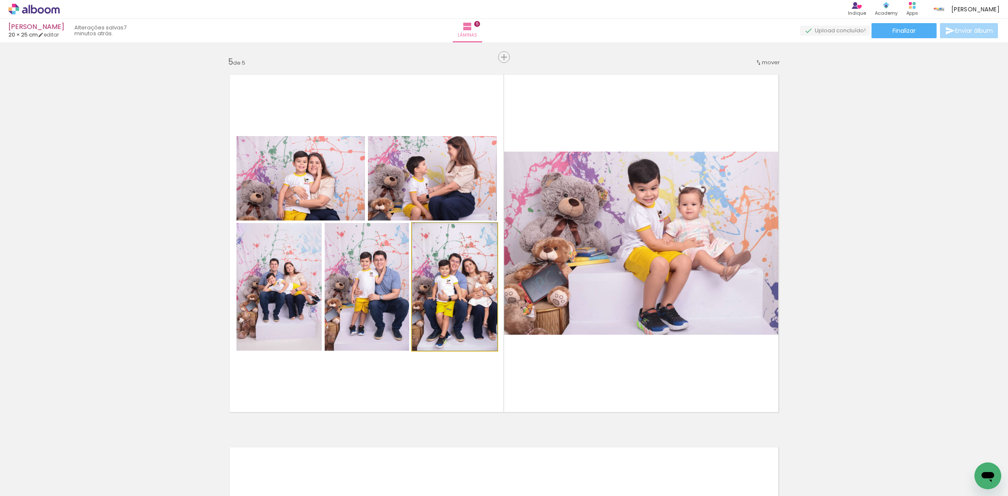
click at [433, 283] on quentale-photo at bounding box center [454, 287] width 85 height 128
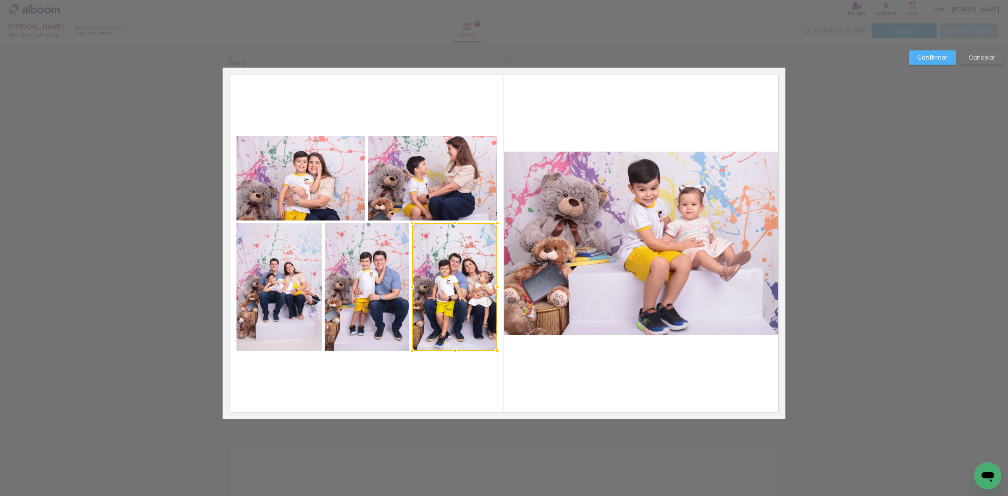
click at [391, 285] on quentale-photo at bounding box center [367, 287] width 84 height 128
click at [292, 293] on quentale-photo at bounding box center [278, 287] width 85 height 128
click at [310, 181] on quentale-photo at bounding box center [300, 178] width 129 height 84
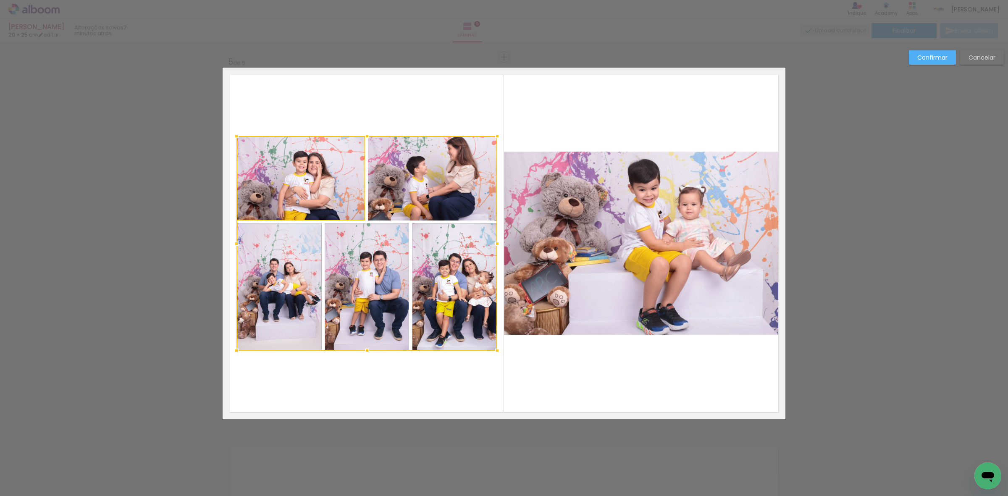
click at [469, 168] on div at bounding box center [366, 243] width 261 height 215
click at [436, 283] on div at bounding box center [366, 243] width 261 height 215
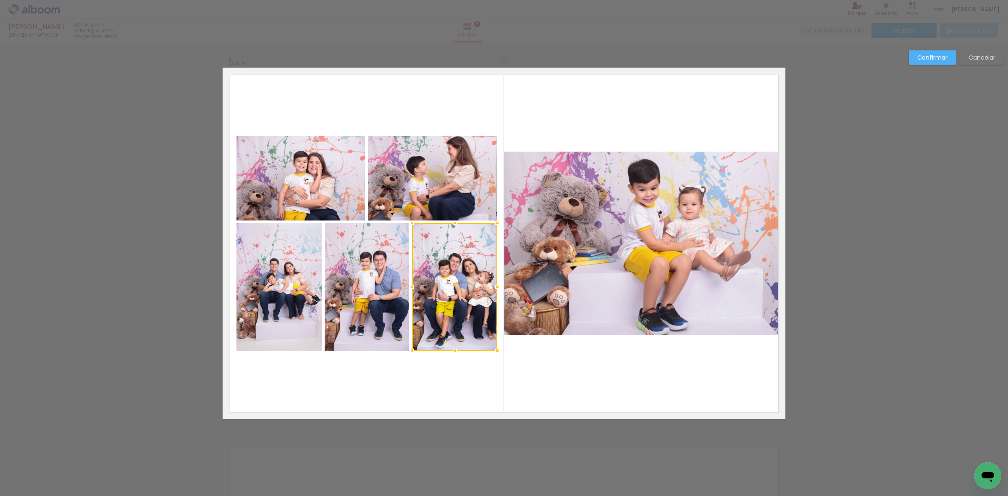
click at [384, 280] on quentale-photo at bounding box center [367, 287] width 84 height 128
click at [280, 281] on quentale-photo at bounding box center [278, 287] width 85 height 128
click at [309, 163] on quentale-photo at bounding box center [300, 178] width 129 height 84
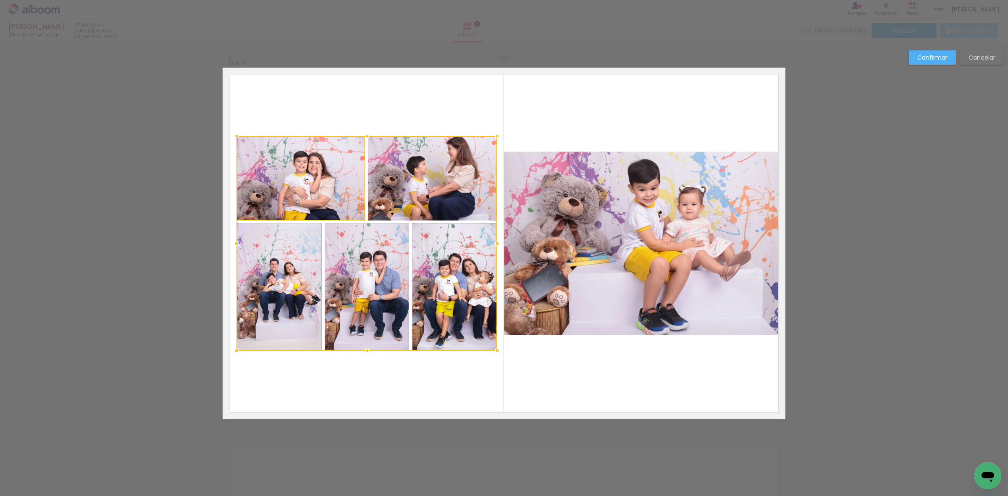
click at [446, 176] on div at bounding box center [366, 243] width 261 height 215
drag, startPoint x: 374, startPoint y: 299, endPoint x: 371, endPoint y: 297, distance: 4.5
click at [371, 297] on div at bounding box center [366, 243] width 261 height 215
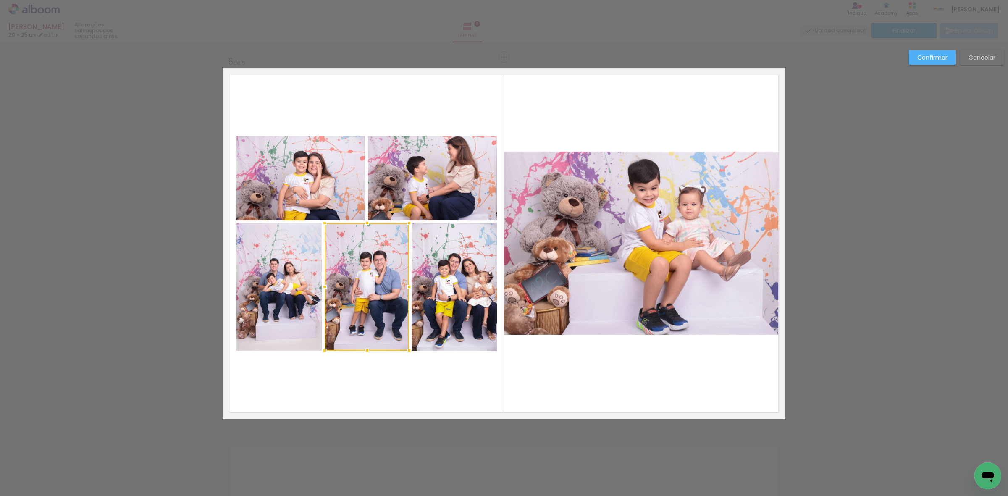
click at [0, 0] on slot "Confirmar" at bounding box center [0, 0] width 0 height 0
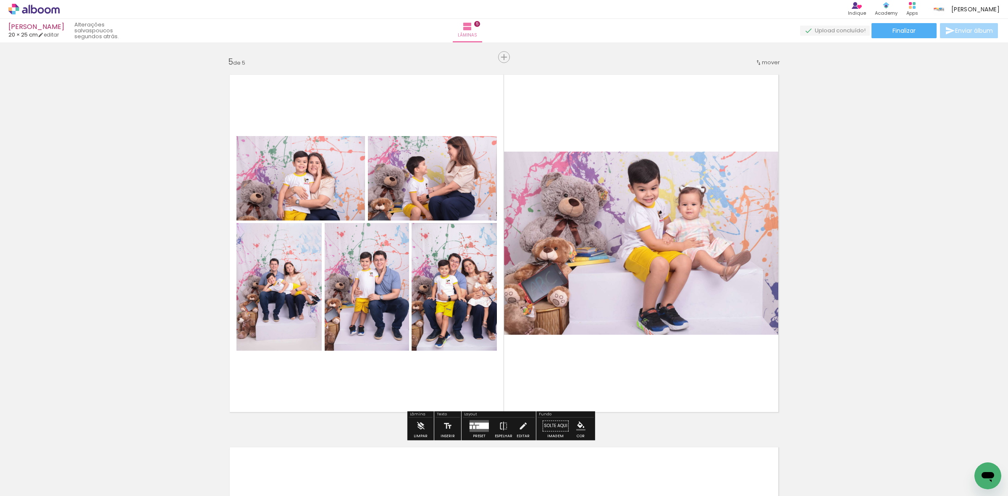
click at [675, 206] on quentale-photo at bounding box center [641, 243] width 274 height 183
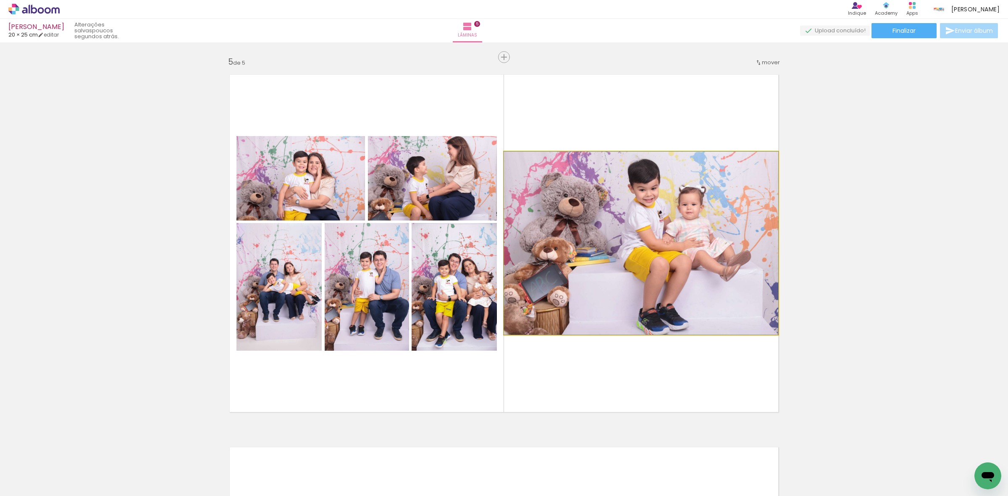
click at [675, 206] on quentale-photo at bounding box center [641, 243] width 274 height 183
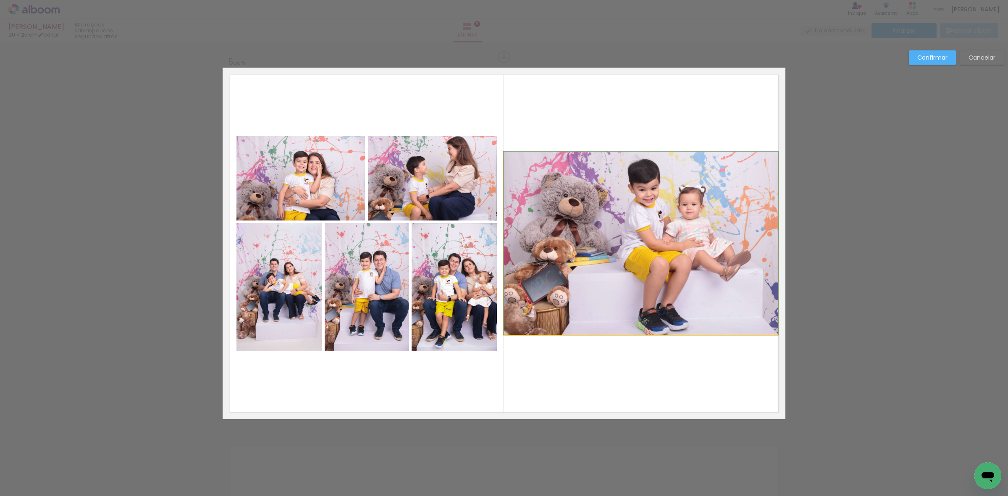
click at [675, 206] on quentale-photo at bounding box center [641, 243] width 274 height 183
click at [641, 150] on div at bounding box center [641, 149] width 17 height 17
click at [0, 0] on slot "Cancelar" at bounding box center [0, 0] width 0 height 0
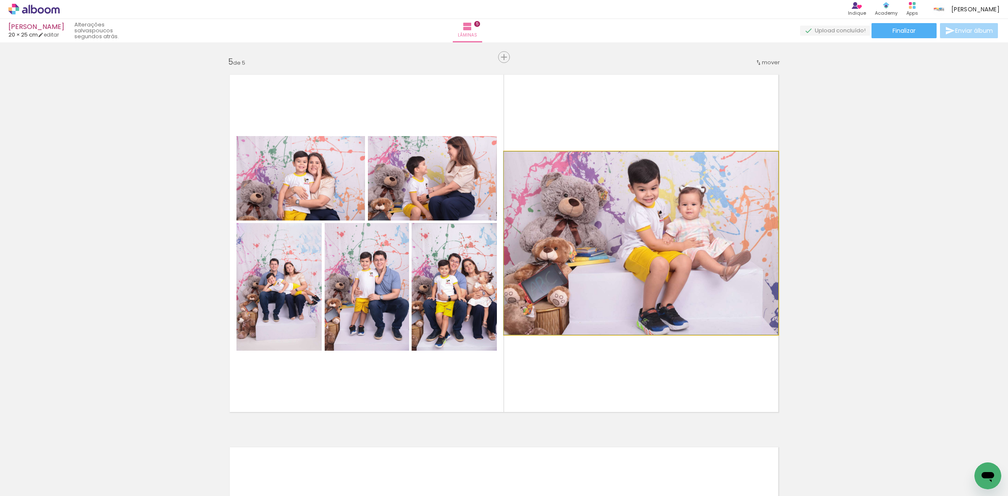
click at [672, 238] on quentale-photo at bounding box center [641, 243] width 274 height 183
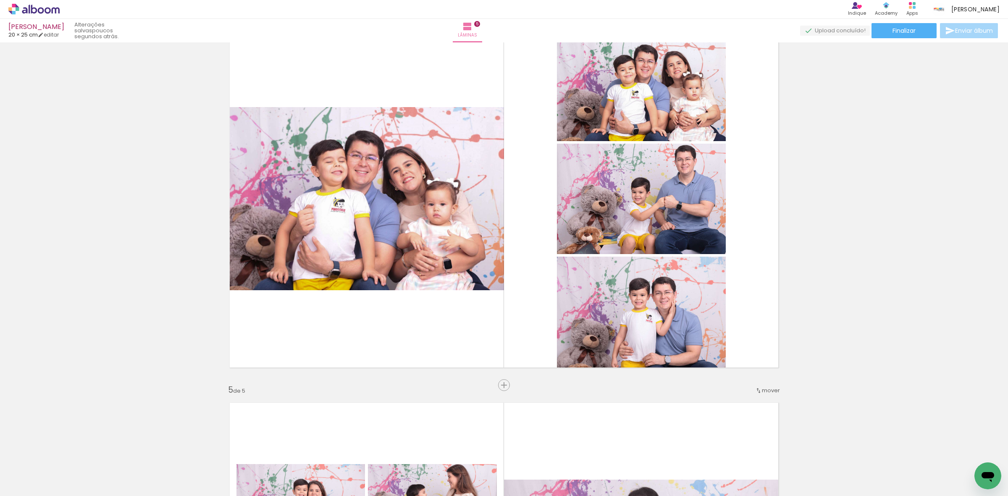
scroll to position [1174, 0]
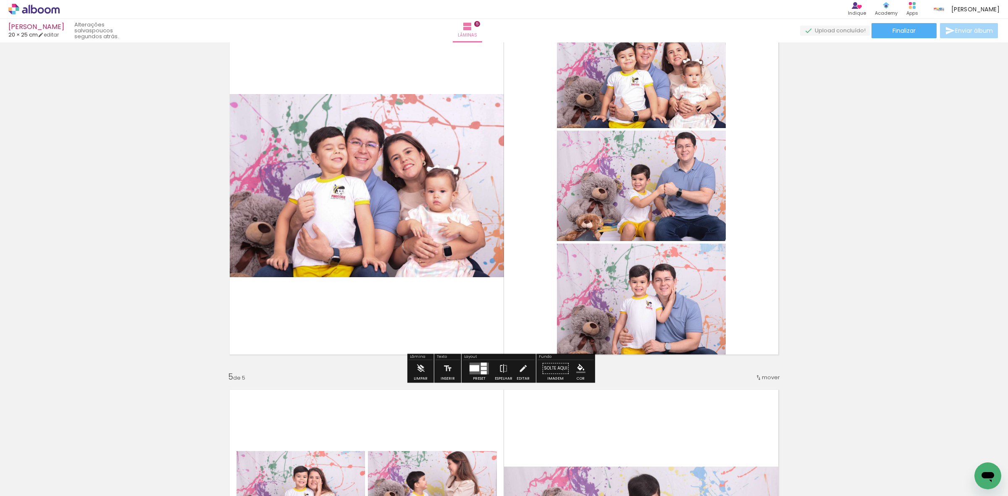
click at [473, 364] on quentale-layouter at bounding box center [479, 368] width 19 height 12
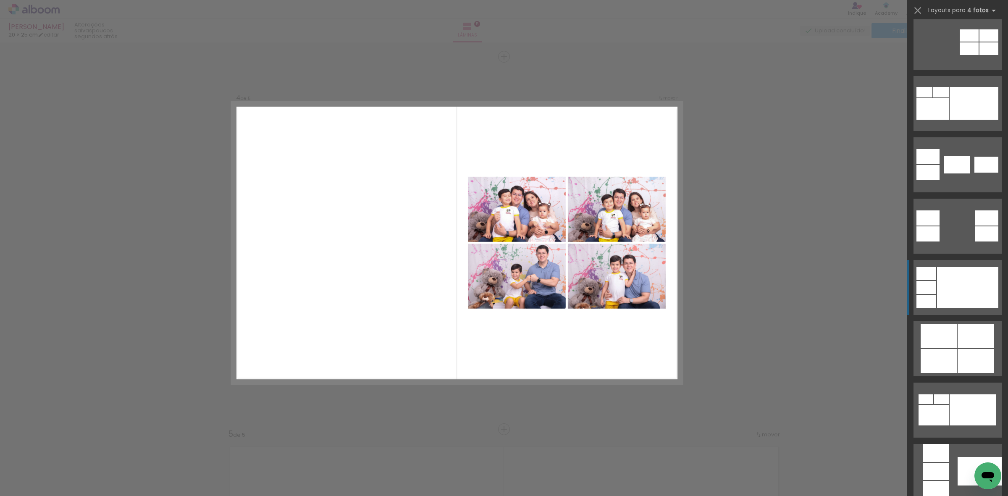
scroll to position [263, 0]
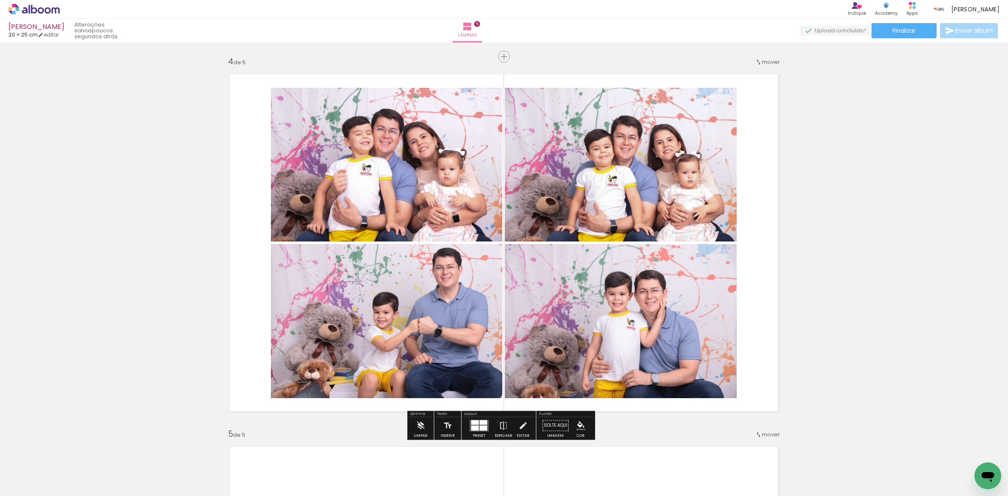
scroll to position [525, 0]
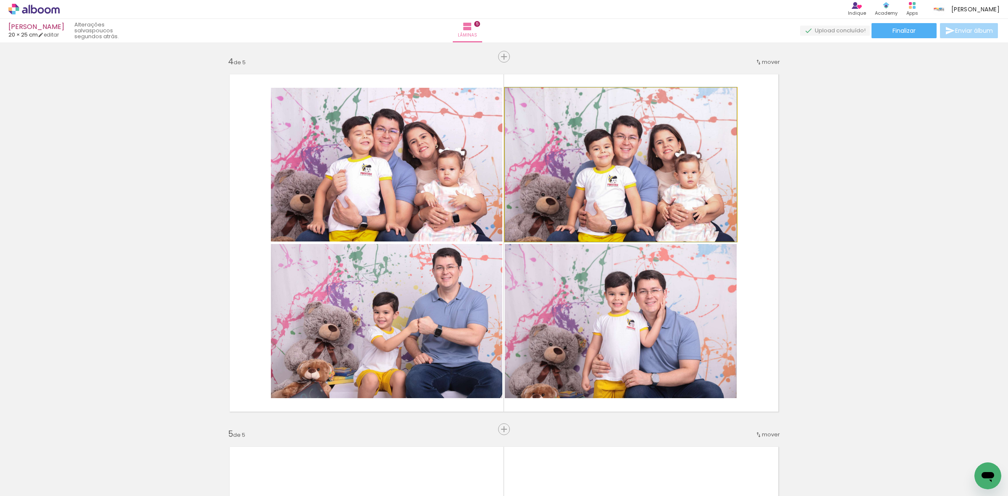
click at [564, 179] on quentale-photo at bounding box center [621, 165] width 232 height 154
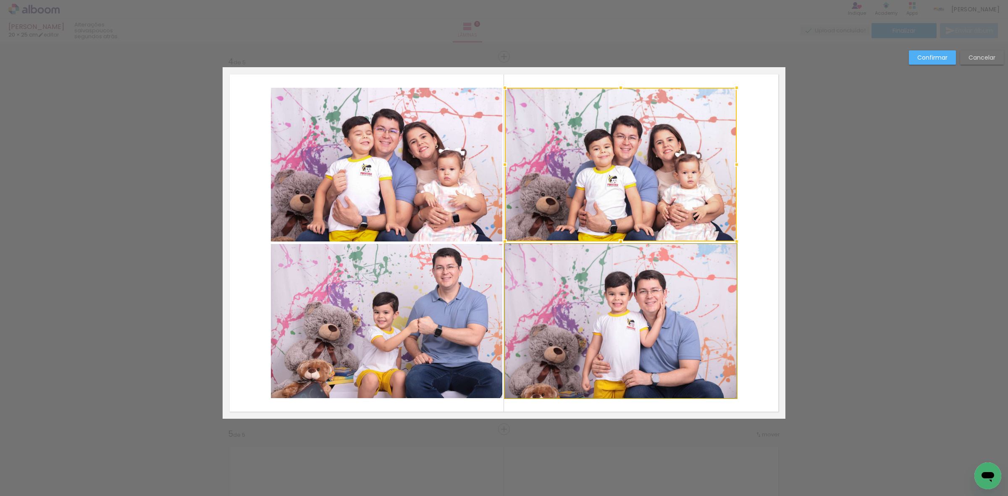
click at [618, 307] on quentale-photo at bounding box center [621, 321] width 232 height 154
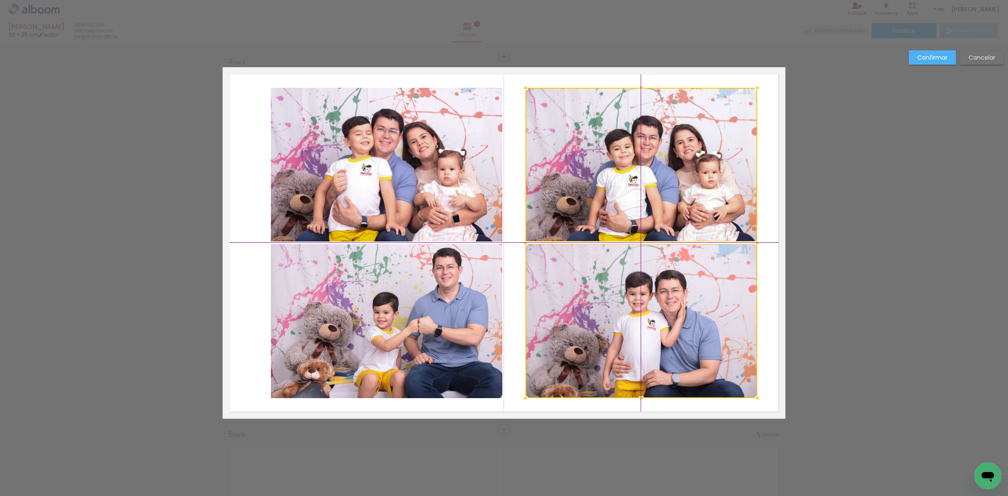
drag, startPoint x: 604, startPoint y: 311, endPoint x: 622, endPoint y: 309, distance: 18.6
click at [622, 309] on div at bounding box center [641, 243] width 232 height 310
click at [320, 223] on quentale-photo at bounding box center [386, 165] width 231 height 154
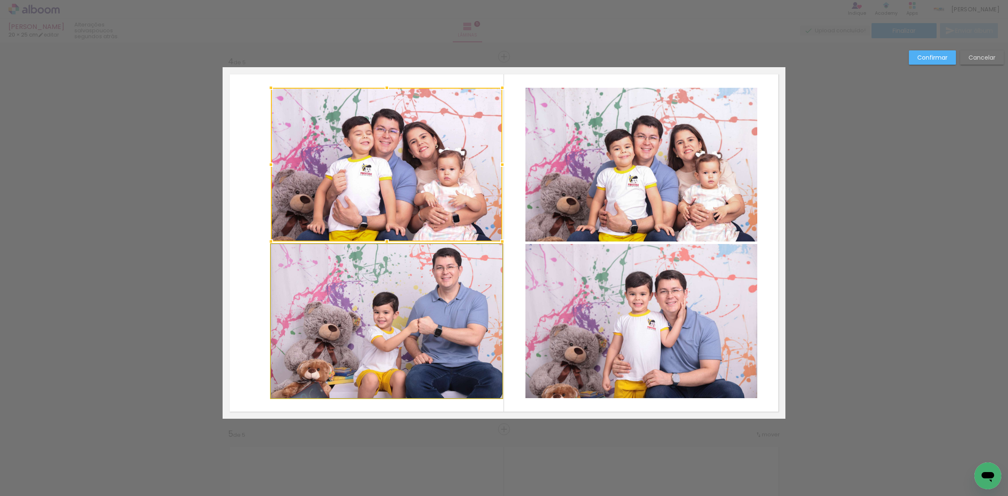
click at [360, 303] on quentale-photo at bounding box center [386, 321] width 231 height 154
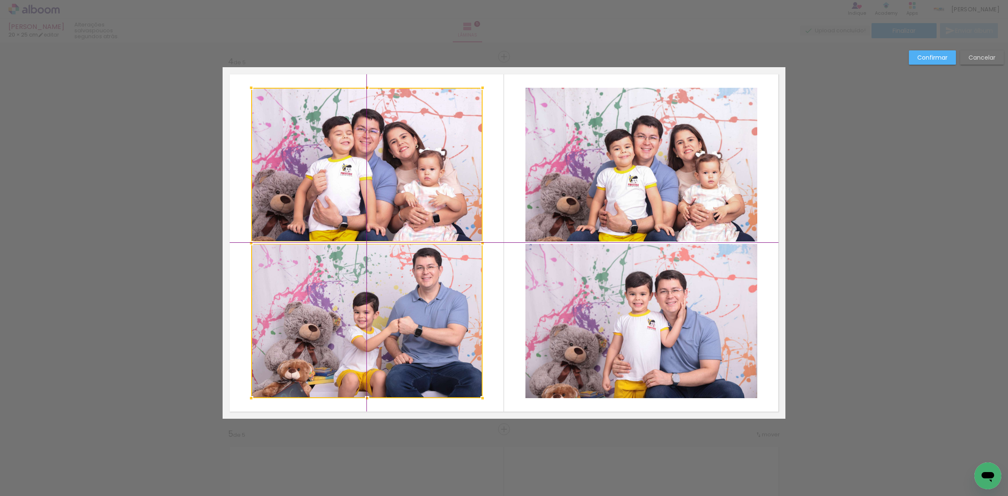
drag, startPoint x: 389, startPoint y: 313, endPoint x: 376, endPoint y: 309, distance: 13.3
click at [376, 309] on div at bounding box center [366, 243] width 231 height 310
click at [935, 52] on paper-button "Confirmar" at bounding box center [932, 57] width 47 height 14
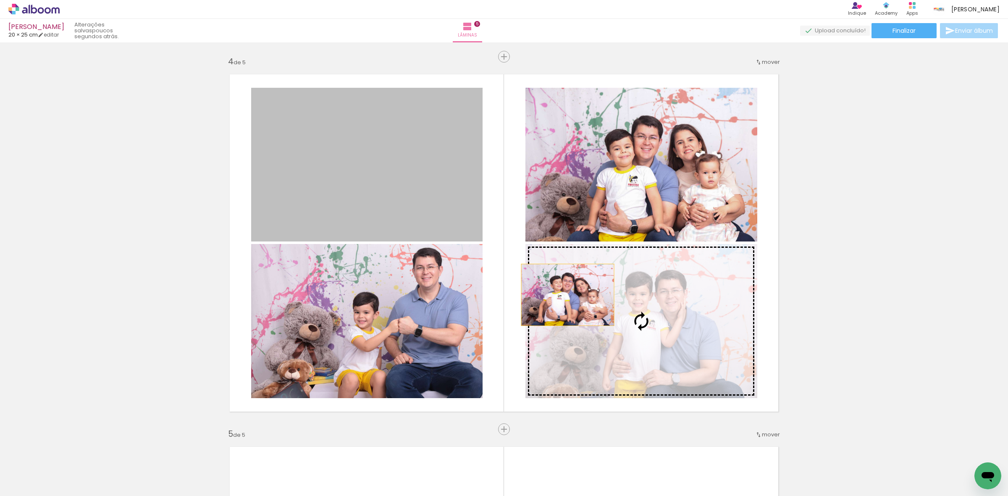
drag, startPoint x: 412, startPoint y: 205, endPoint x: 574, endPoint y: 298, distance: 187.0
click at [0, 0] on slot at bounding box center [0, 0] width 0 height 0
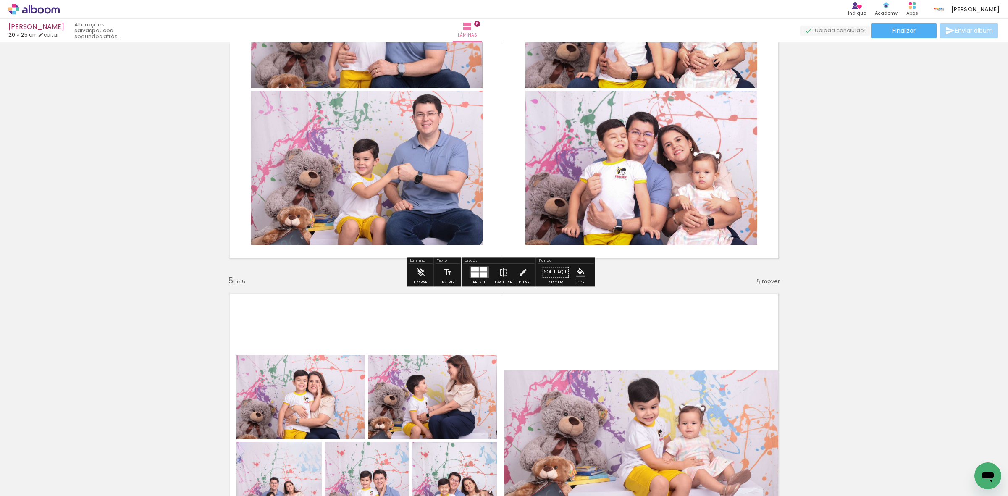
scroll to position [1275, 0]
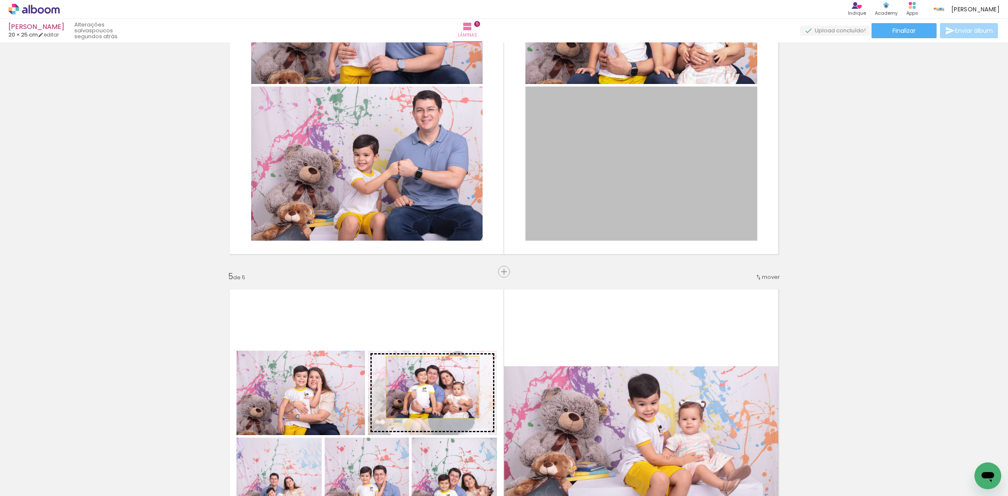
drag, startPoint x: 604, startPoint y: 185, endPoint x: 428, endPoint y: 387, distance: 267.7
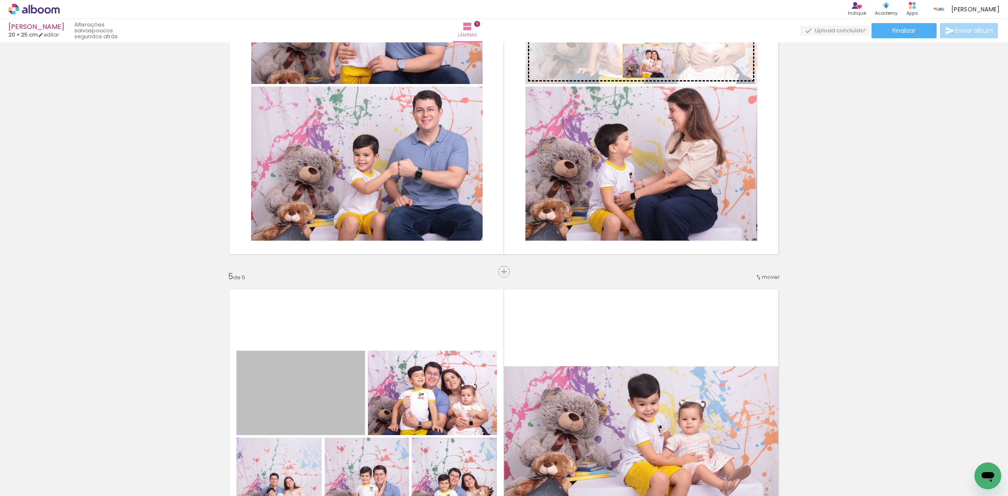
drag, startPoint x: 316, startPoint y: 409, endPoint x: 645, endPoint y: 61, distance: 478.6
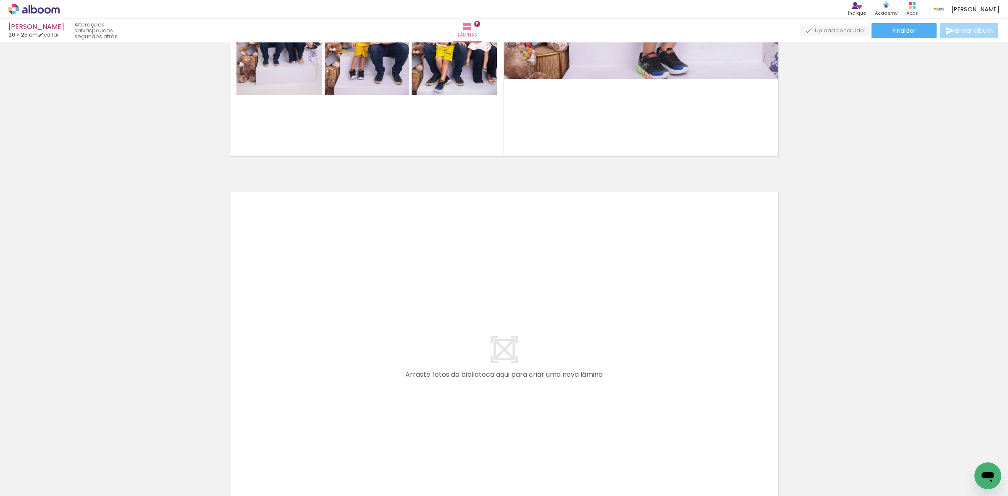
scroll to position [1747, 0]
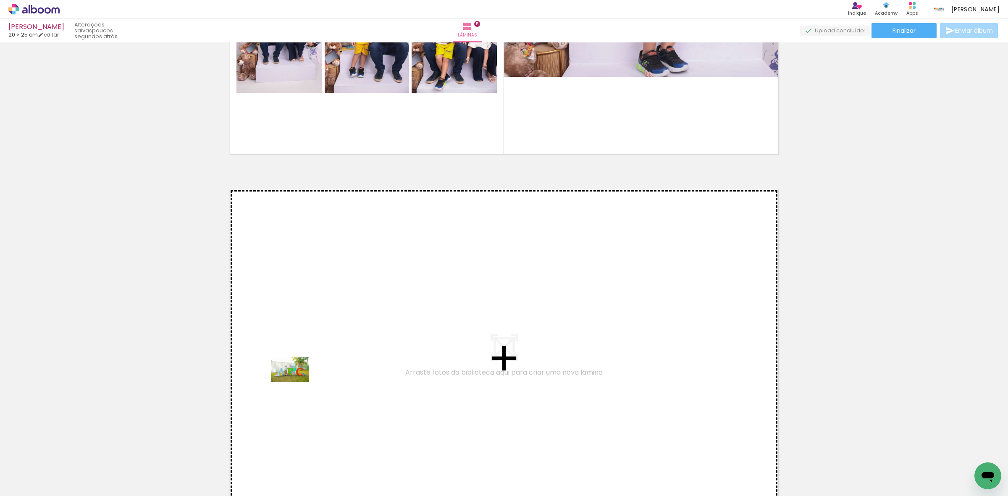
drag, startPoint x: 89, startPoint y: 474, endPoint x: 296, endPoint y: 382, distance: 226.0
click at [296, 382] on quentale-workspace at bounding box center [504, 248] width 1008 height 496
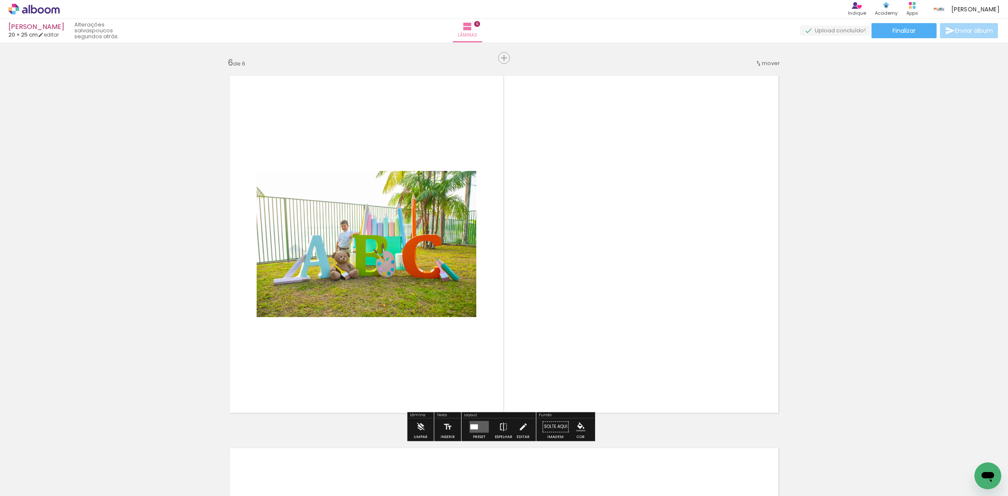
scroll to position [1862, 0]
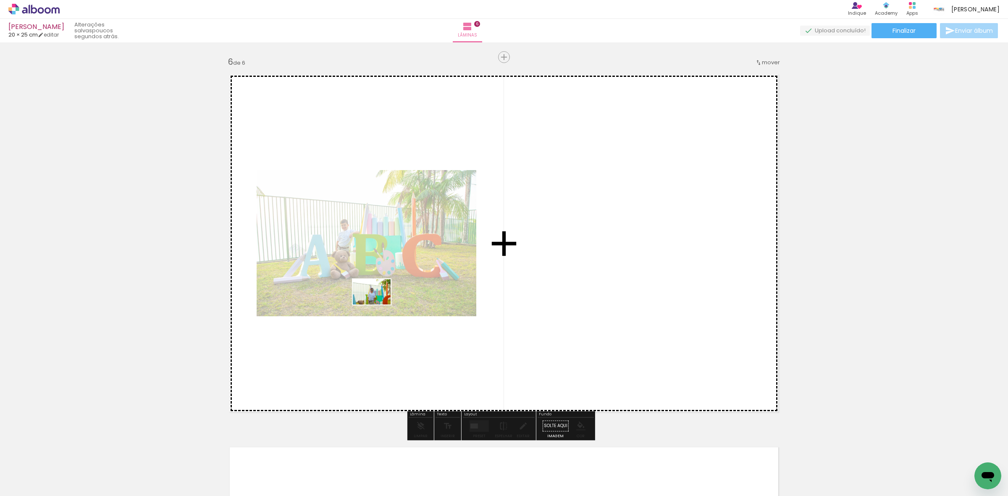
drag, startPoint x: 97, startPoint y: 476, endPoint x: 394, endPoint y: 293, distance: 348.5
click at [394, 293] on quentale-workspace at bounding box center [504, 248] width 1008 height 496
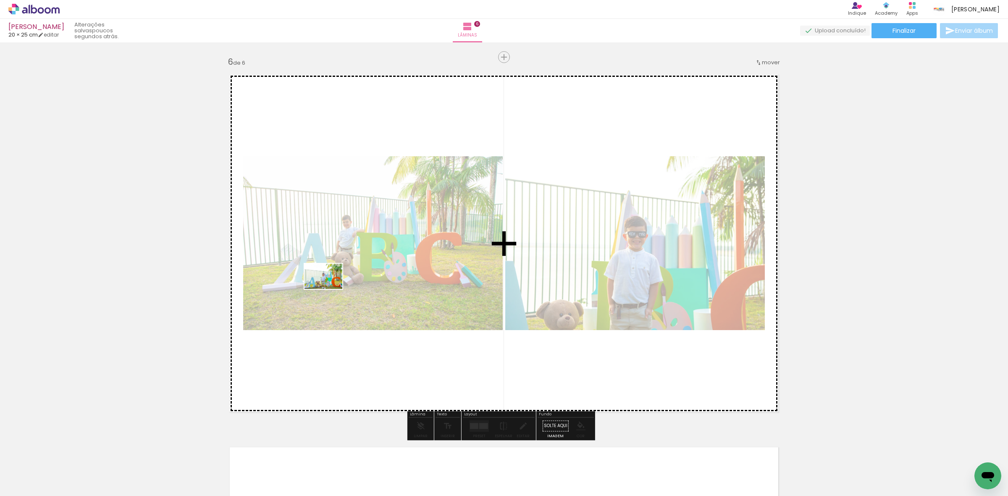
drag, startPoint x: 86, startPoint y: 480, endPoint x: 330, endPoint y: 289, distance: 309.4
click at [330, 289] on quentale-workspace at bounding box center [504, 248] width 1008 height 496
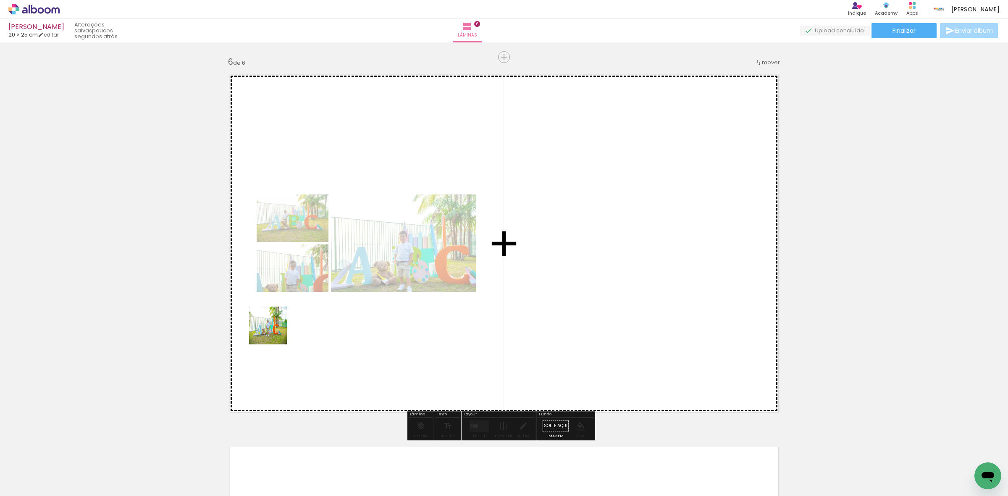
drag, startPoint x: 89, startPoint y: 475, endPoint x: 122, endPoint y: 398, distance: 84.3
click at [312, 311] on quentale-workspace at bounding box center [504, 248] width 1008 height 496
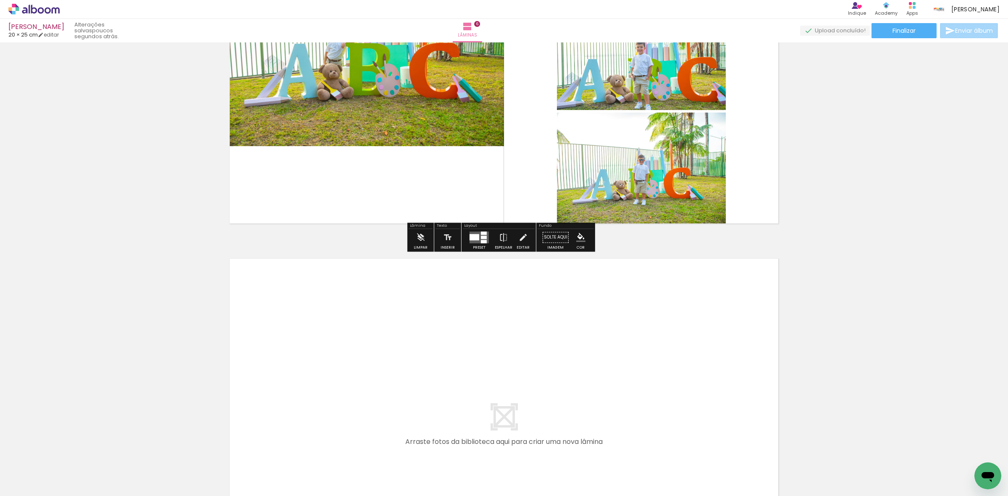
scroll to position [2072, 0]
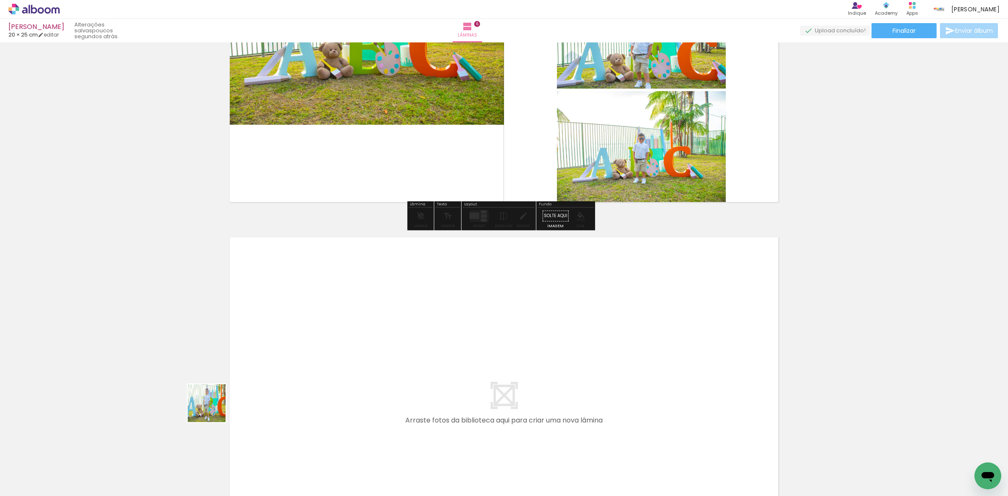
drag, startPoint x: 91, startPoint y: 469, endPoint x: 204, endPoint y: 442, distance: 116.1
click at [316, 368] on quentale-workspace at bounding box center [504, 248] width 1008 height 496
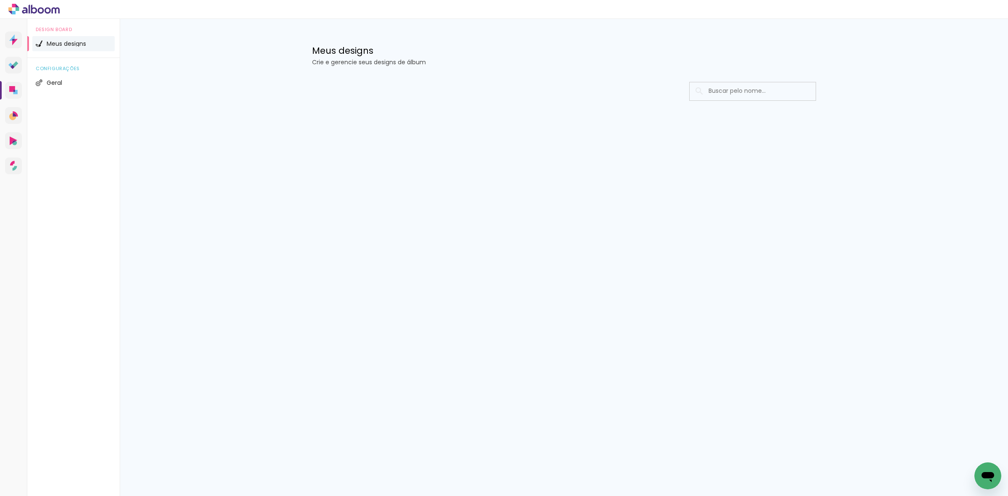
click at [654, 38] on div "Meus designs Crie e gerencie seus designs de álbum" at bounding box center [564, 46] width 546 height 55
